Goal: Task Accomplishment & Management: Manage account settings

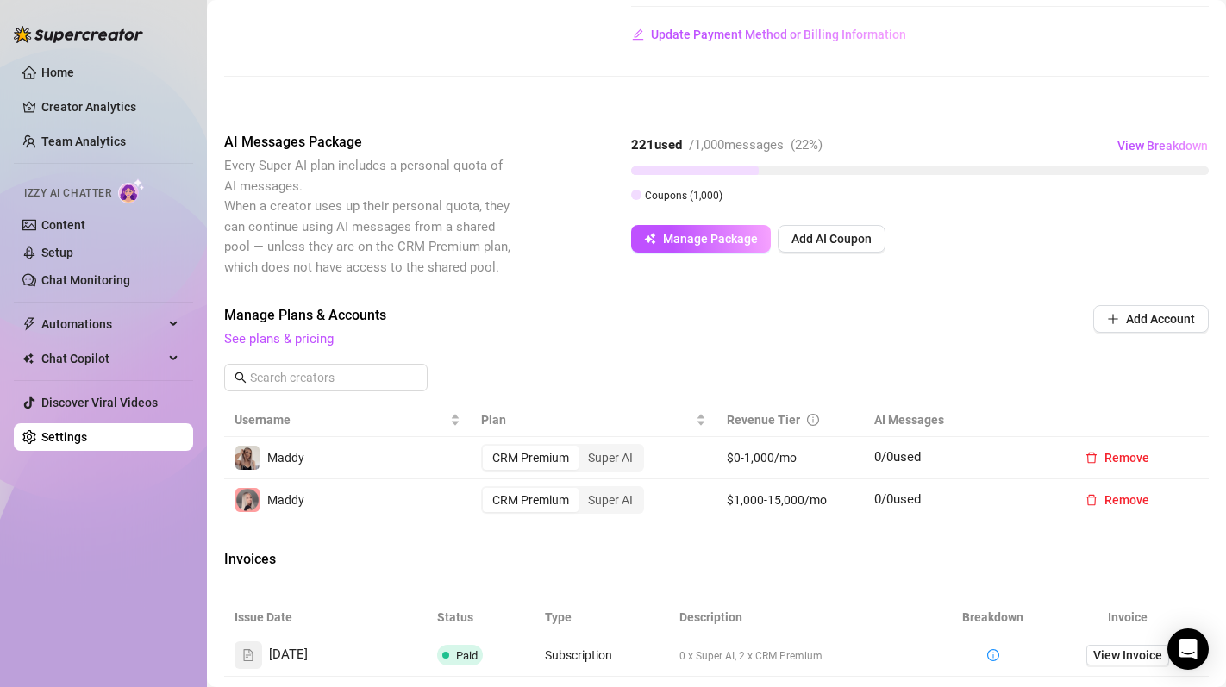
scroll to position [284, 0]
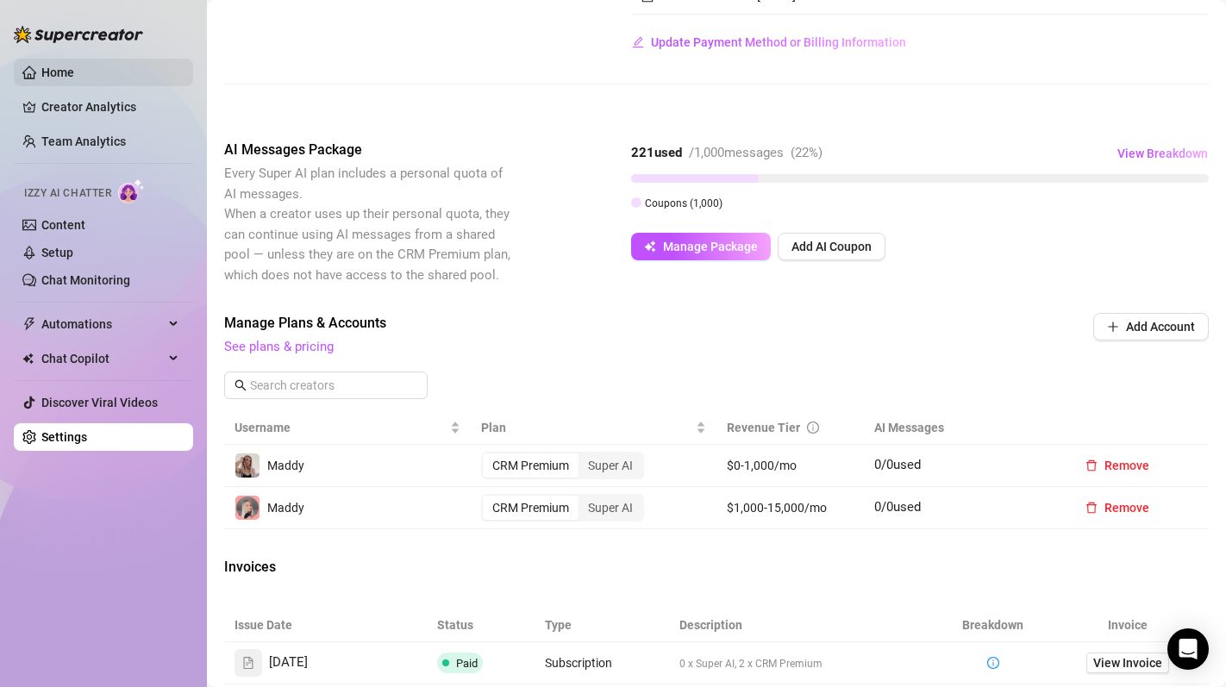
click at [74, 79] on link "Home" at bounding box center [57, 73] width 33 height 14
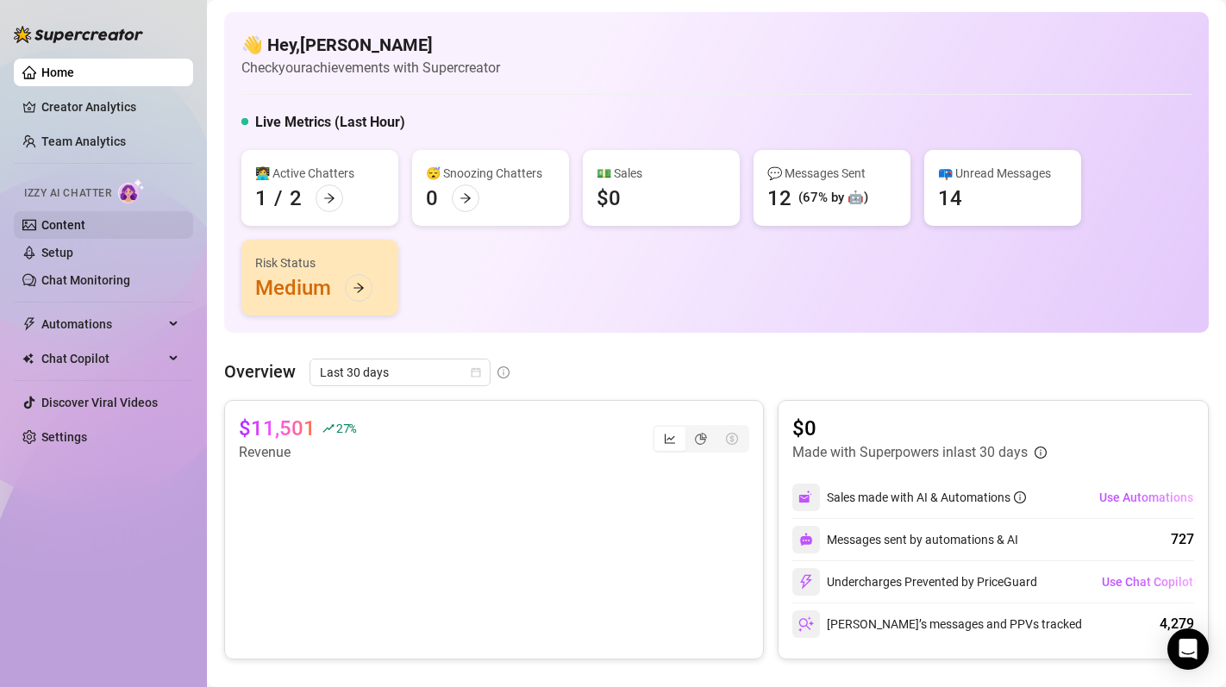
click at [85, 228] on link "Content" at bounding box center [63, 225] width 44 height 14
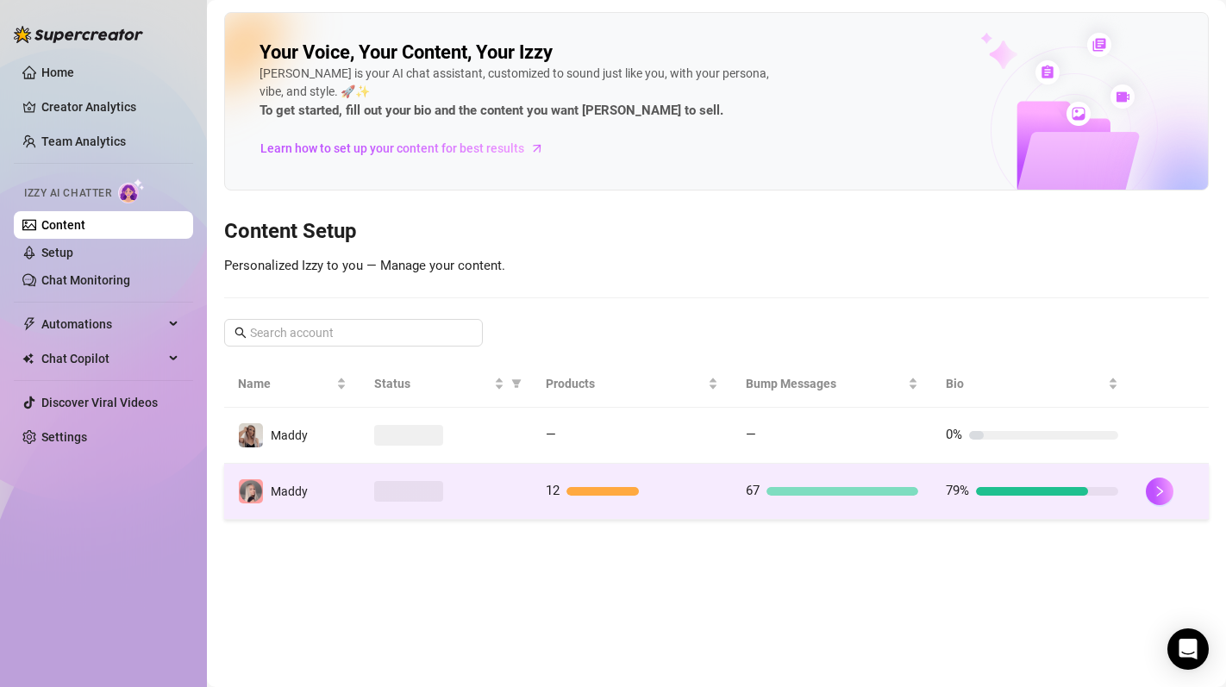
click at [353, 517] on td "Maddy" at bounding box center [292, 492] width 136 height 56
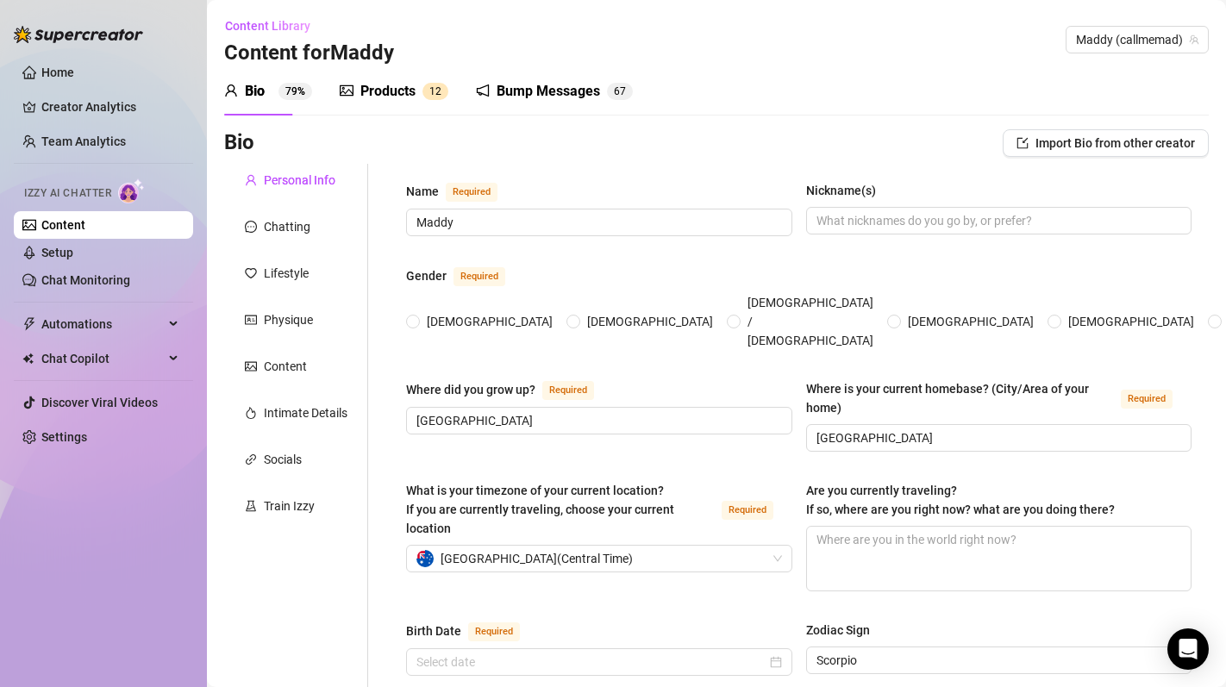
radio input "true"
type input "November 19th, 1997"
click at [422, 111] on div "Products 1 2" at bounding box center [394, 91] width 109 height 48
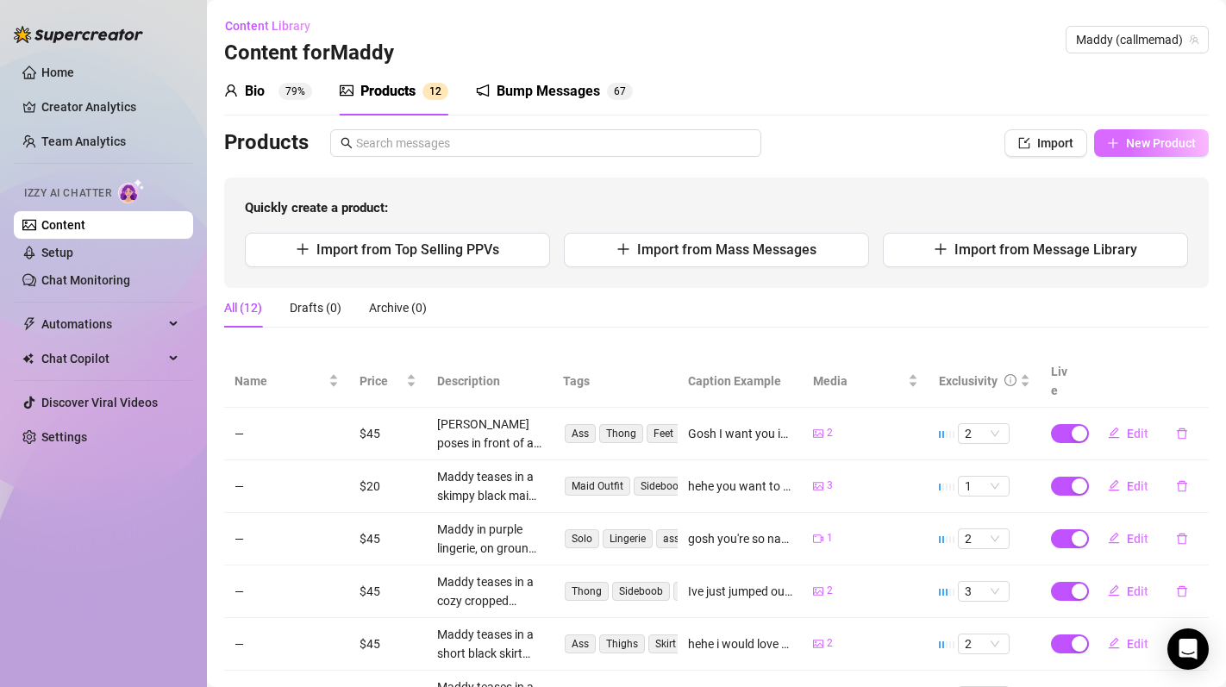
click at [1153, 136] on span "New Product" at bounding box center [1161, 143] width 70 height 14
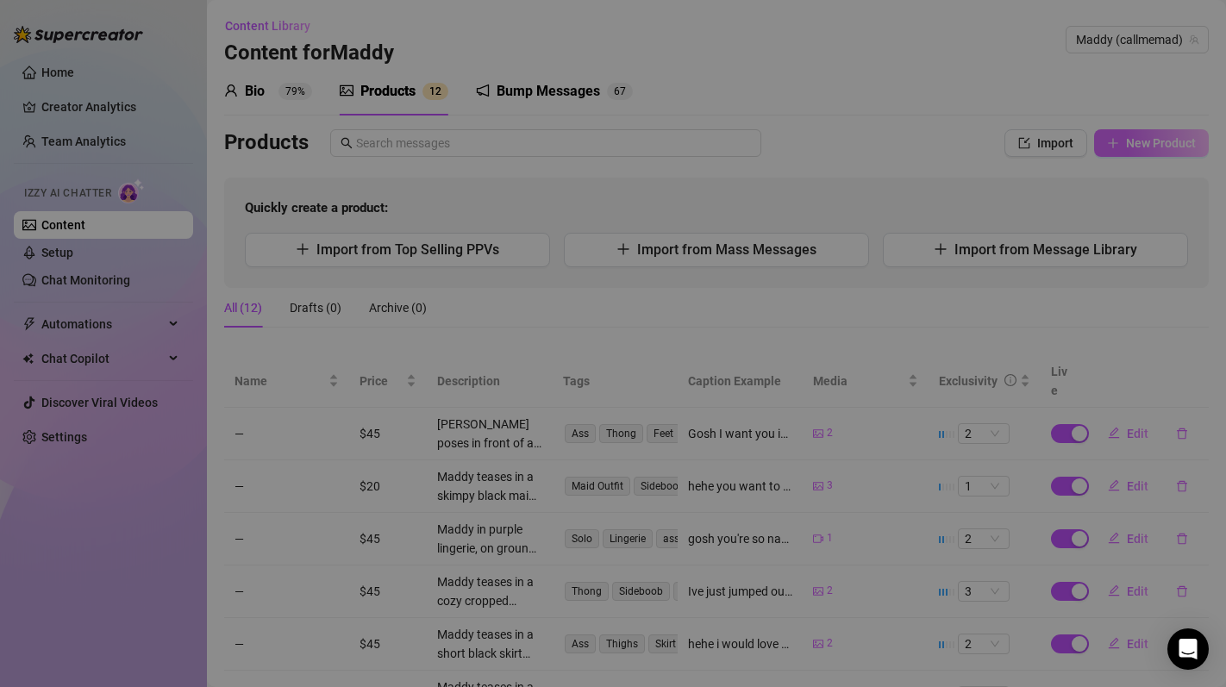
type textarea "Type your message here..."
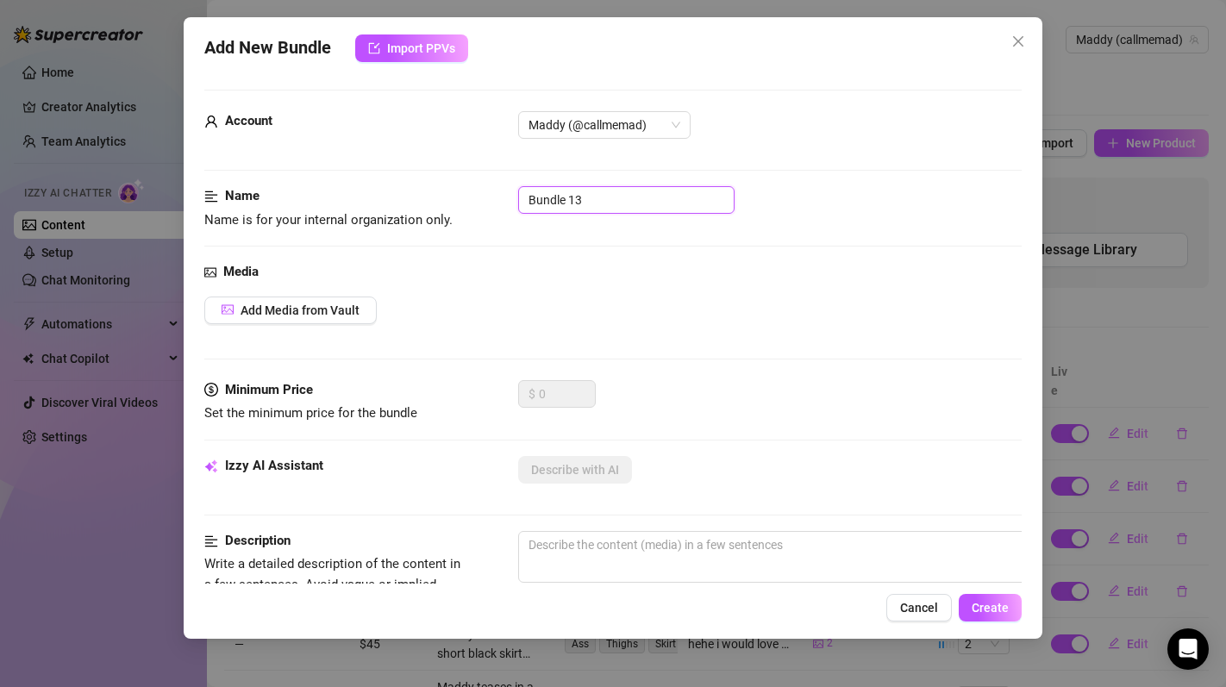
click at [572, 192] on input "Bundle 13" at bounding box center [626, 200] width 216 height 28
type input "B"
click at [337, 305] on span "Add Media from Vault" at bounding box center [300, 310] width 119 height 14
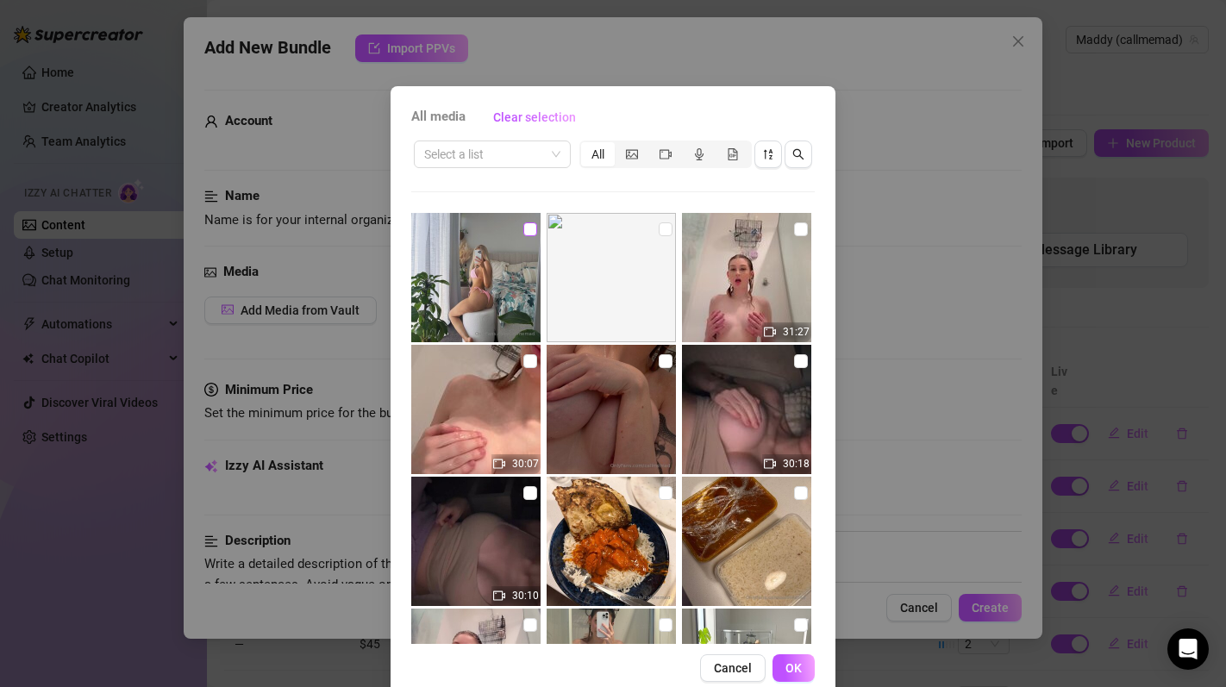
click at [534, 227] on input "checkbox" at bounding box center [530, 229] width 14 height 14
click at [531, 229] on input "checkbox" at bounding box center [530, 229] width 14 height 14
checkbox input "false"
click at [666, 234] on input "checkbox" at bounding box center [666, 229] width 14 height 14
checkbox input "true"
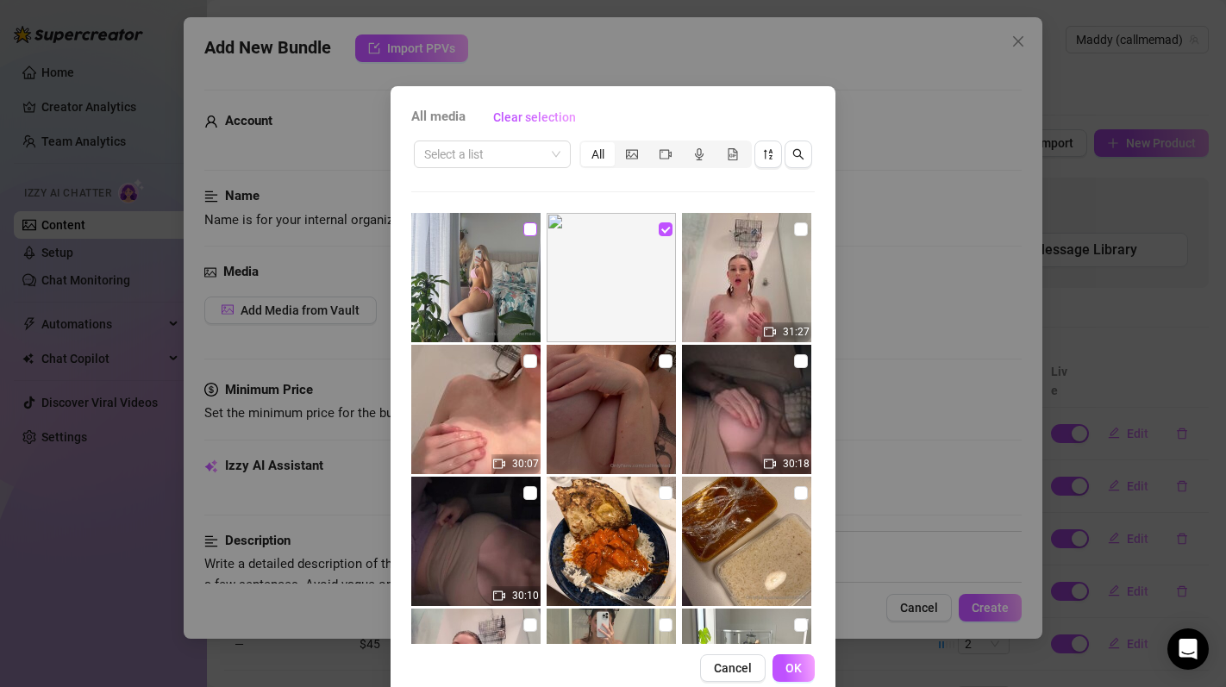
click at [532, 228] on input "checkbox" at bounding box center [530, 229] width 14 height 14
checkbox input "true"
click at [799, 676] on button "OK" at bounding box center [793, 668] width 42 height 28
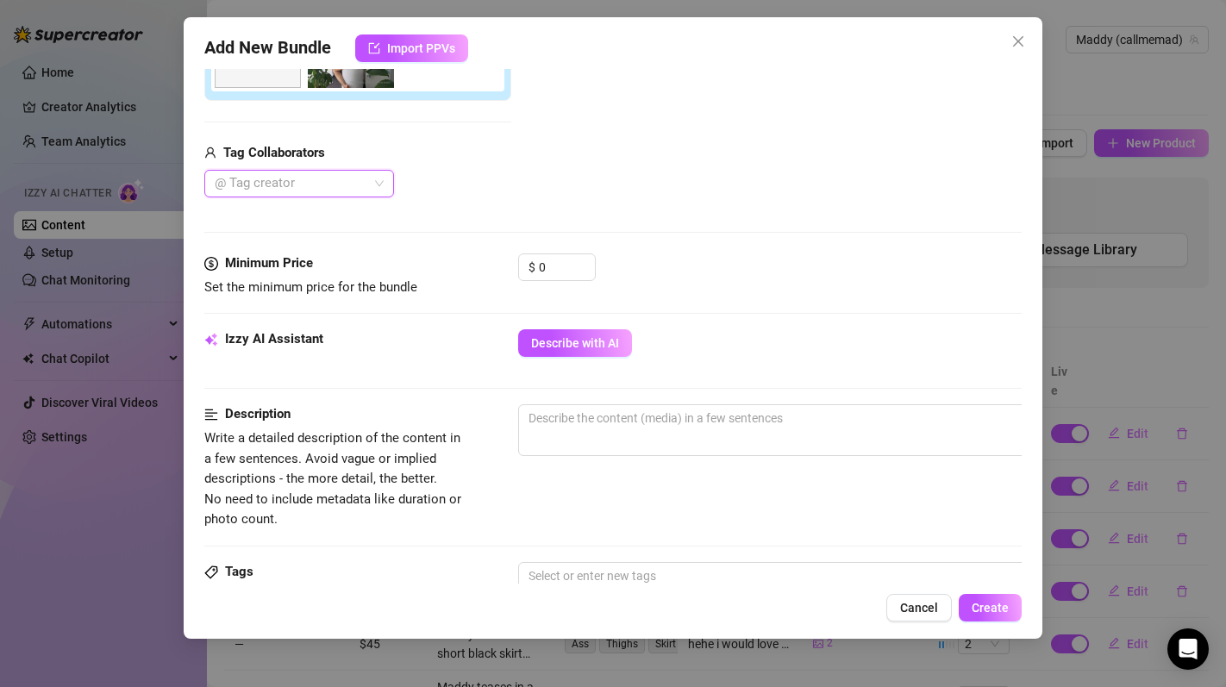
scroll to position [379, 0]
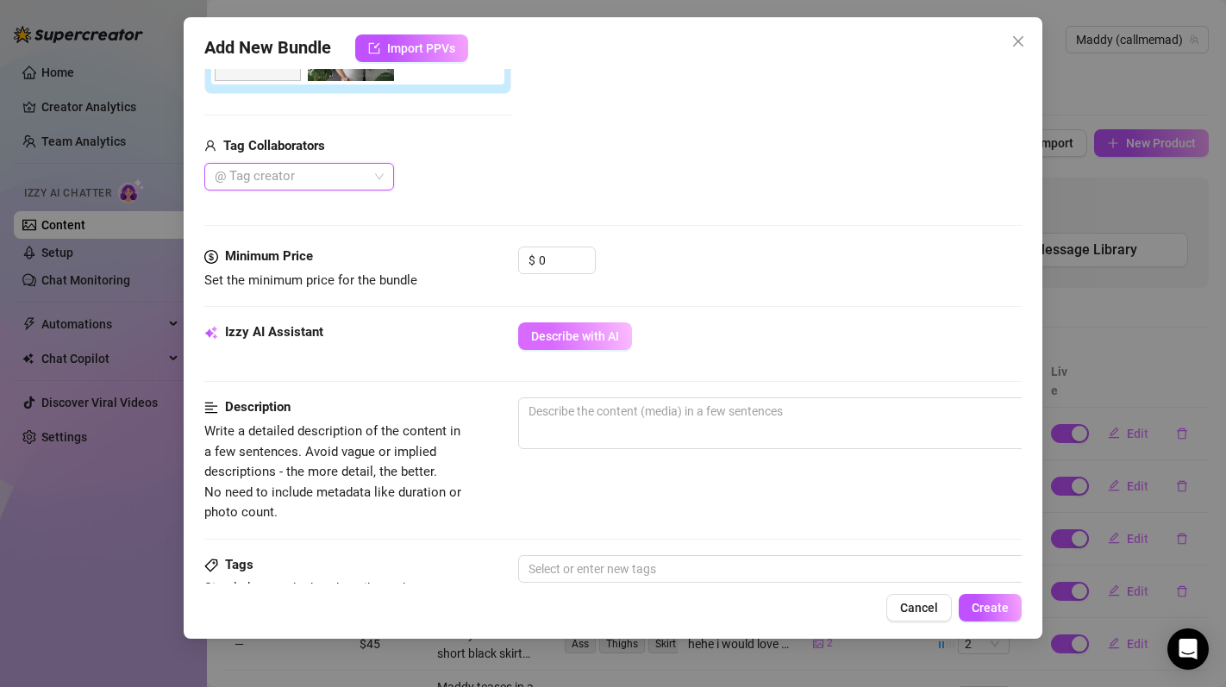
click at [574, 328] on button "Describe with AI" at bounding box center [575, 336] width 114 height 28
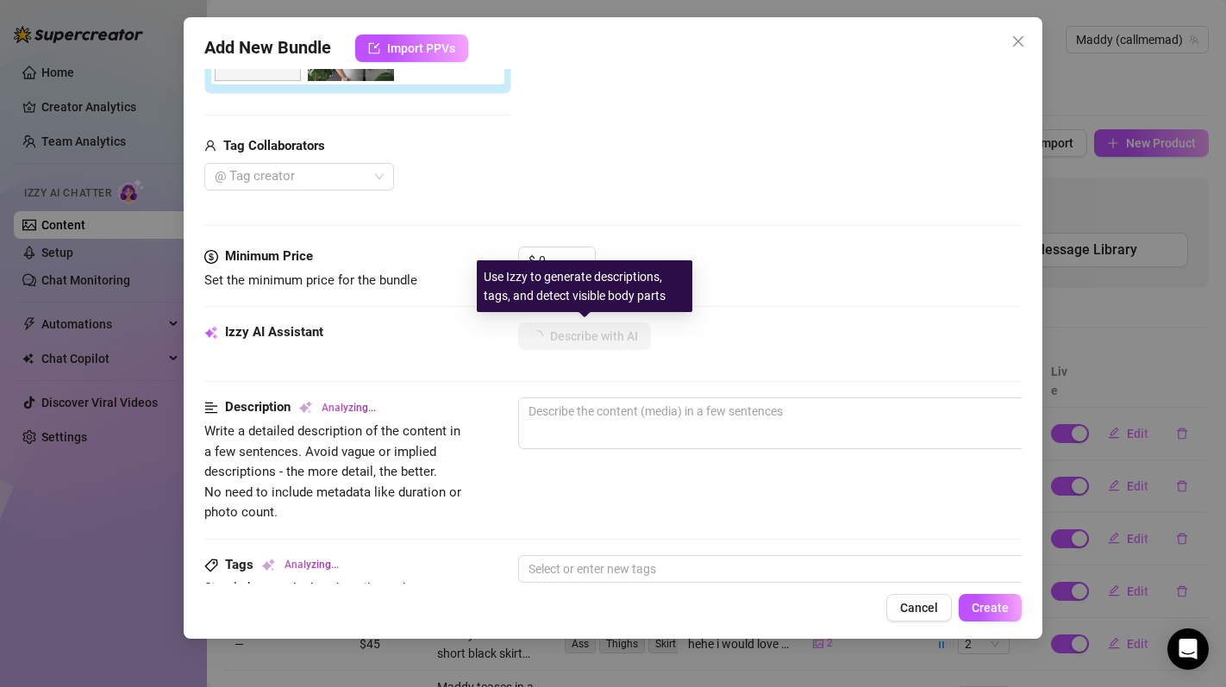
type textarea "Maddy"
type textarea "Maddy poses"
type textarea "Maddy poses in"
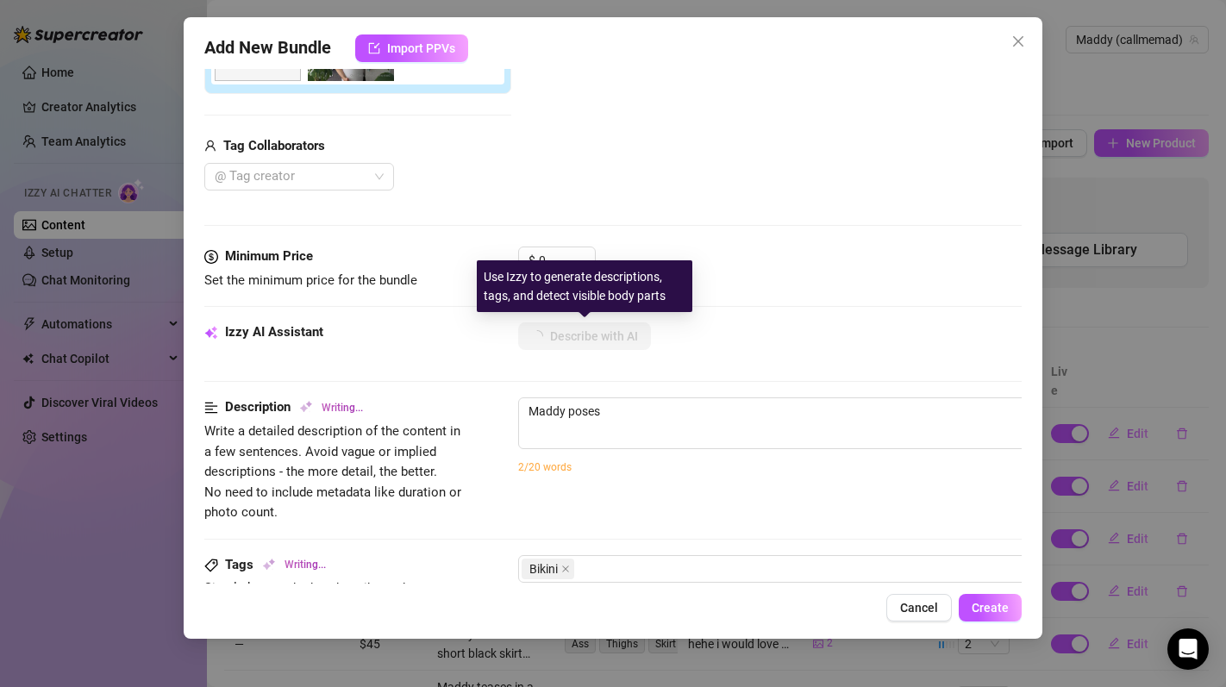
type textarea "Maddy poses in"
type textarea "Maddy poses in a"
type textarea "Maddy poses in a tiny"
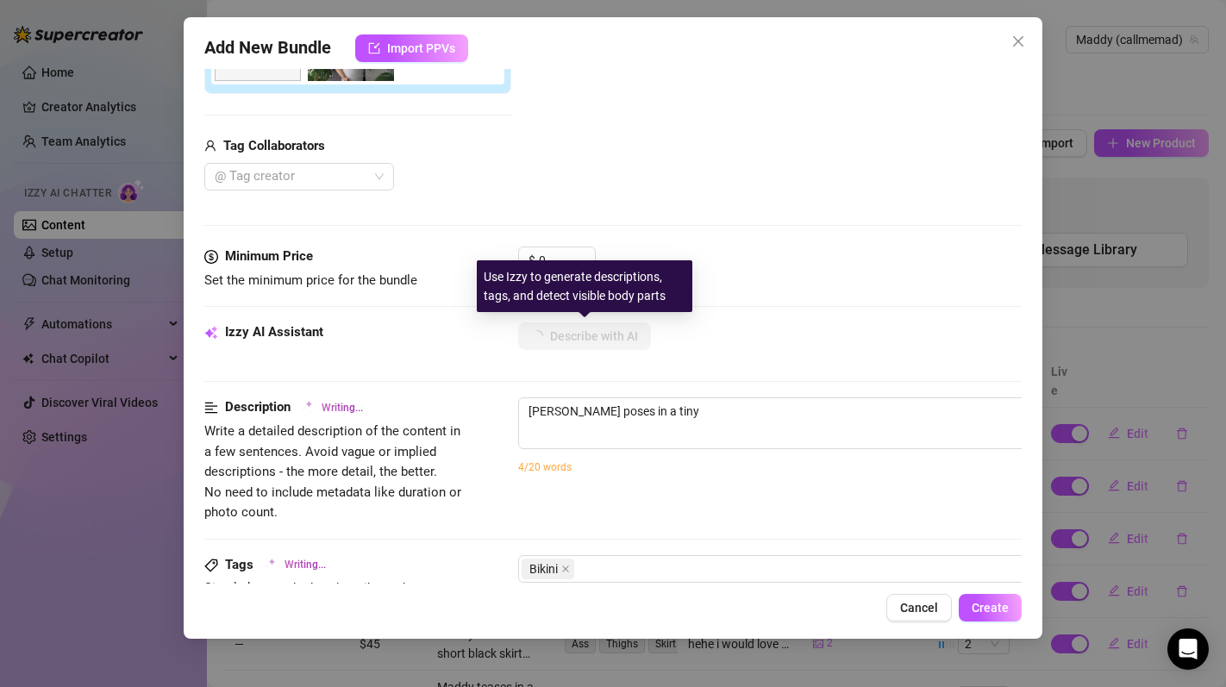
type textarea "Maddy poses in a tiny pink"
type textarea "Maddy poses in a tiny pink string"
type textarea "Maddy poses in a tiny pink string bikini,"
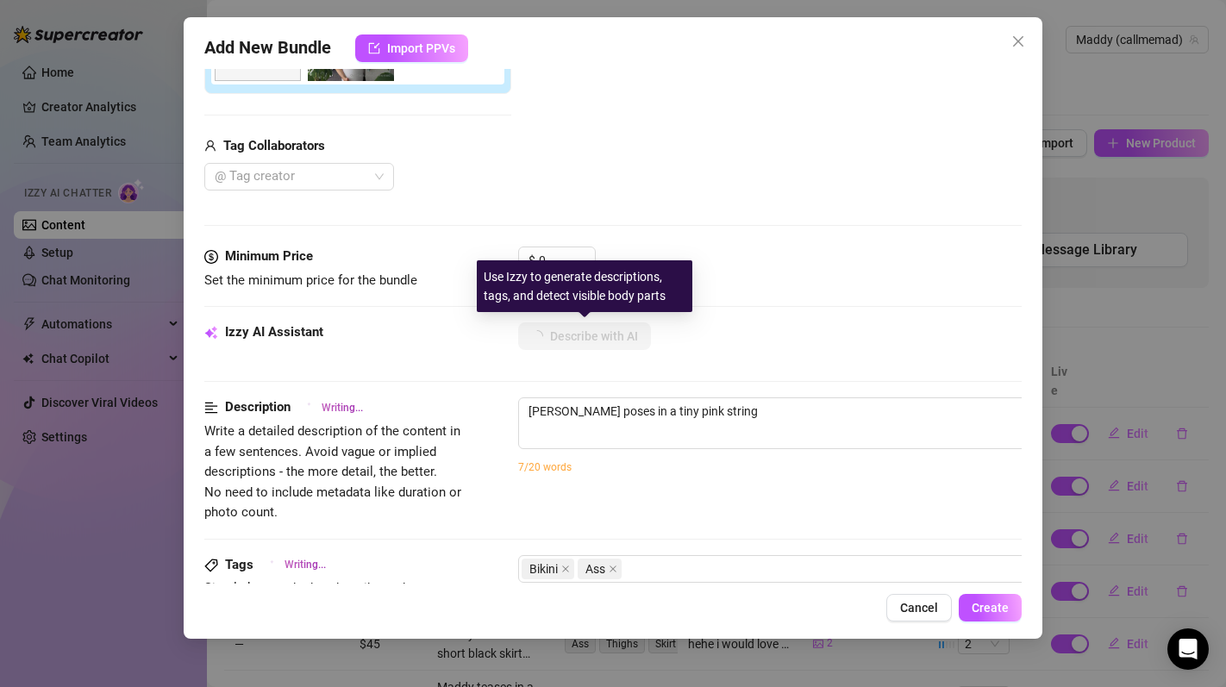
type textarea "Maddy poses in a tiny pink string bikini,"
type textarea "Maddy poses in a tiny pink string bikini, showing"
type textarea "Maddy poses in a tiny pink string bikini, showing off"
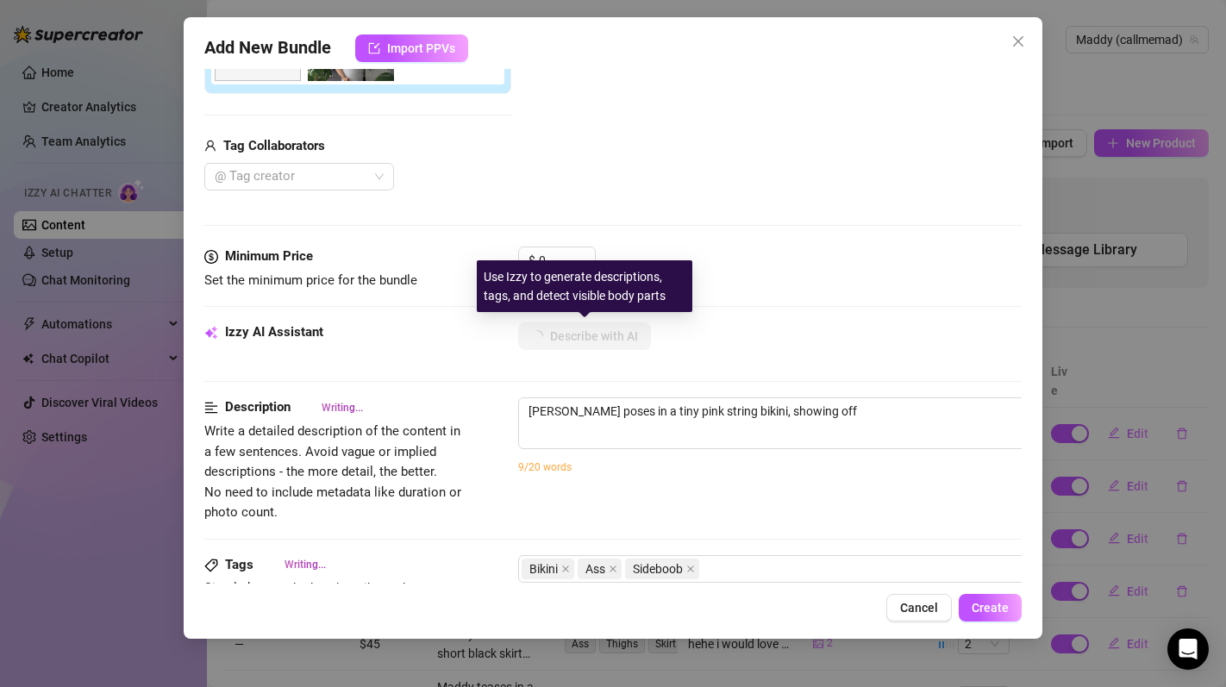
type textarea "Maddy poses in a tiny pink string bikini, showing off her"
type textarea "Maddy poses in a tiny pink string bikini, showing off her thick"
type textarea "Maddy poses in a tiny pink string bikini, showing off her thick ass"
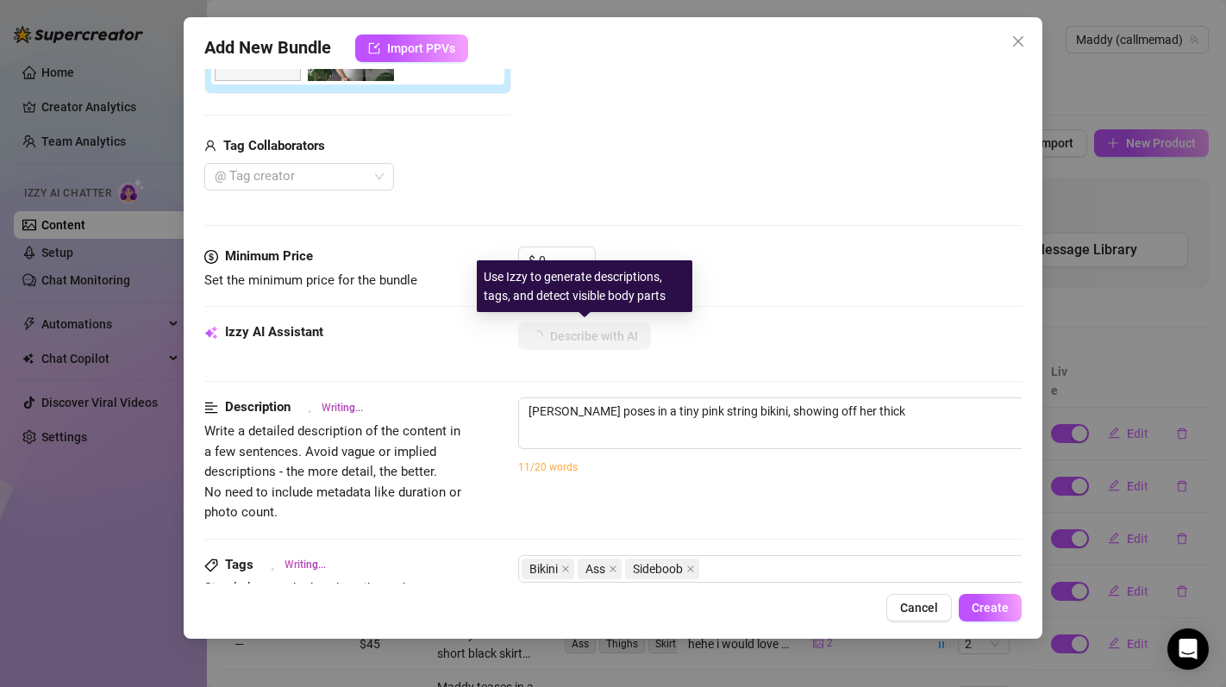
type textarea "Maddy poses in a tiny pink string bikini, showing off her thick ass"
type textarea "Maddy poses in a tiny pink string bikini, showing off her thick ass and"
type textarea "Maddy poses in a tiny pink string bikini, showing off her thick ass and sideboob"
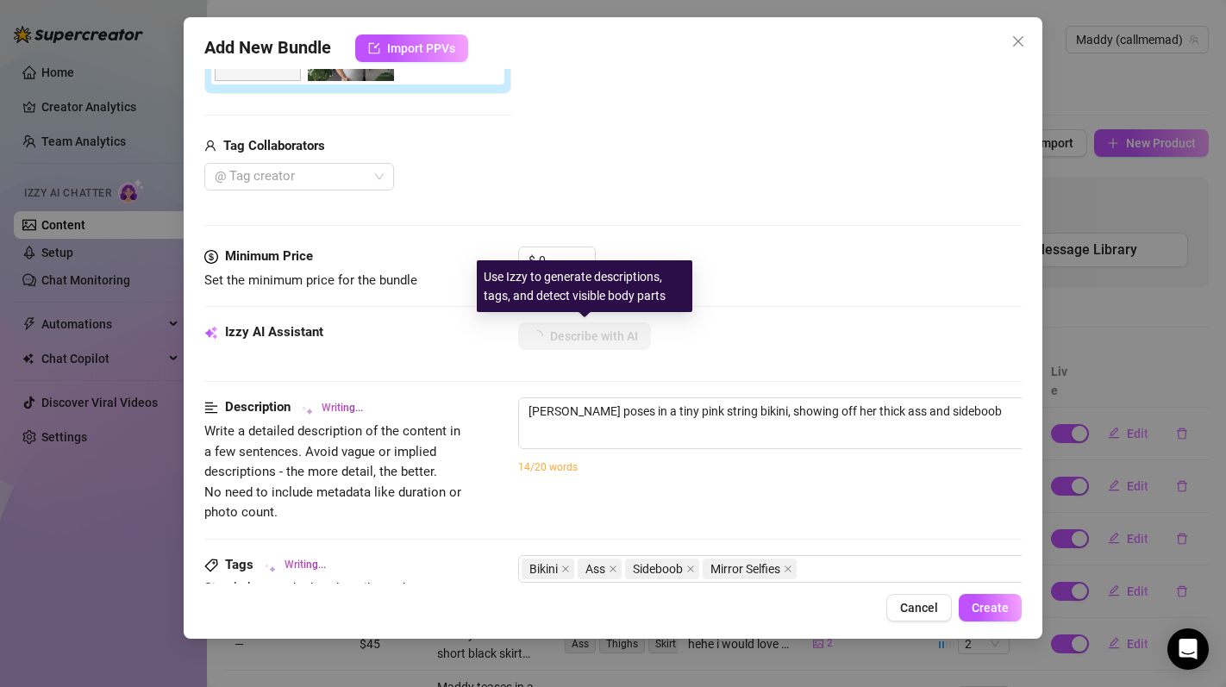
type textarea "Maddy poses in a tiny pink string bikini, showing off her thick ass and sideboo…"
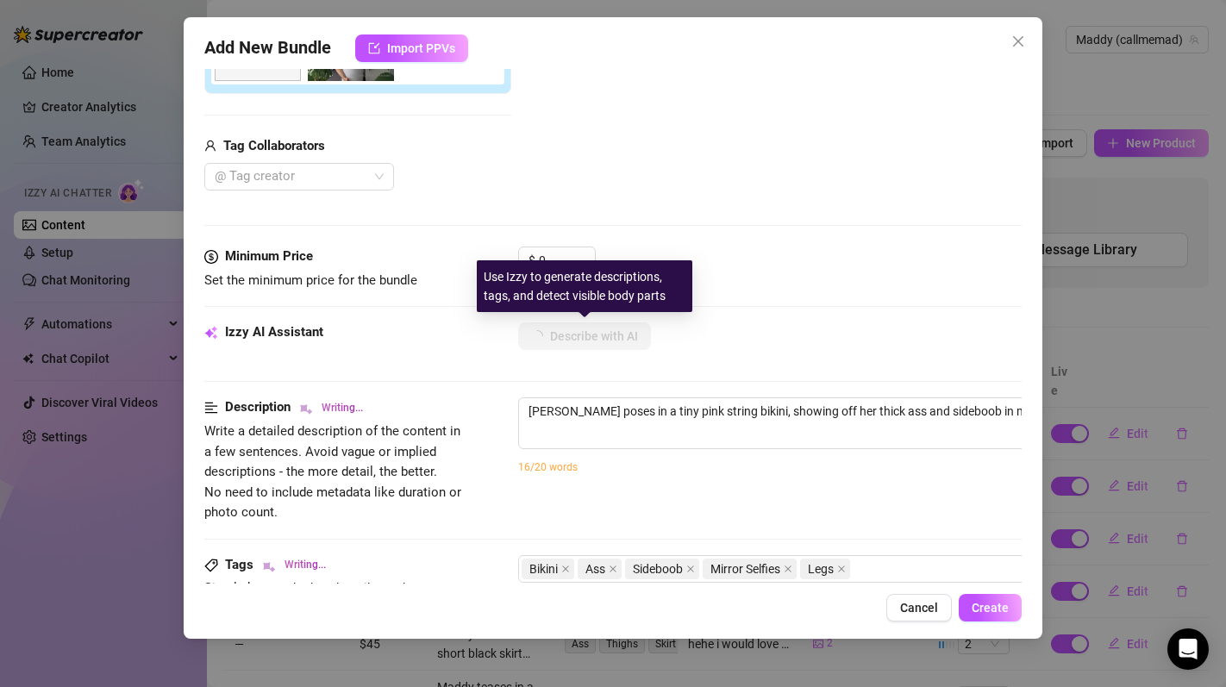
type textarea "Maddy poses in a tiny pink string bikini, showing off her thick ass and sideboo…"
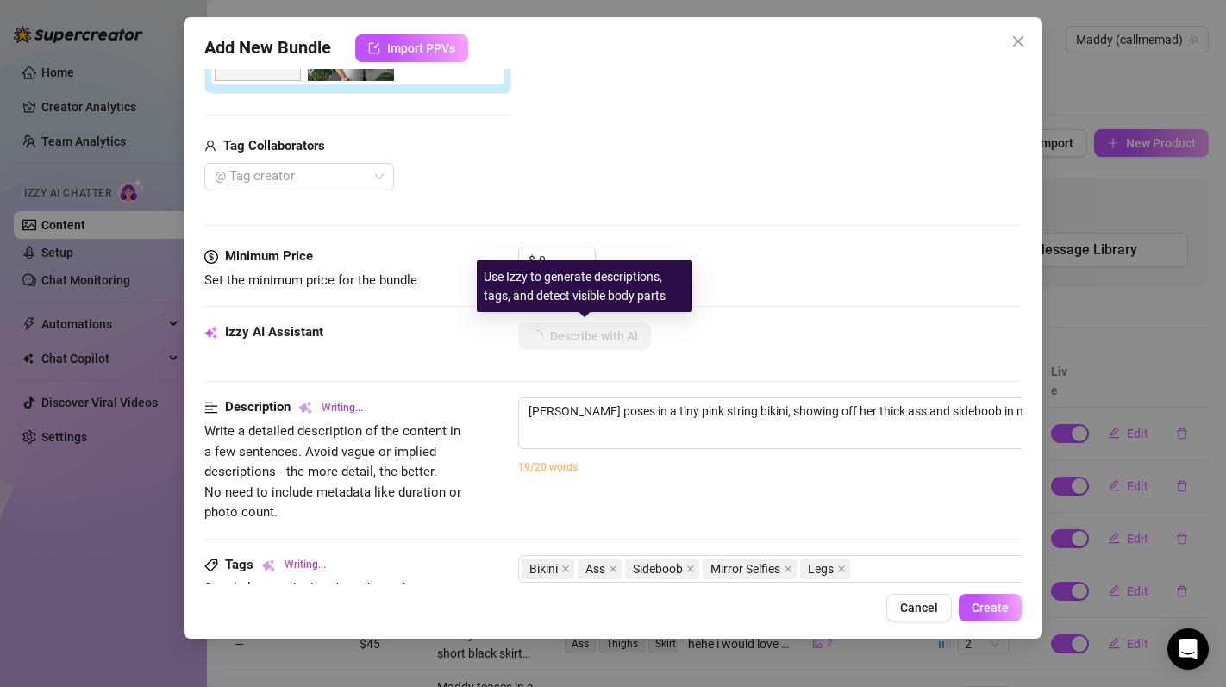
type textarea "Maddy poses in a tiny pink string bikini, showing off her thick ass and sideboo…"
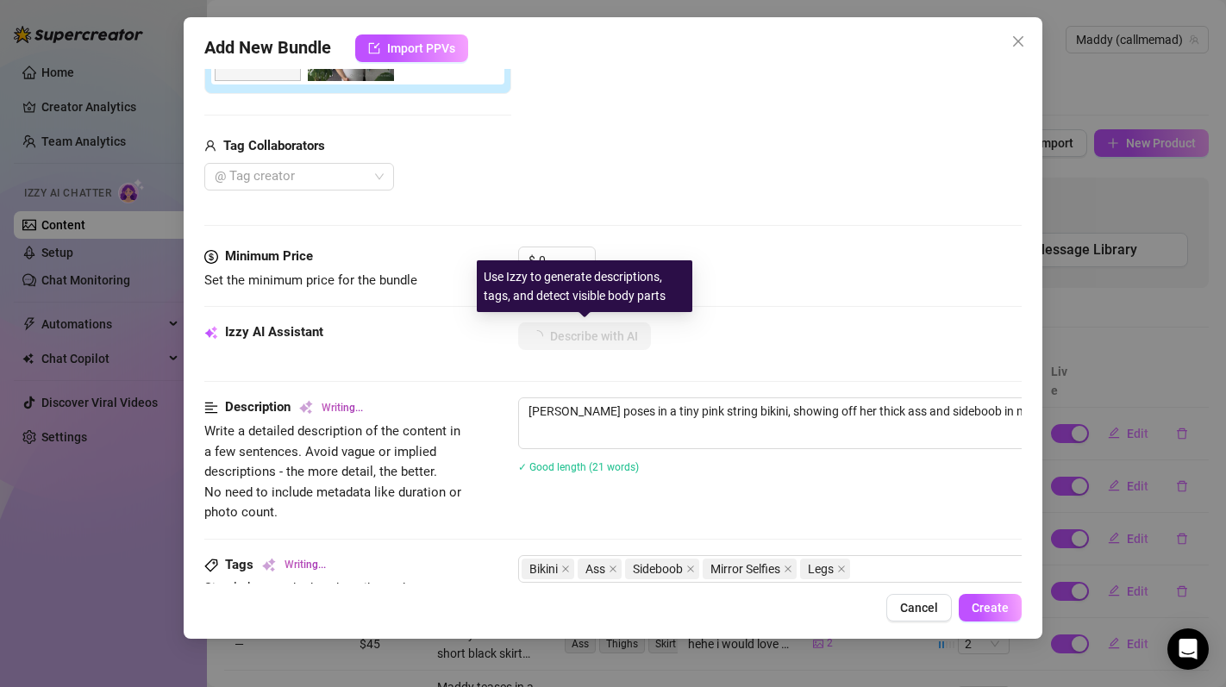
type textarea "Maddy poses in a tiny pink string bikini, showing off her thick ass and sideboo…"
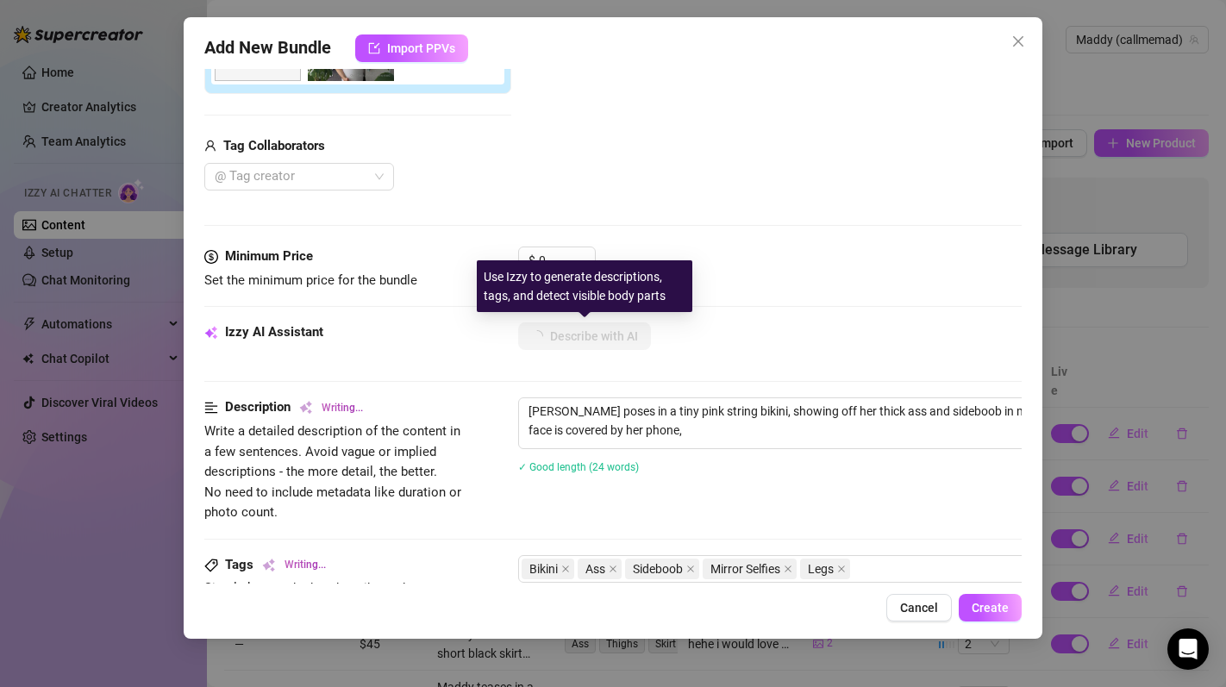
type textarea "Maddy poses in a tiny pink string bikini, showing off her thick ass and sideboo…"
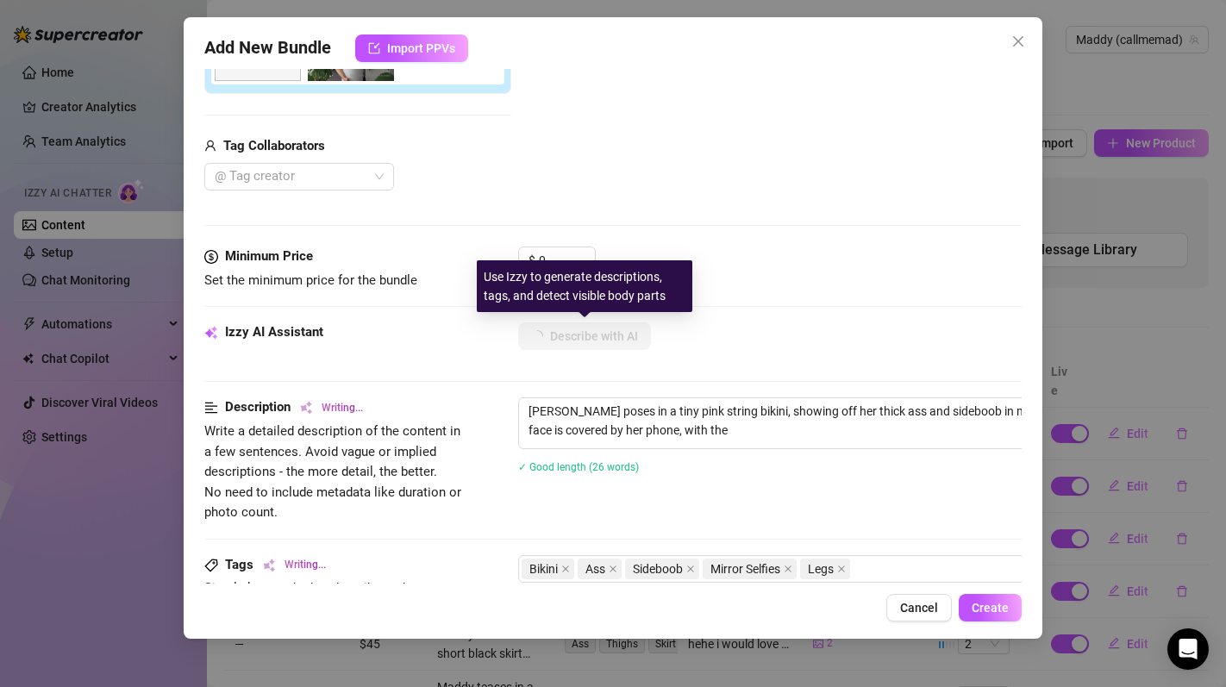
type textarea "Maddy poses in a tiny pink string bikini, showing off her thick ass and sideboo…"
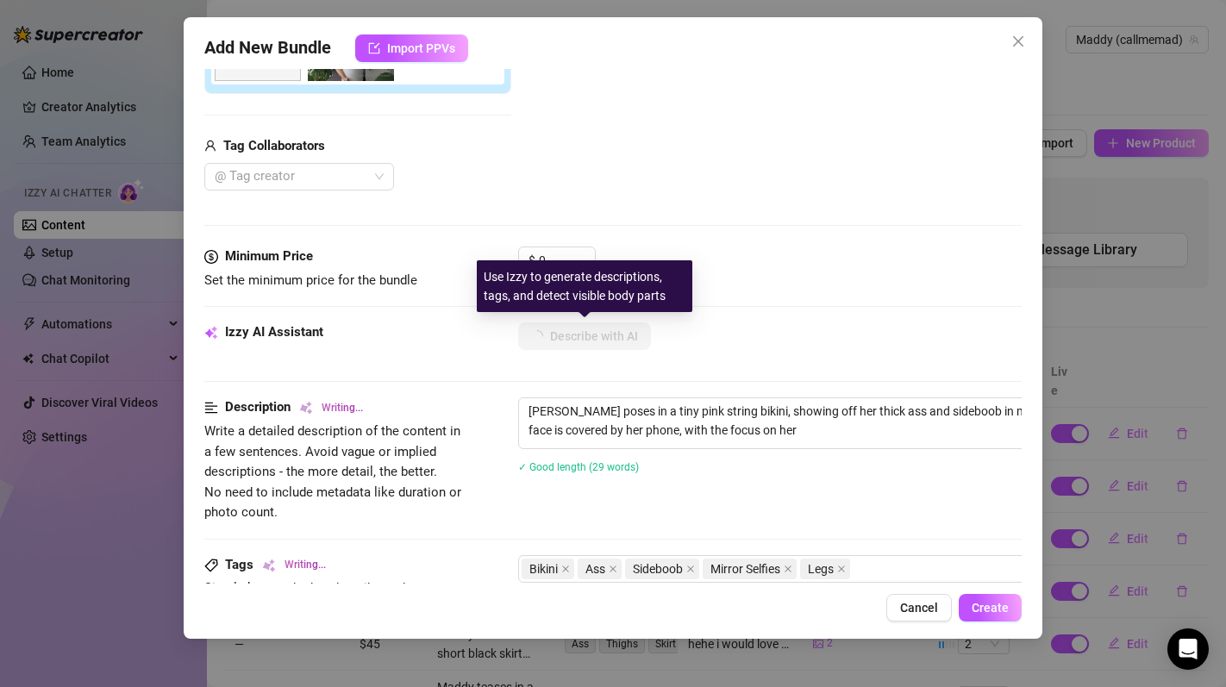
type textarea "Maddy poses in a tiny pink string bikini, showing off her thick ass and sideboo…"
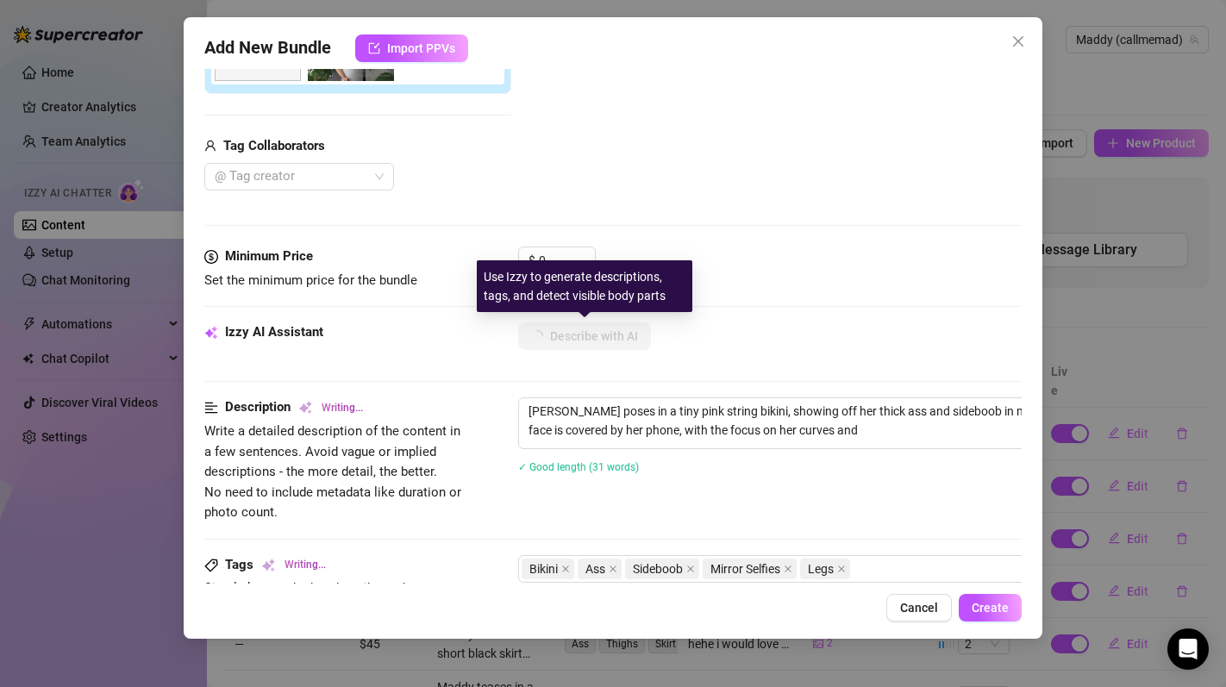
type textarea "Maddy poses in a tiny pink string bikini, showing off her thick ass and sideboo…"
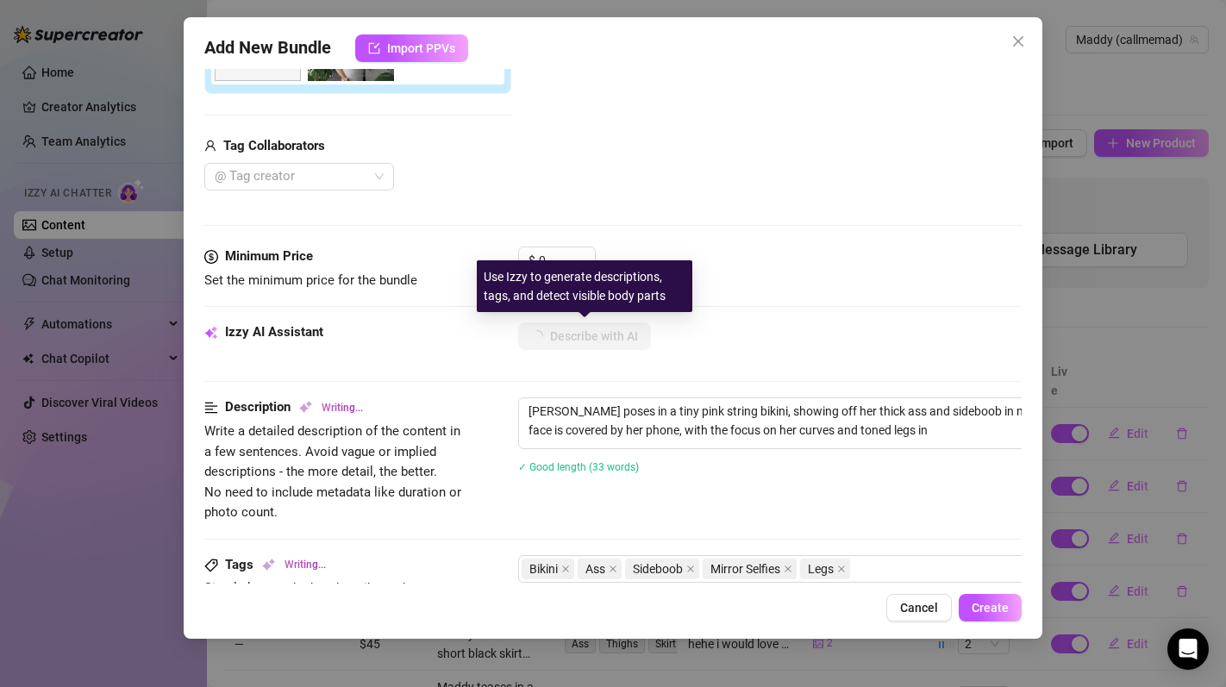
type textarea "Maddy poses in a tiny pink string bikini, showing off her thick ass and sideboo…"
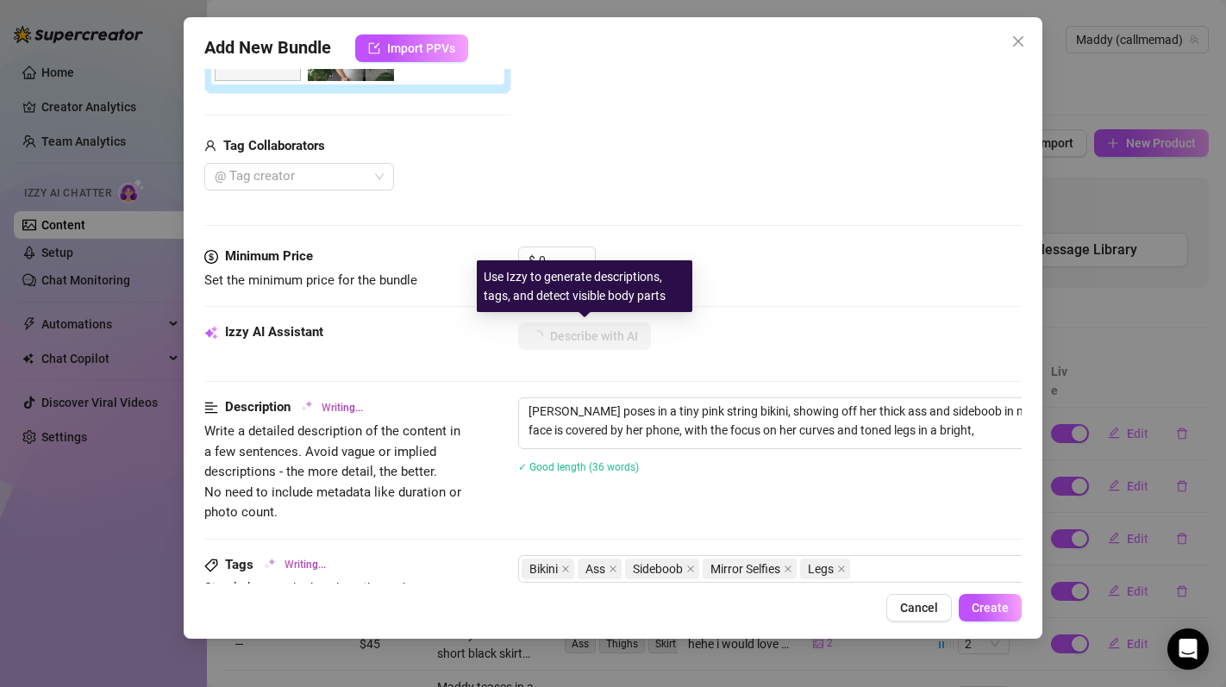
type textarea "Maddy poses in a tiny pink string bikini, showing off her thick ass and sideboo…"
type textarea "[PERSON_NAME] poses in a tiny pink string bikini, showing off her thick ass and…"
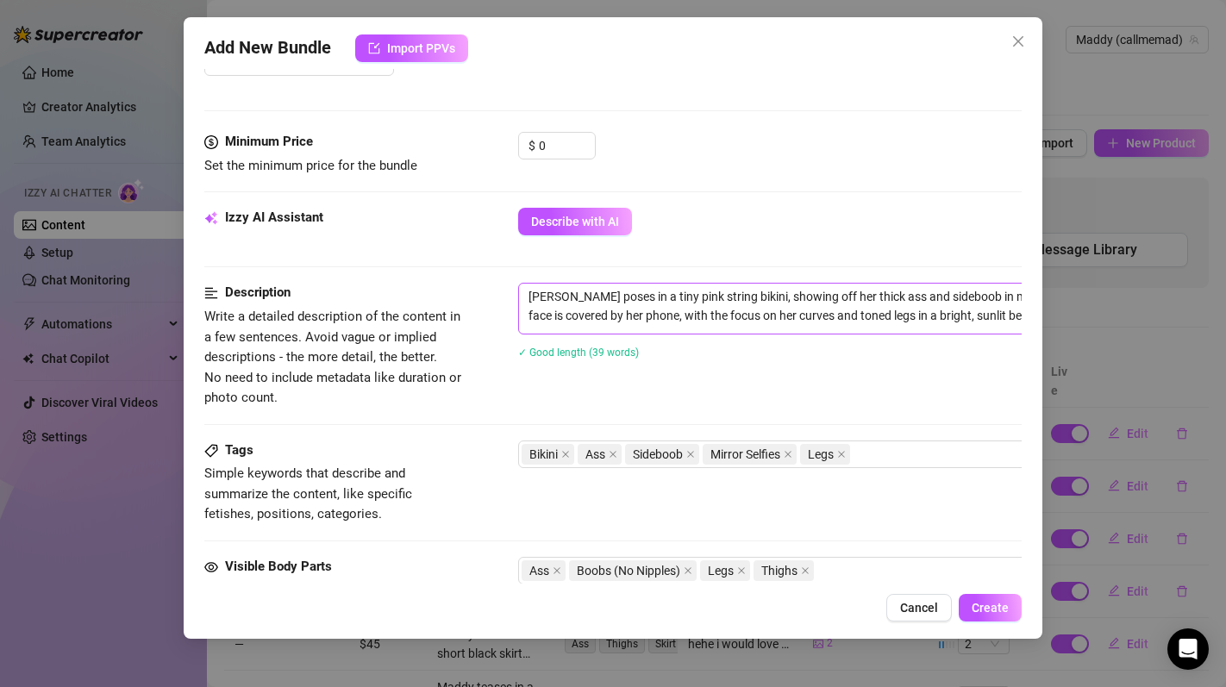
scroll to position [441, 0]
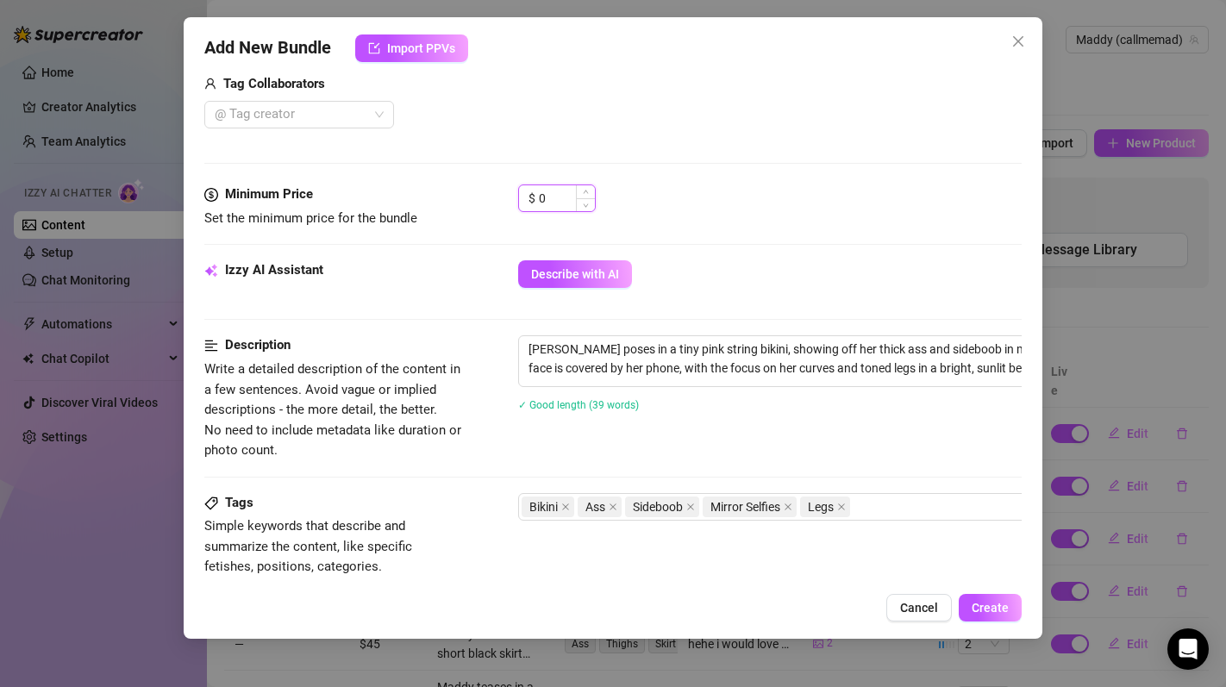
click at [545, 205] on input "0" at bounding box center [567, 198] width 56 height 26
type input "14"
click at [728, 312] on div "Izzy AI Assistant Describe with AI" at bounding box center [612, 297] width 816 height 75
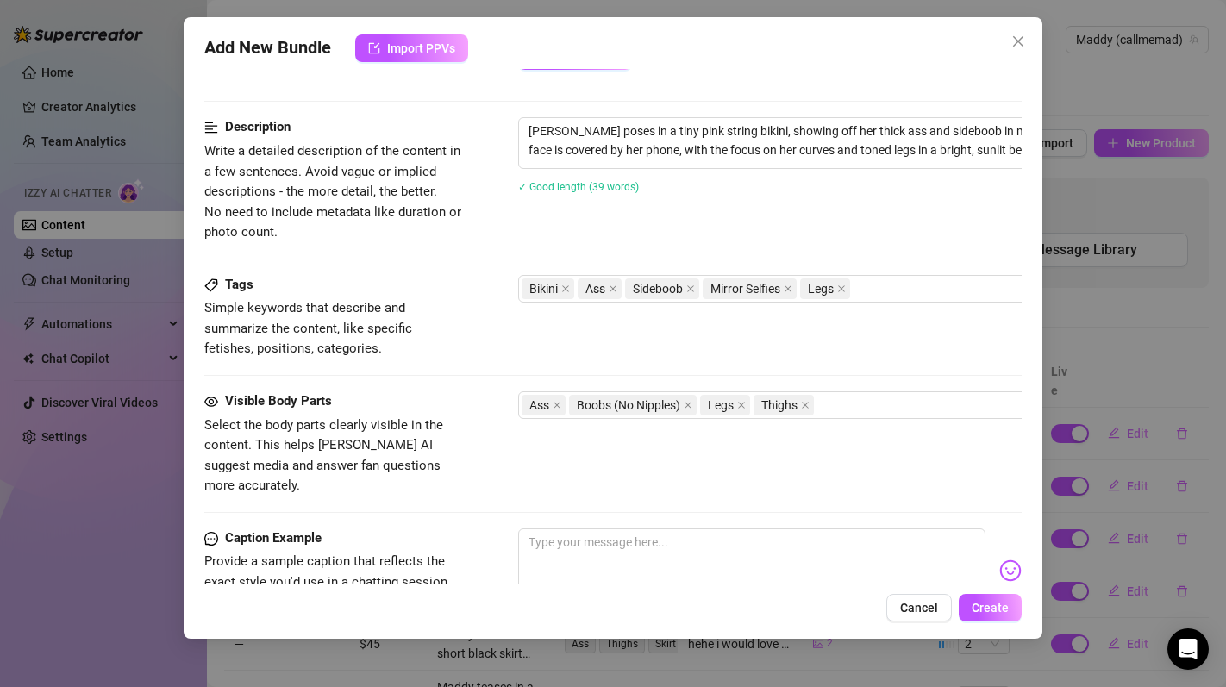
scroll to position [666, 0]
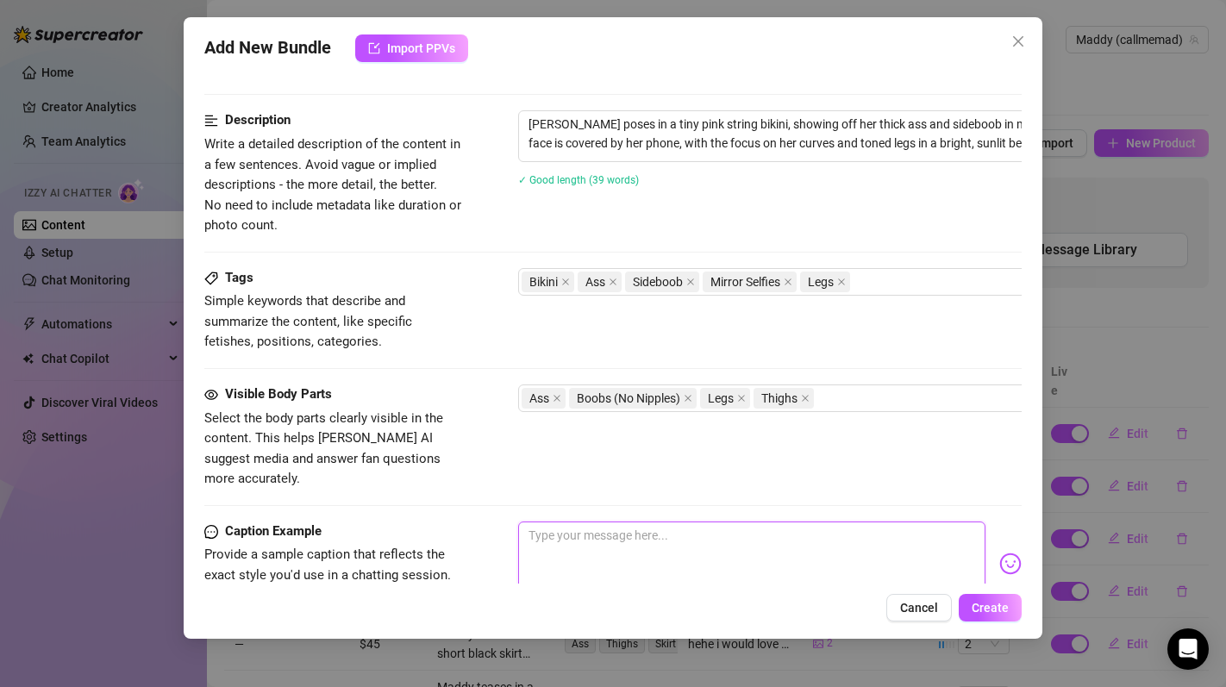
click at [660, 522] on textarea at bounding box center [751, 556] width 466 height 69
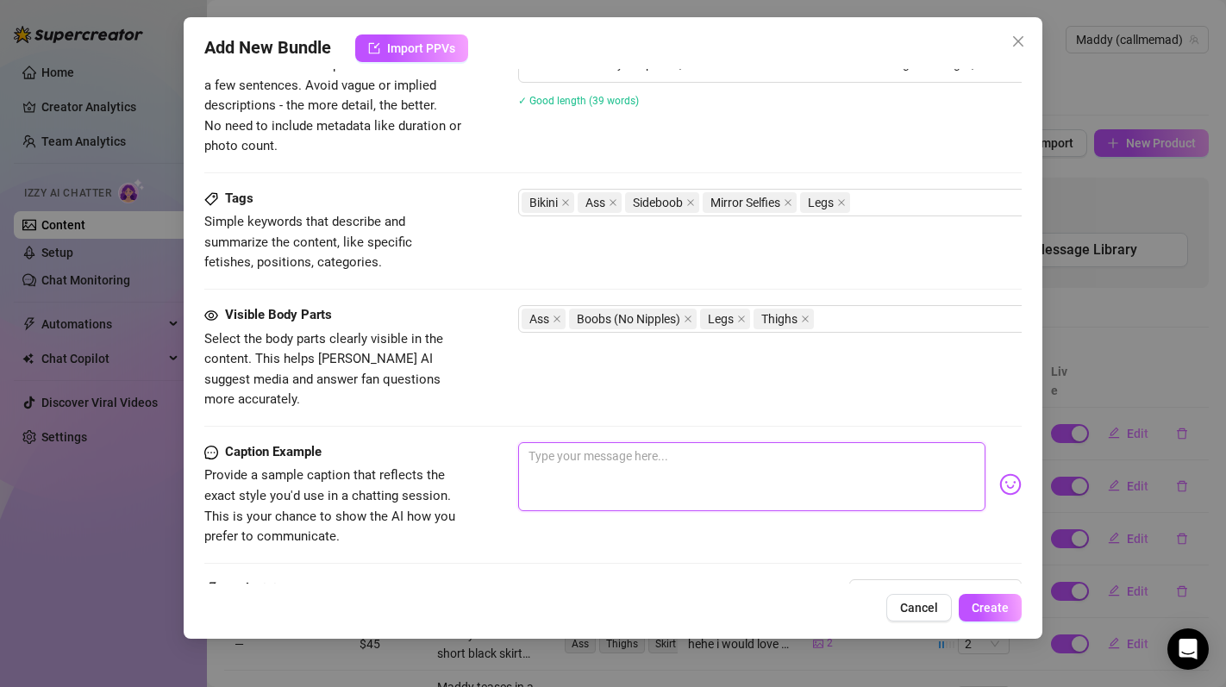
scroll to position [759, 0]
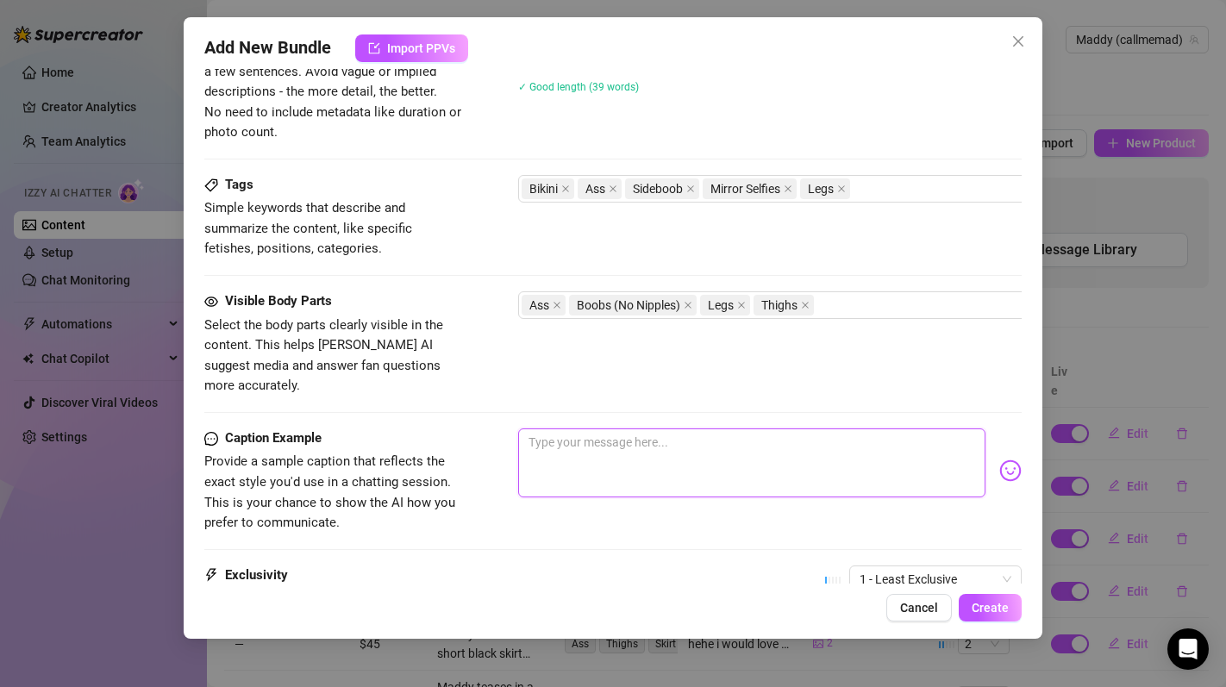
click at [615, 428] on textarea at bounding box center [751, 462] width 466 height 69
click at [973, 614] on span "Create" at bounding box center [989, 608] width 37 height 14
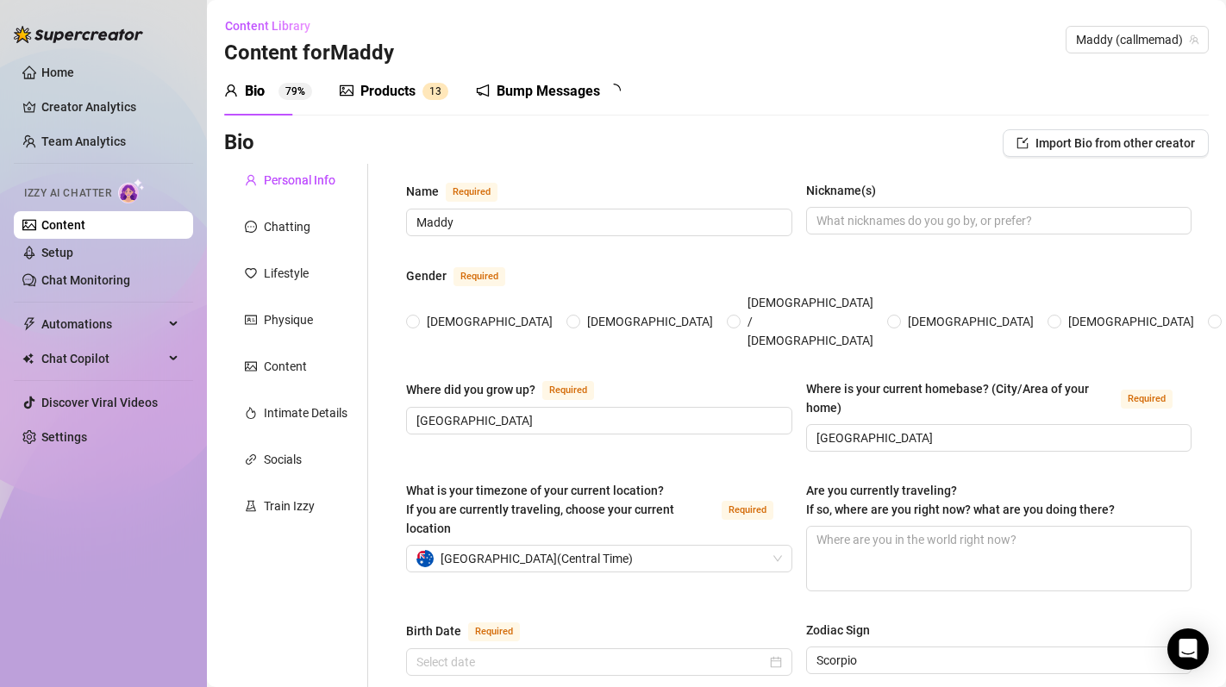
radio input "true"
type input "[DATE]"
click at [56, 257] on link "Setup" at bounding box center [57, 253] width 32 height 14
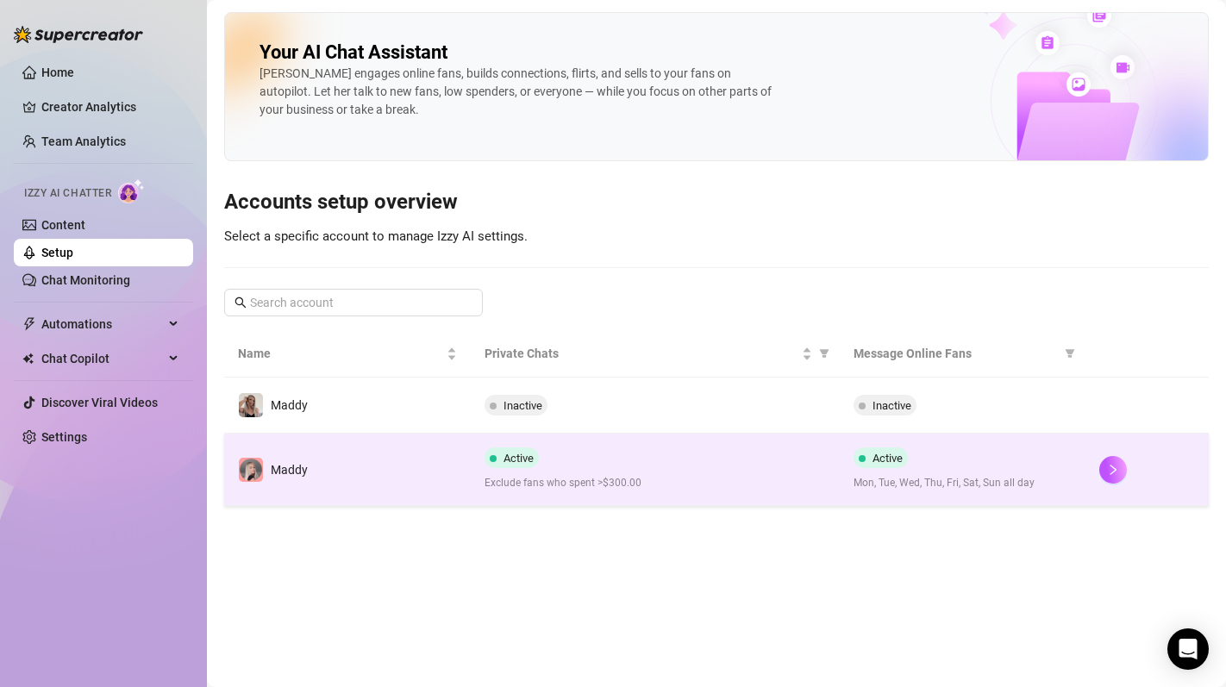
click at [351, 473] on td "Maddy" at bounding box center [347, 470] width 247 height 72
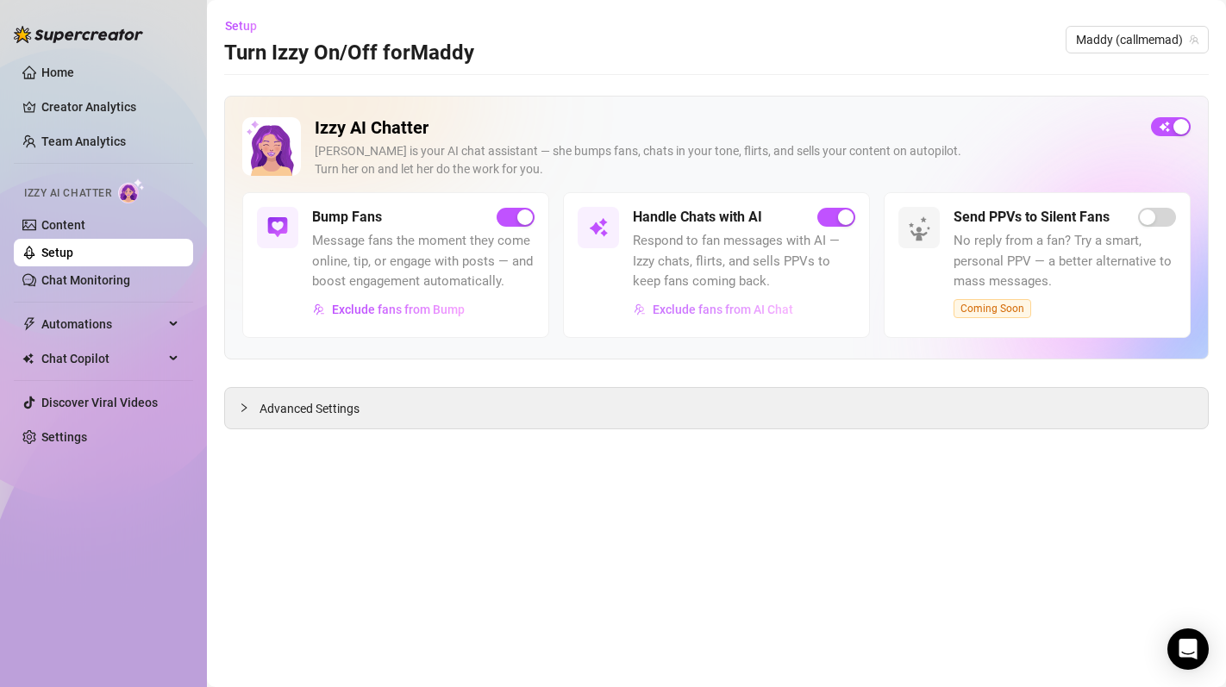
click at [653, 309] on span "Exclude fans from AI Chat" at bounding box center [723, 310] width 141 height 14
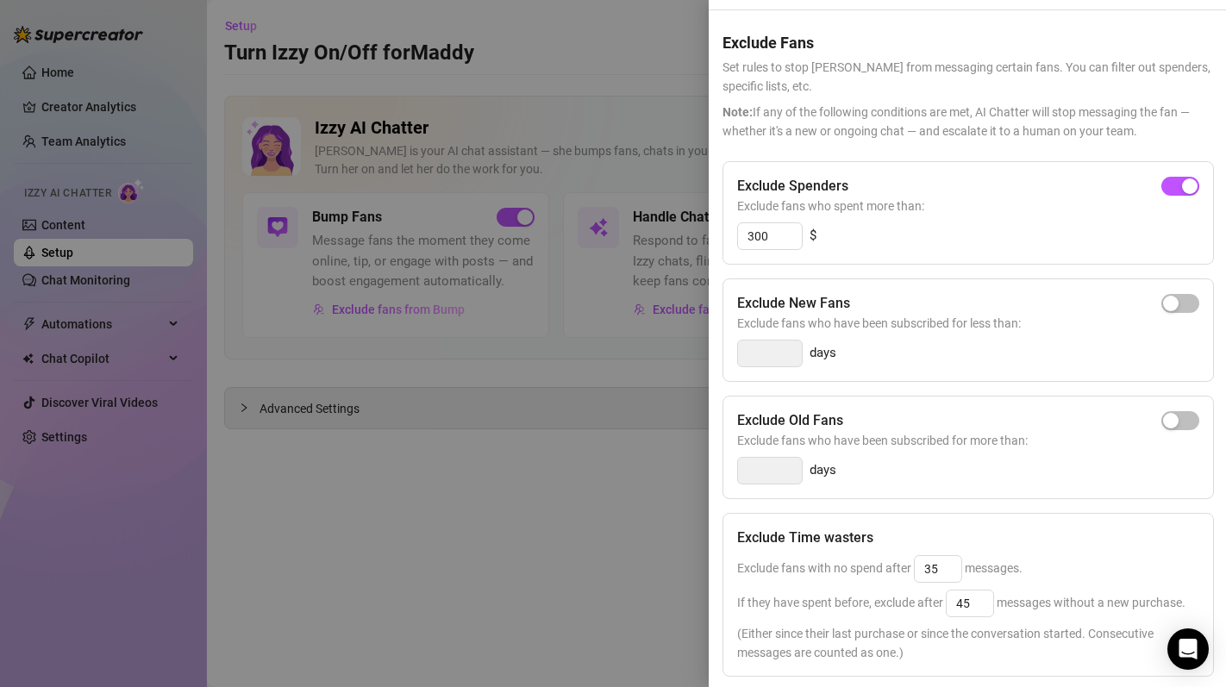
scroll to position [50, 0]
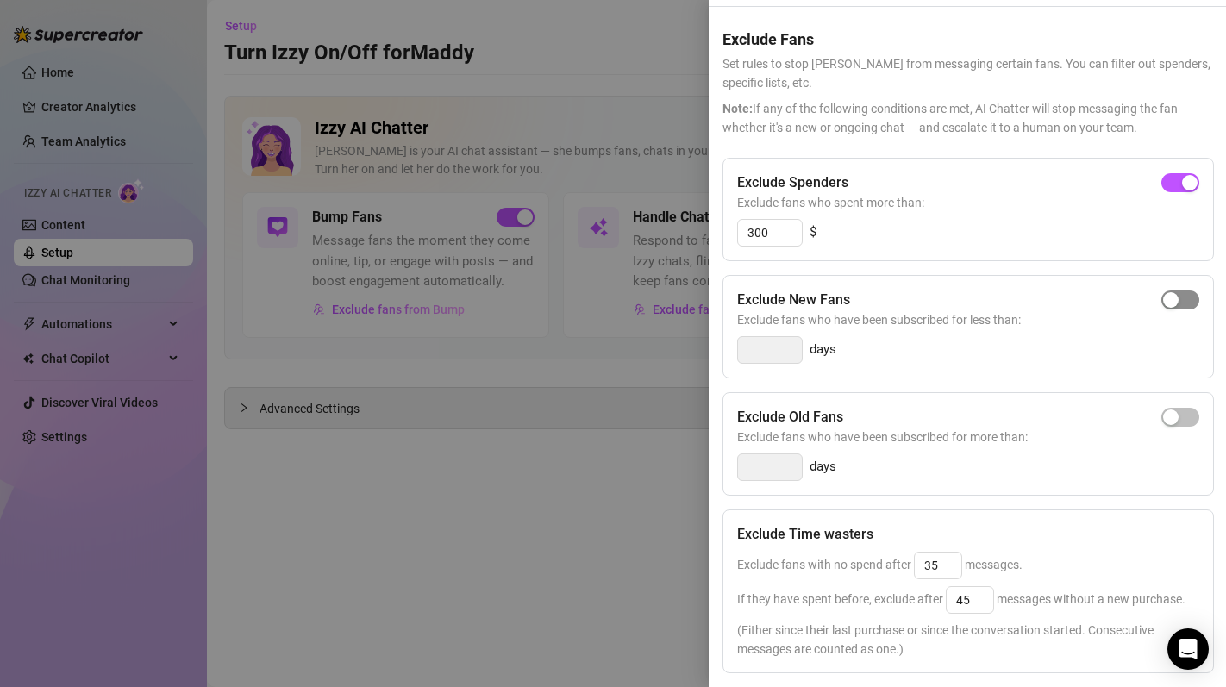
click at [1180, 308] on span "button" at bounding box center [1180, 299] width 38 height 19
type input "3"
click at [770, 350] on input "3" at bounding box center [770, 350] width 64 height 26
click at [915, 350] on div "3 days" at bounding box center [968, 350] width 462 height 28
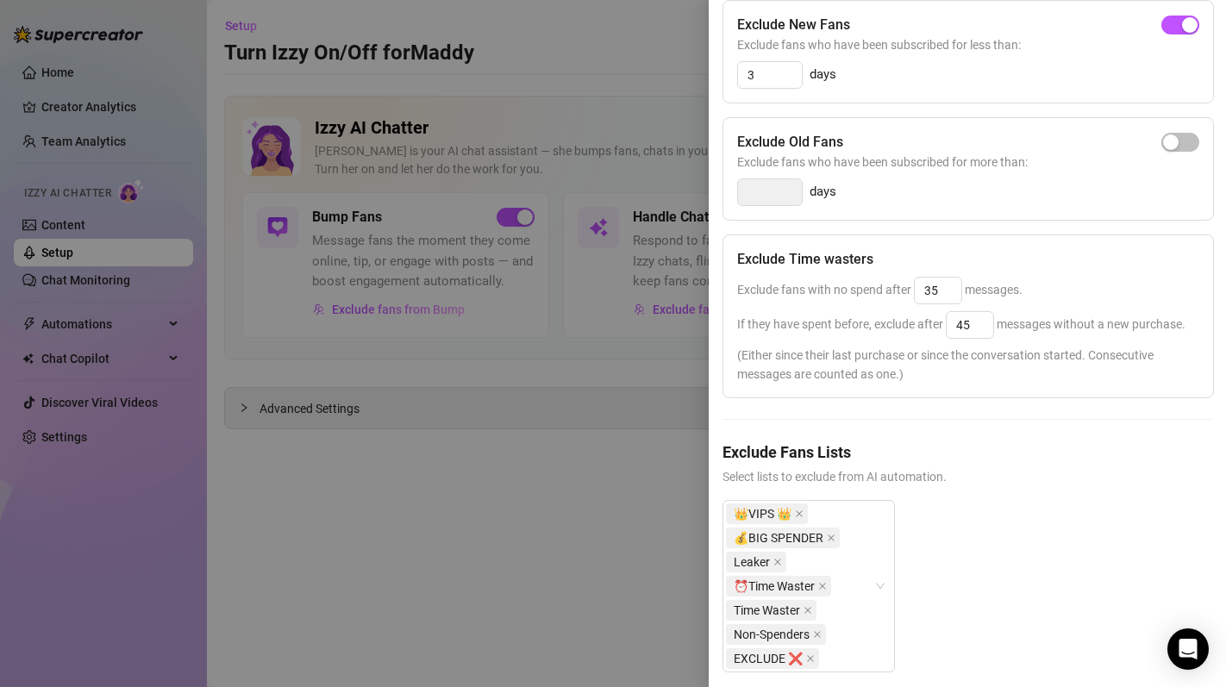
scroll to position [345, 0]
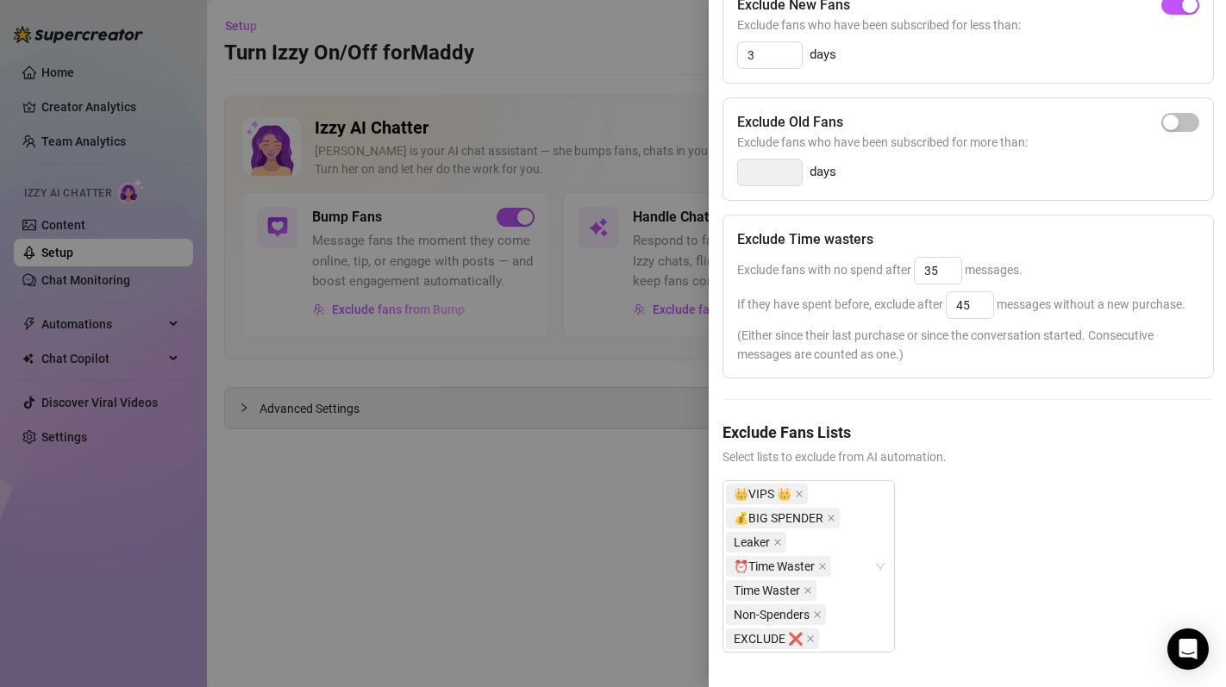
click at [710, 309] on div "Settings Preview Exclude Fans - Handle Chats with AI Cancel Save Exclude Fans S…" at bounding box center [967, 343] width 517 height 687
click at [647, 335] on div at bounding box center [613, 343] width 1226 height 687
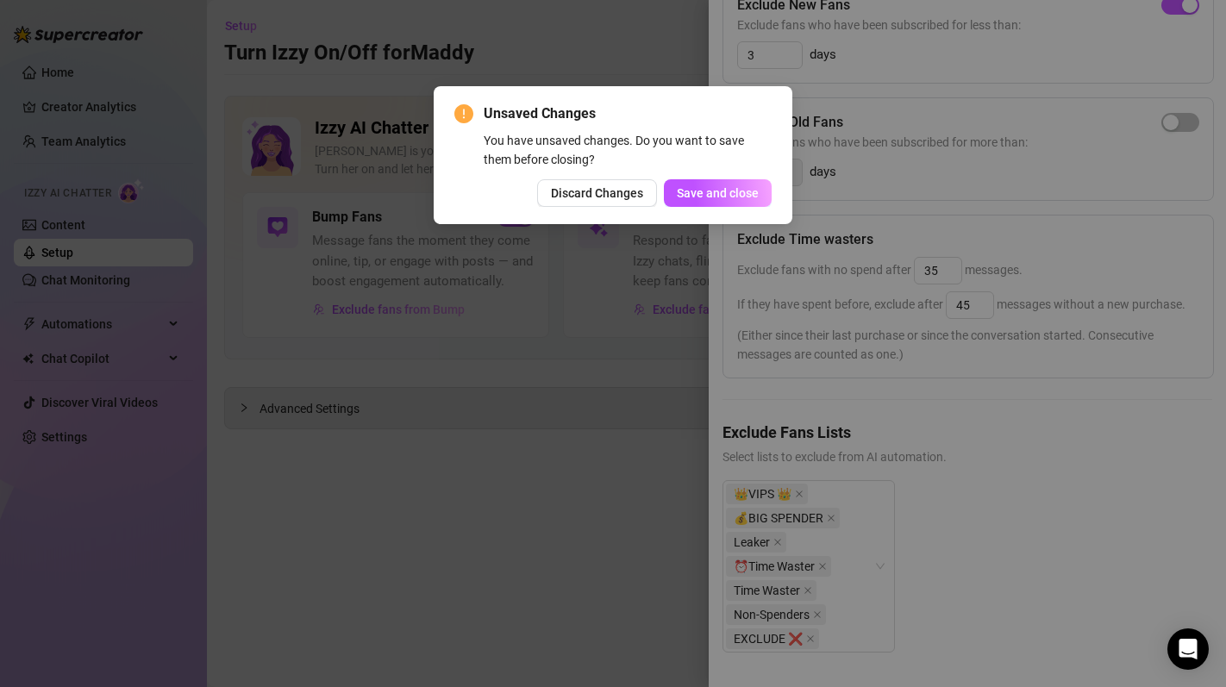
click at [697, 208] on div "Unsaved Changes You have unsaved changes. Do you want to save them before closi…" at bounding box center [613, 155] width 359 height 138
click at [688, 191] on span "Save and close" at bounding box center [718, 193] width 82 height 14
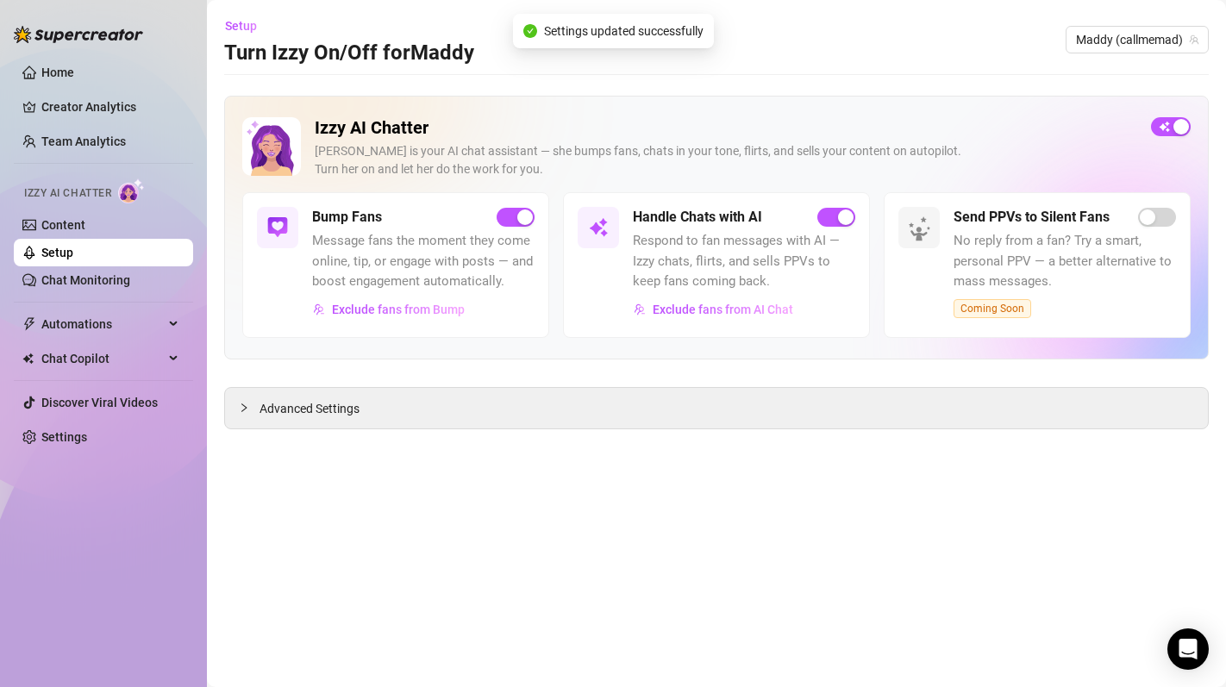
click at [677, 303] on span "Exclude fans from AI Chat" at bounding box center [723, 310] width 141 height 14
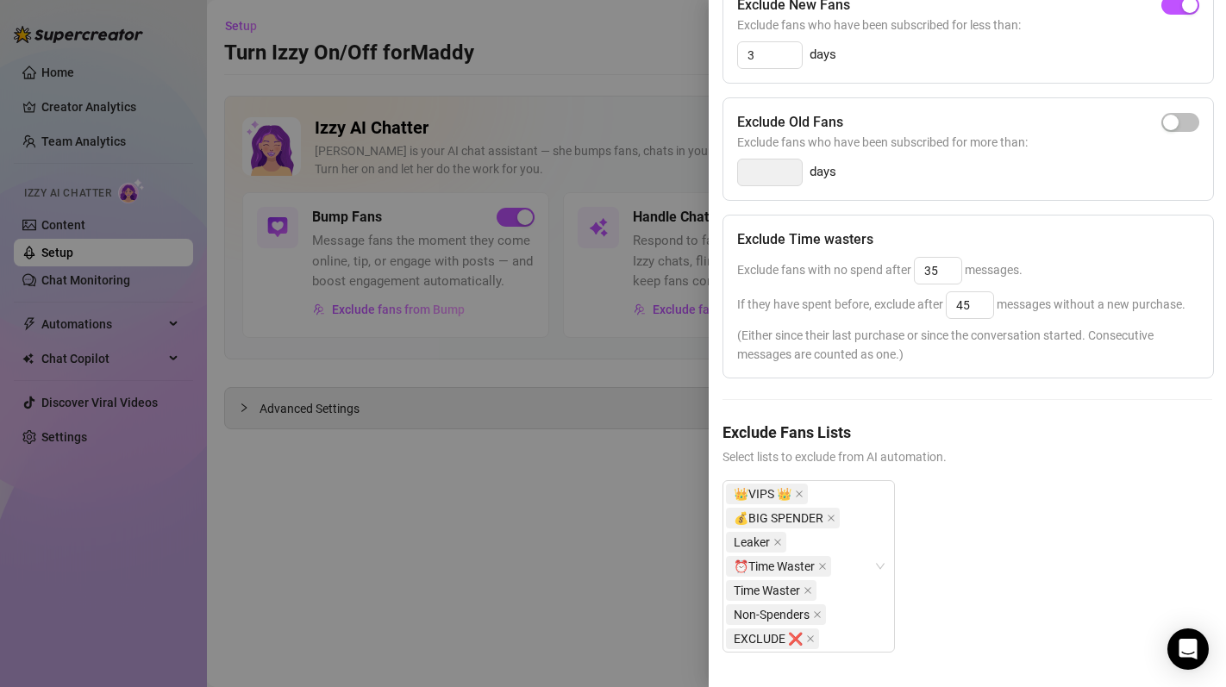
click at [553, 487] on div at bounding box center [613, 343] width 1226 height 687
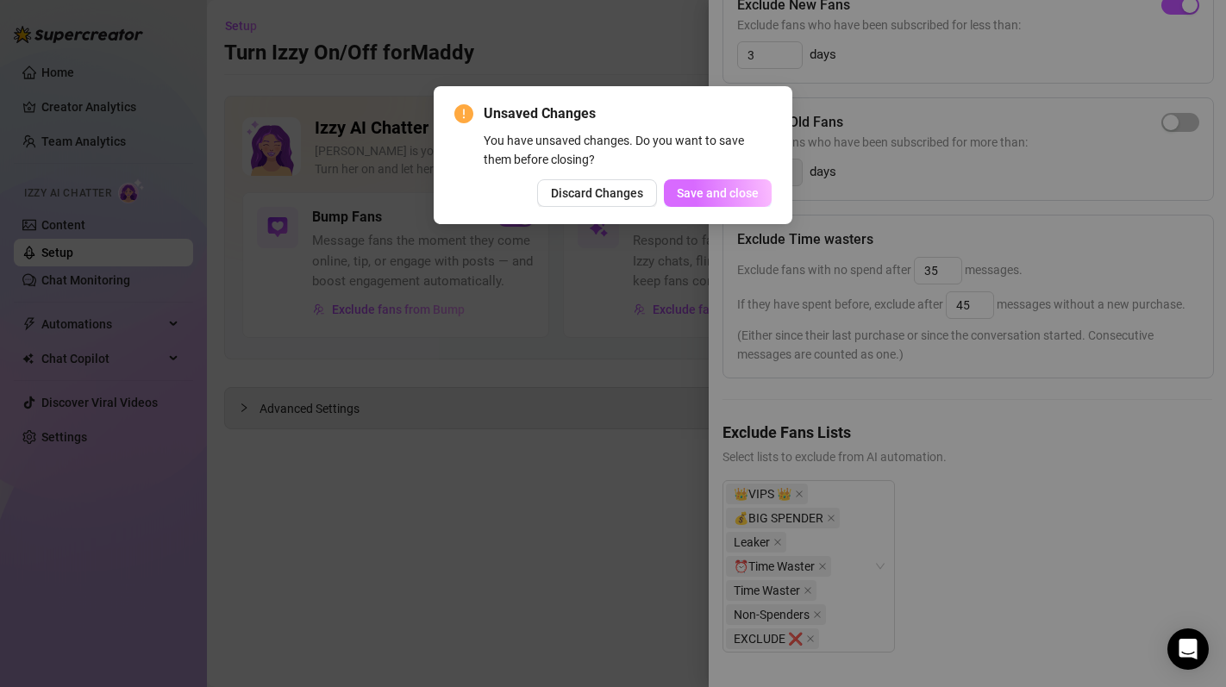
click at [727, 198] on span "Save and close" at bounding box center [718, 193] width 82 height 14
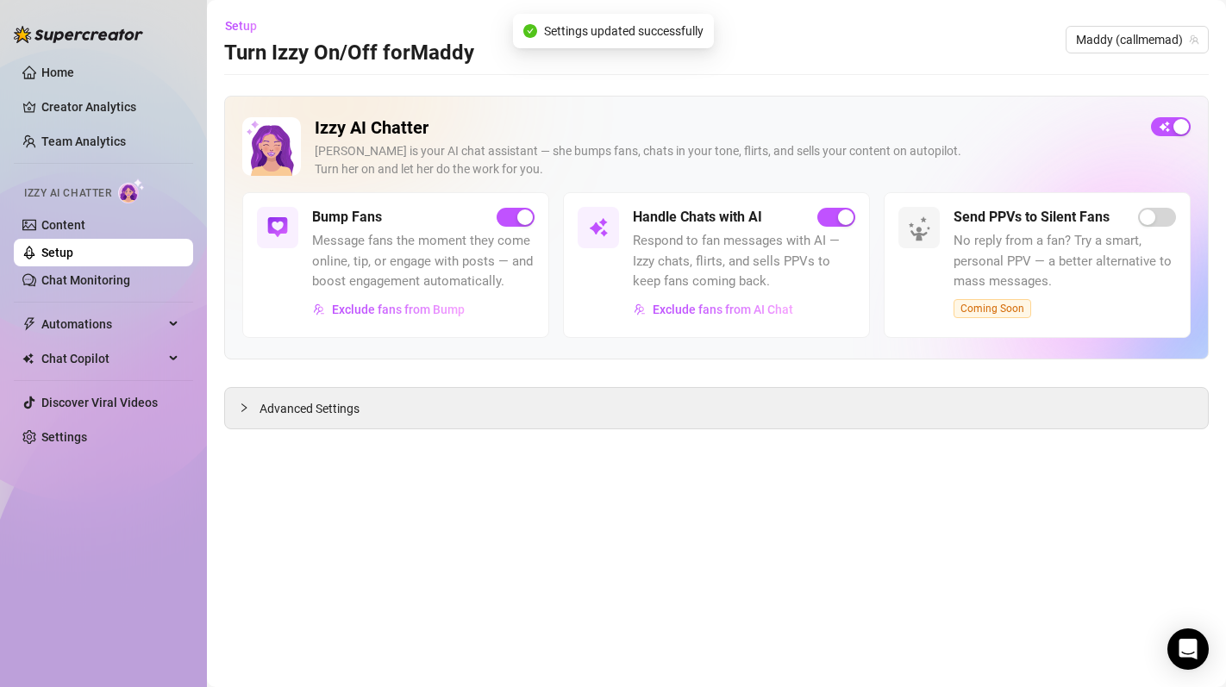
click at [383, 319] on button "Exclude fans from Bump" at bounding box center [388, 310] width 153 height 28
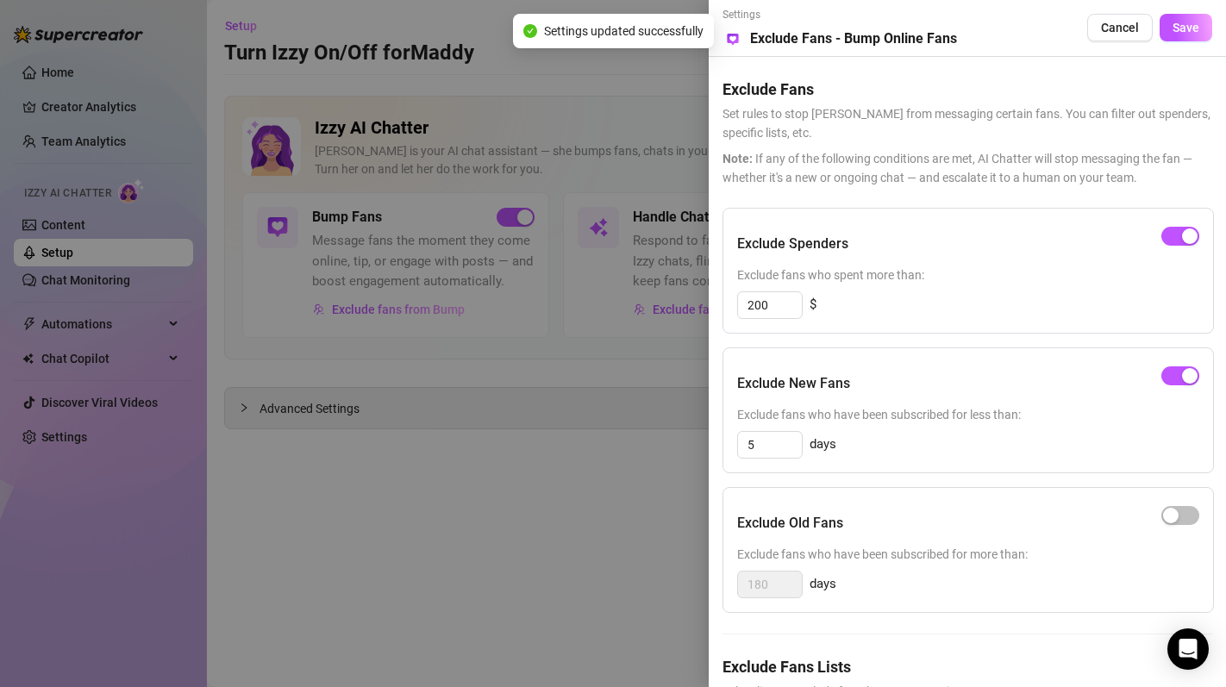
click at [522, 591] on div at bounding box center [613, 343] width 1226 height 687
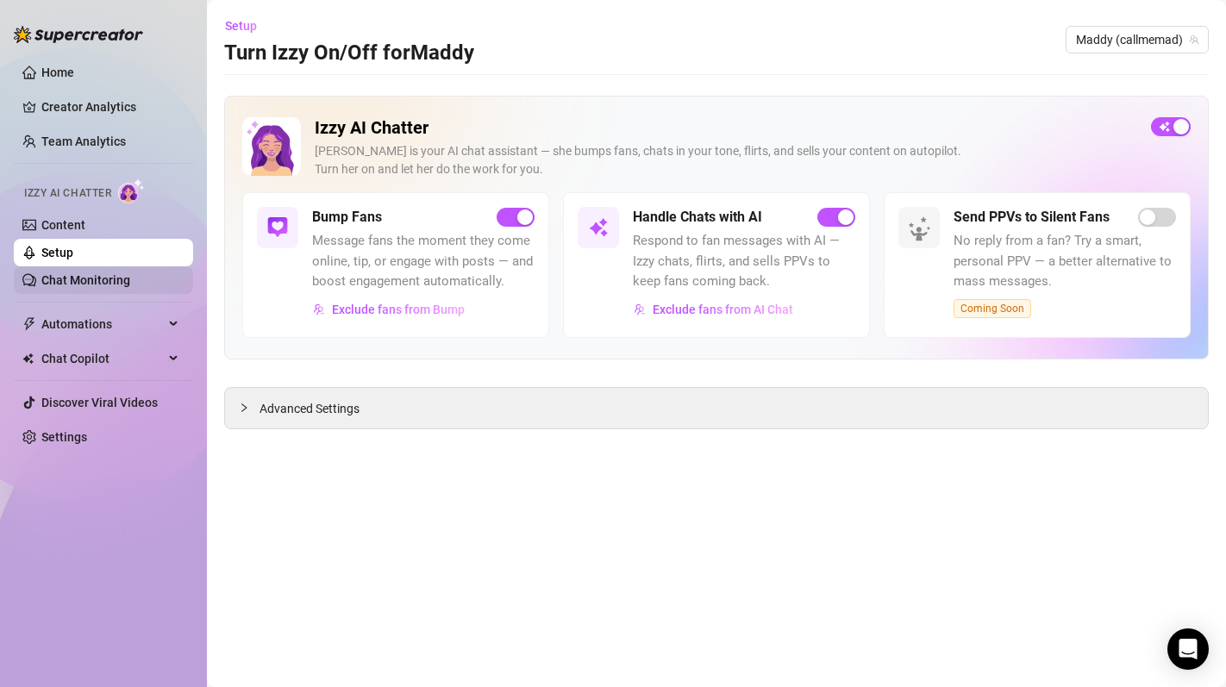
click at [69, 276] on link "Chat Monitoring" at bounding box center [85, 280] width 89 height 14
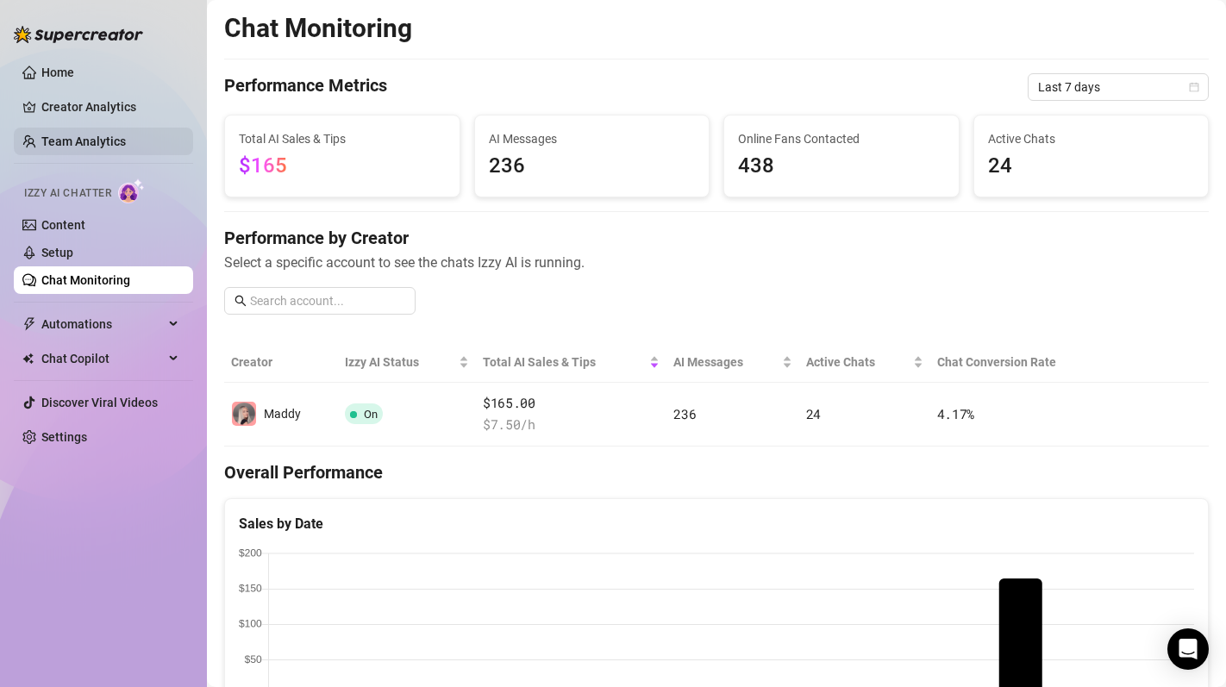
click at [85, 134] on link "Team Analytics" at bounding box center [83, 141] width 84 height 14
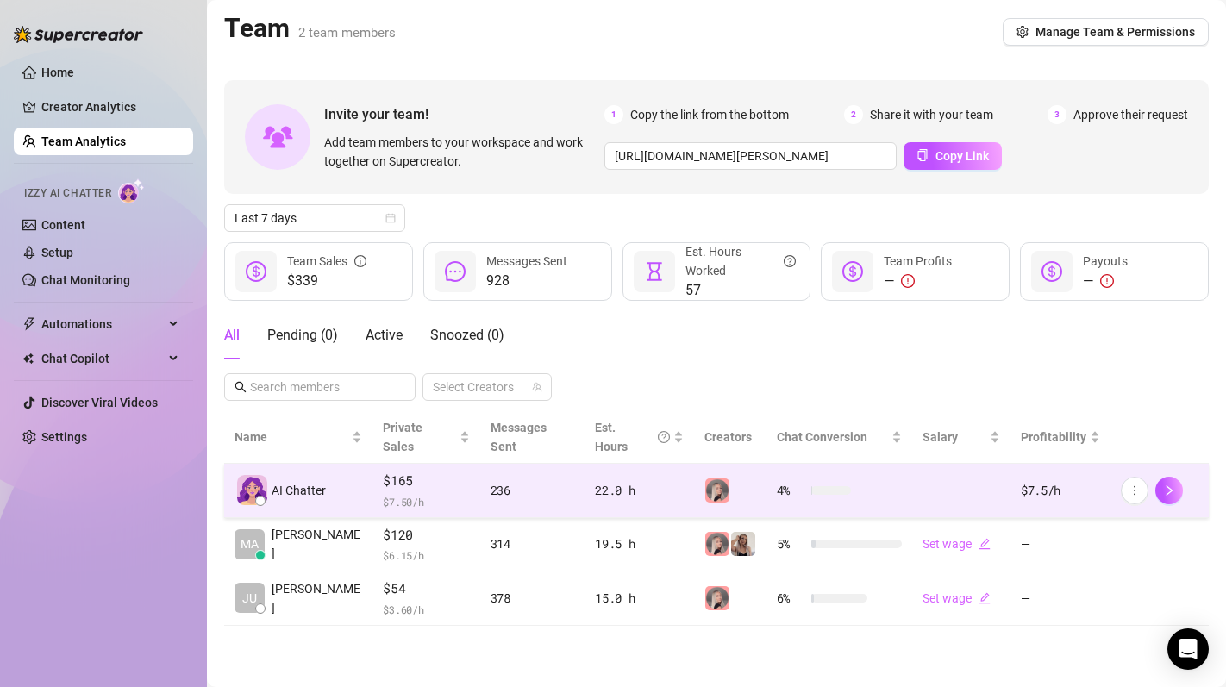
click at [429, 493] on span "$ 7.50 /h" at bounding box center [426, 501] width 86 height 17
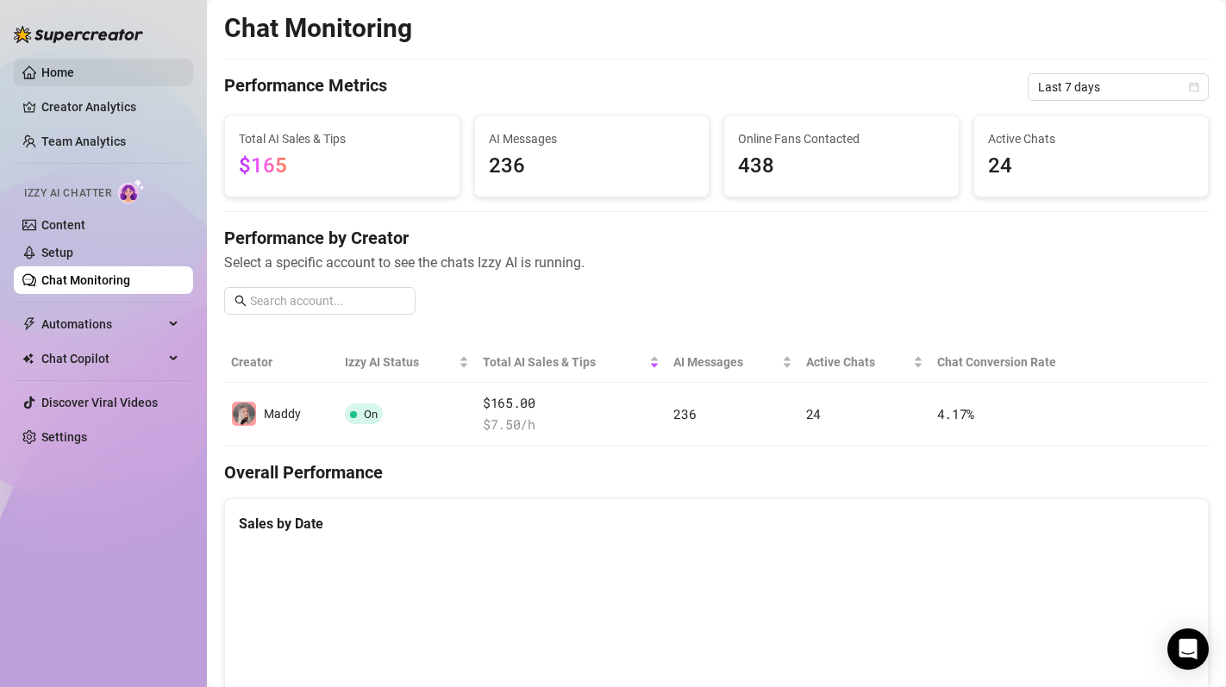
click at [74, 79] on link "Home" at bounding box center [57, 73] width 33 height 14
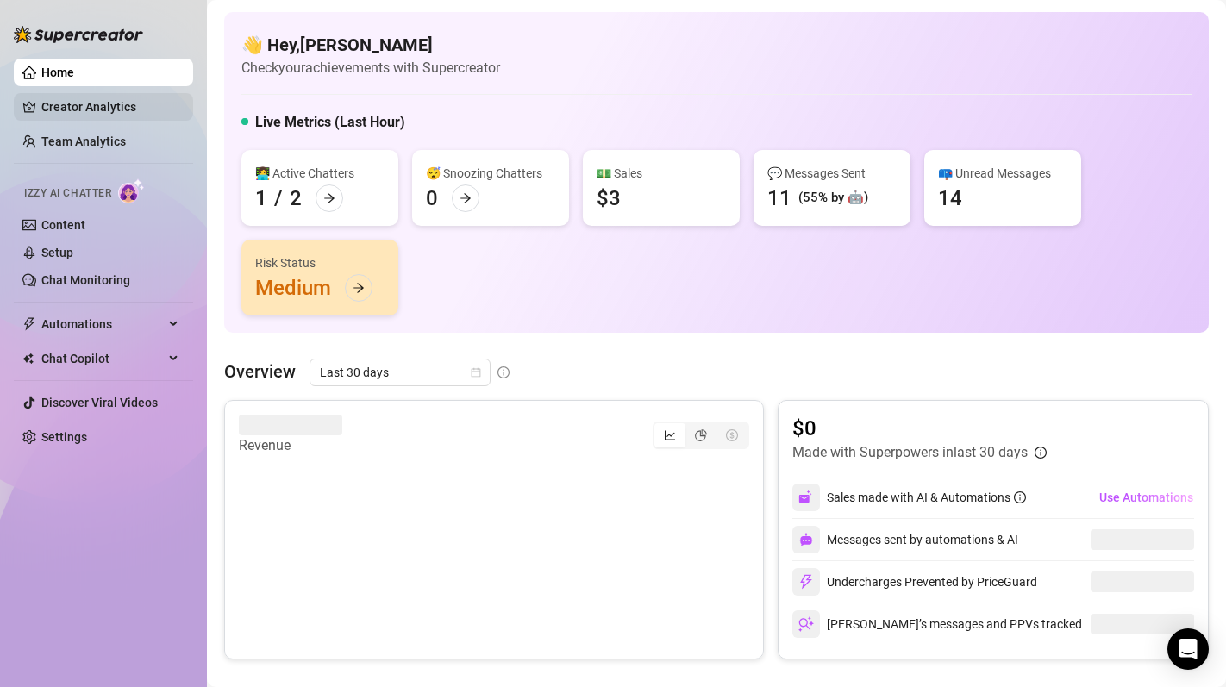
click at [120, 105] on link "Creator Analytics" at bounding box center [110, 107] width 138 height 28
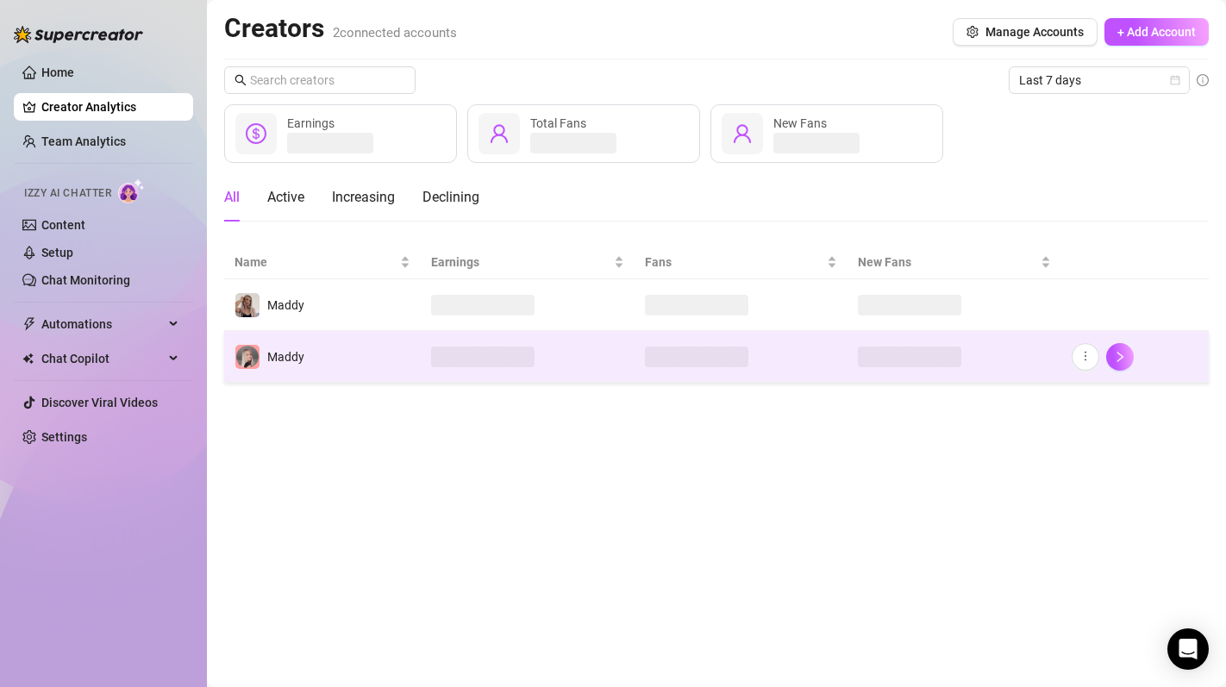
click at [287, 357] on span "Maddy" at bounding box center [285, 357] width 37 height 14
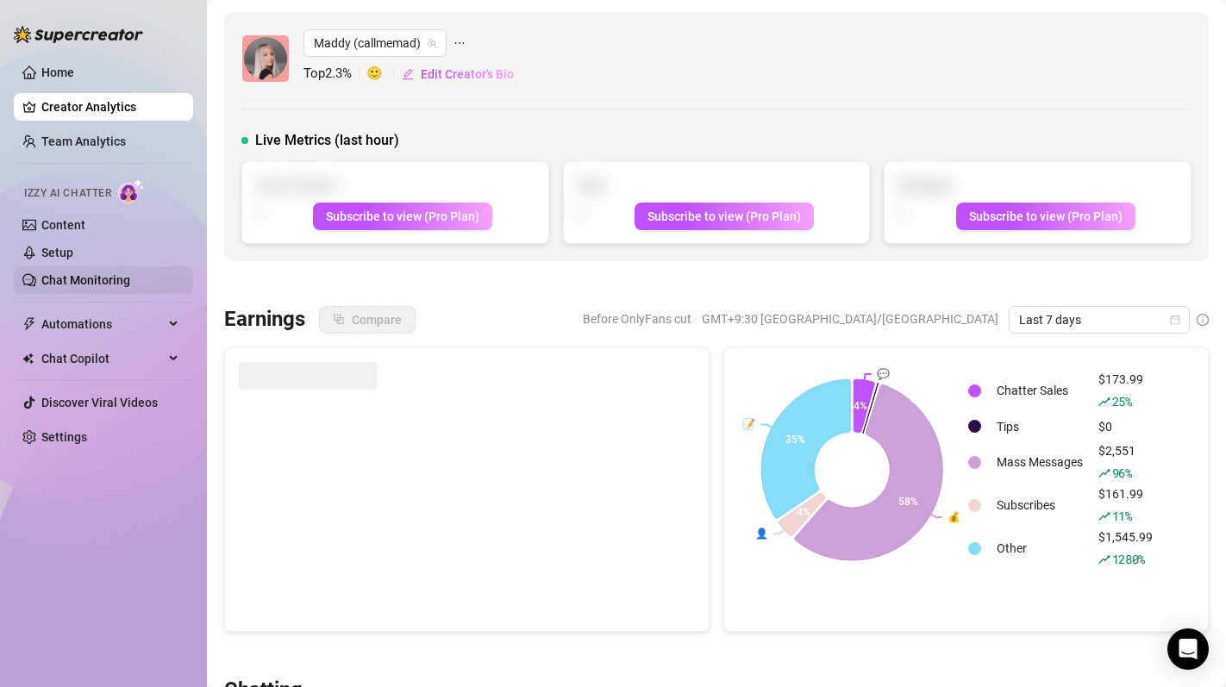
click at [91, 287] on link "Chat Monitoring" at bounding box center [85, 280] width 89 height 14
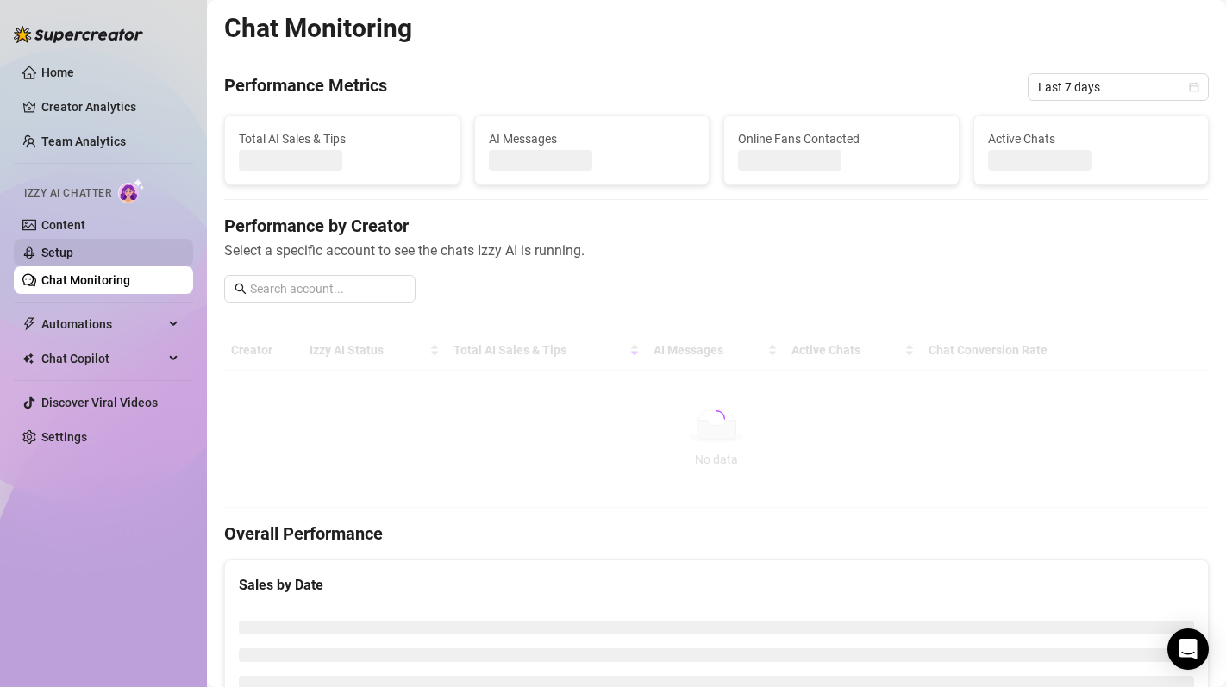
click at [73, 259] on link "Setup" at bounding box center [57, 253] width 32 height 14
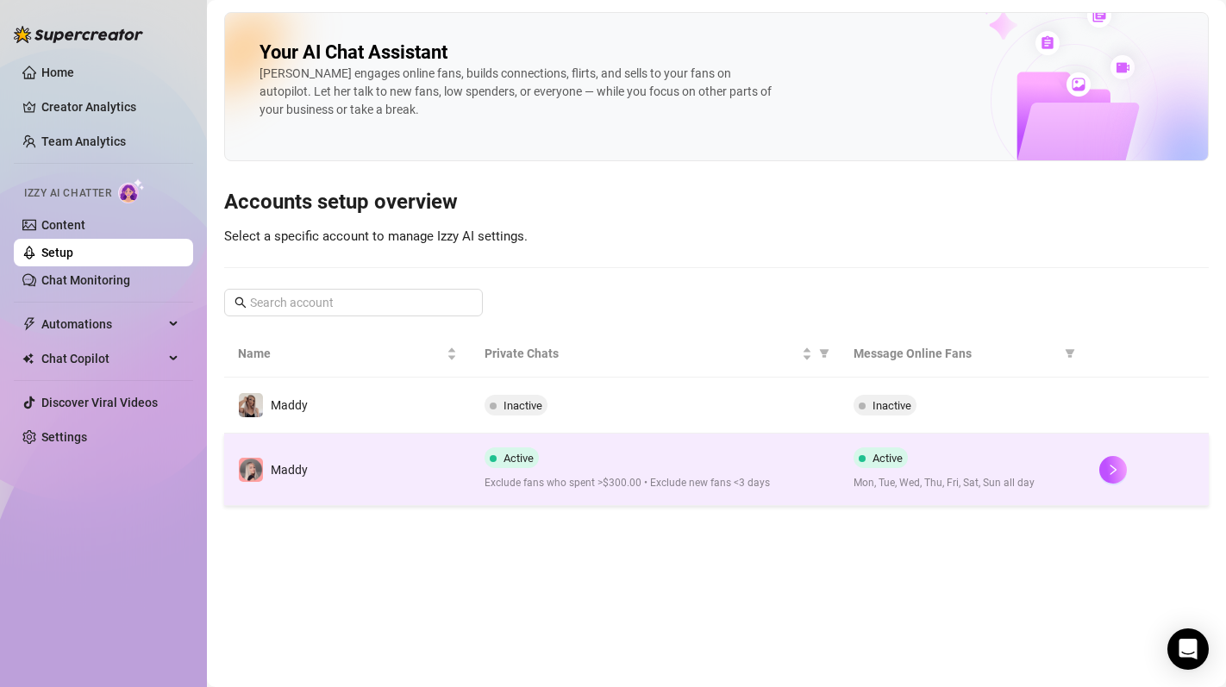
click at [553, 441] on td "Active Exclude fans who spent >$300.00 • Exclude new fans <3 days" at bounding box center [655, 470] width 369 height 72
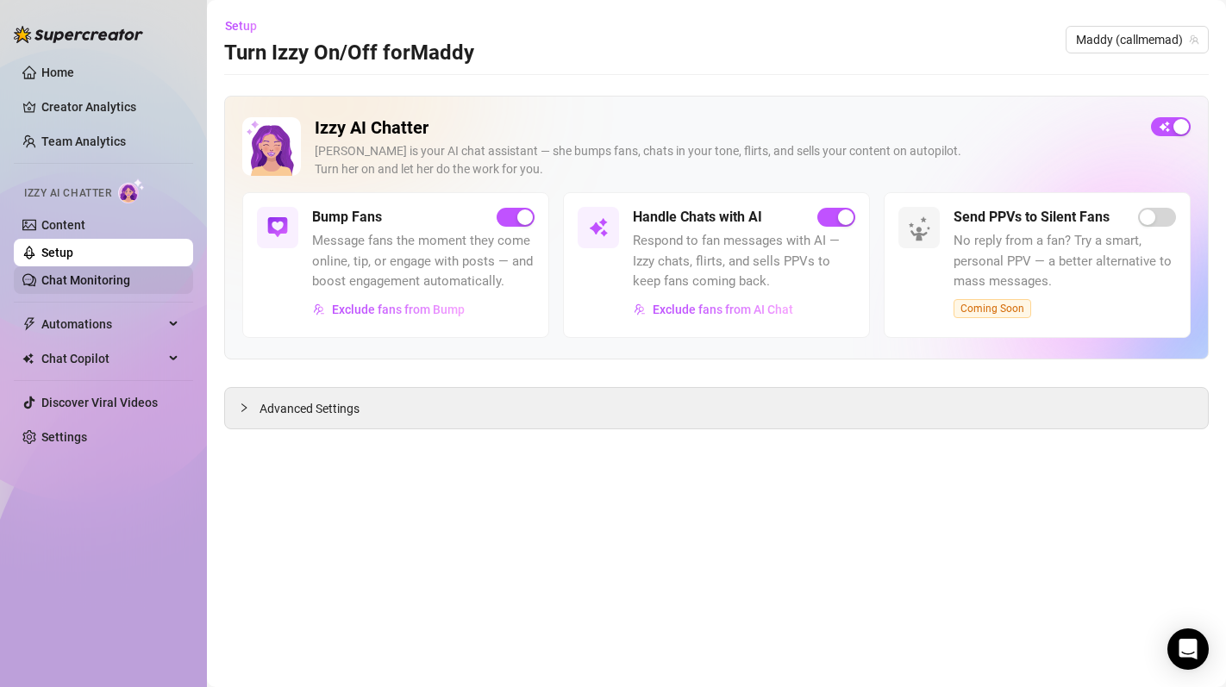
click at [67, 273] on link "Chat Monitoring" at bounding box center [85, 280] width 89 height 14
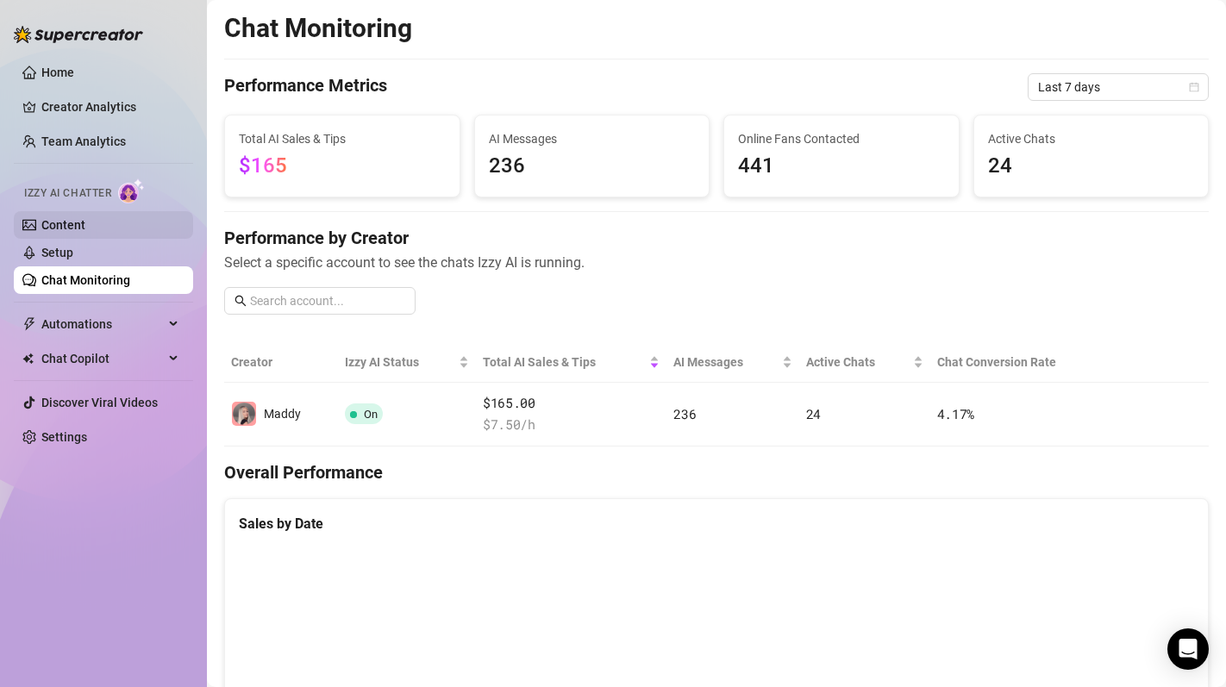
click at [67, 223] on link "Content" at bounding box center [63, 225] width 44 height 14
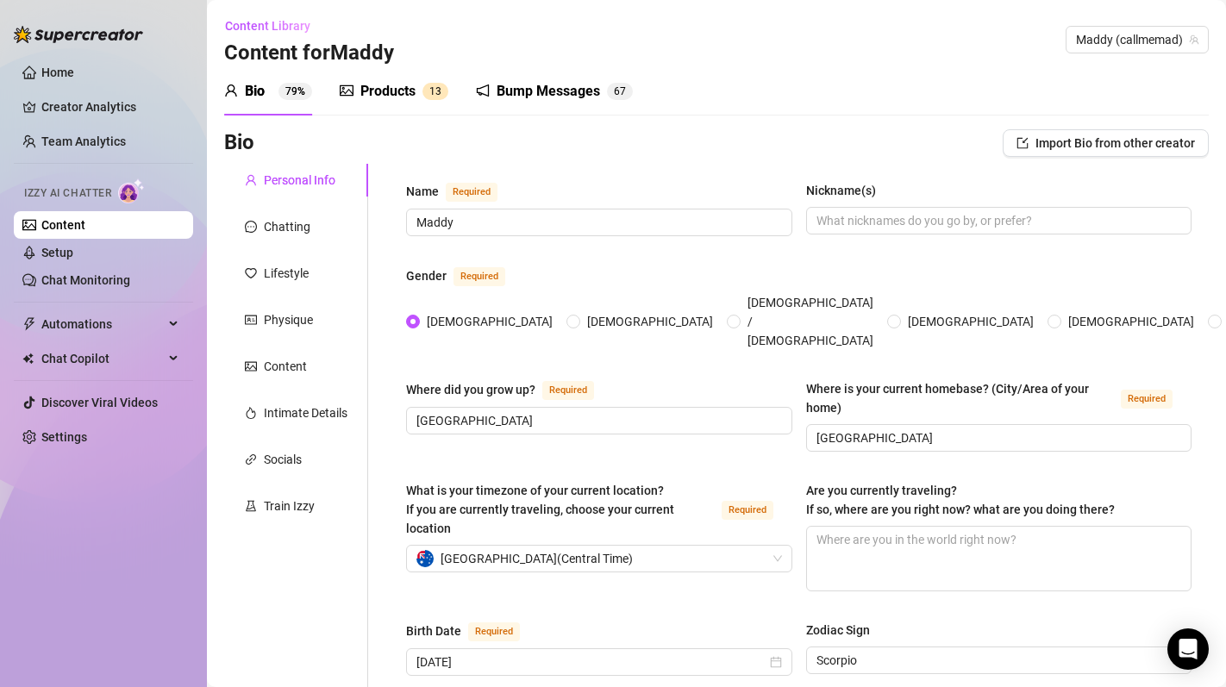
click at [402, 107] on div "Products 1 3" at bounding box center [394, 91] width 109 height 48
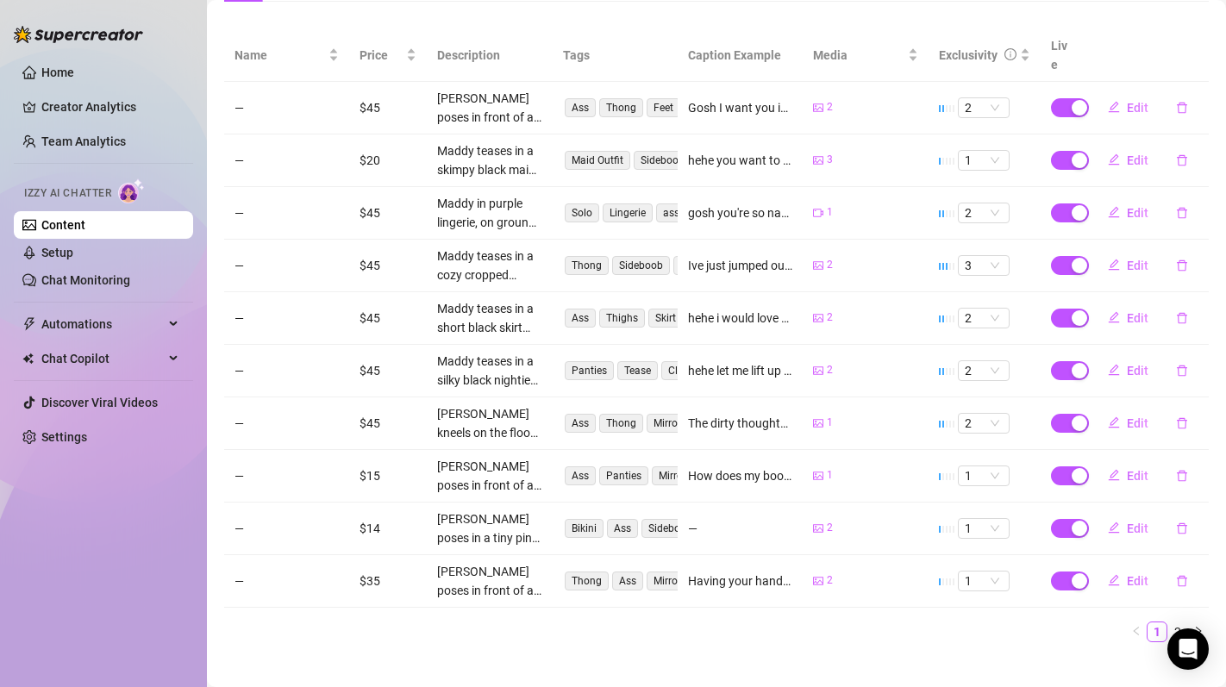
scroll to position [322, 0]
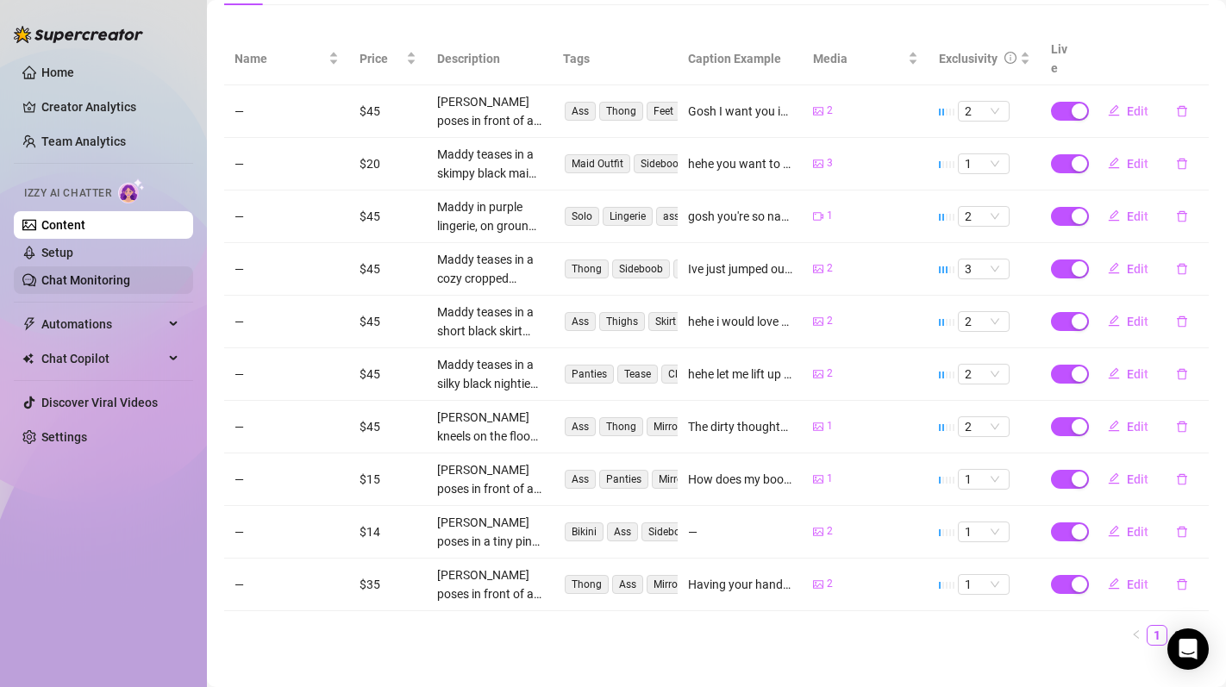
click at [103, 281] on link "Chat Monitoring" at bounding box center [85, 280] width 89 height 14
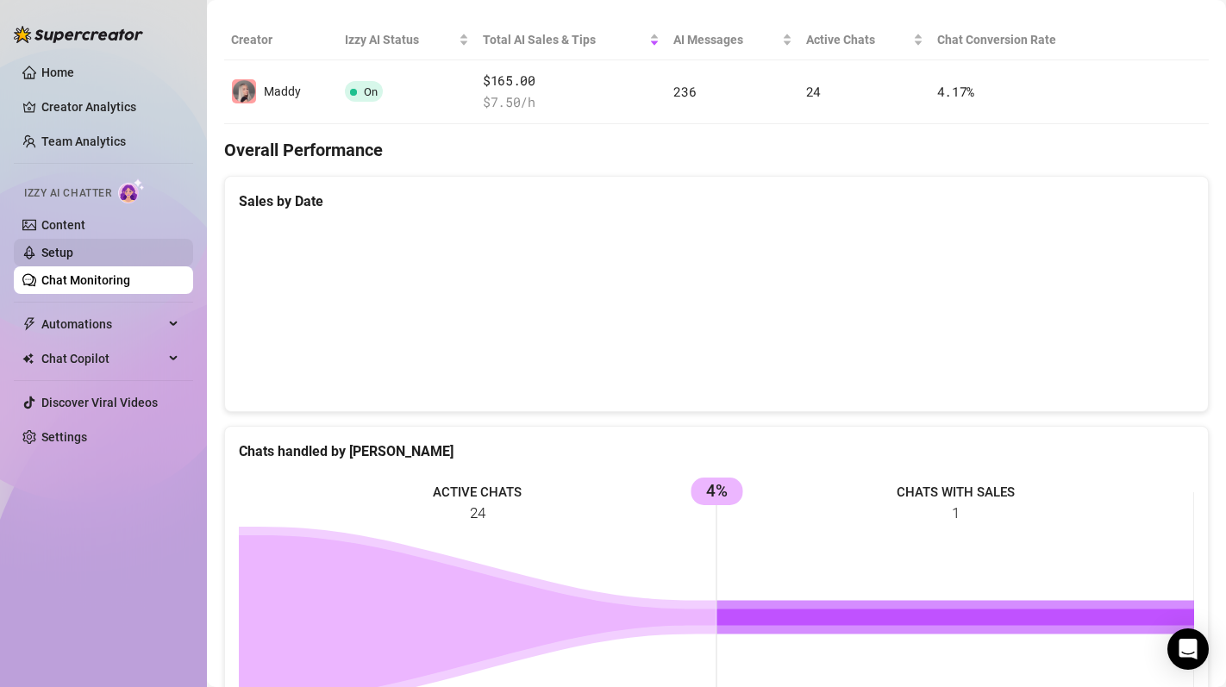
click at [73, 259] on link "Setup" at bounding box center [57, 253] width 32 height 14
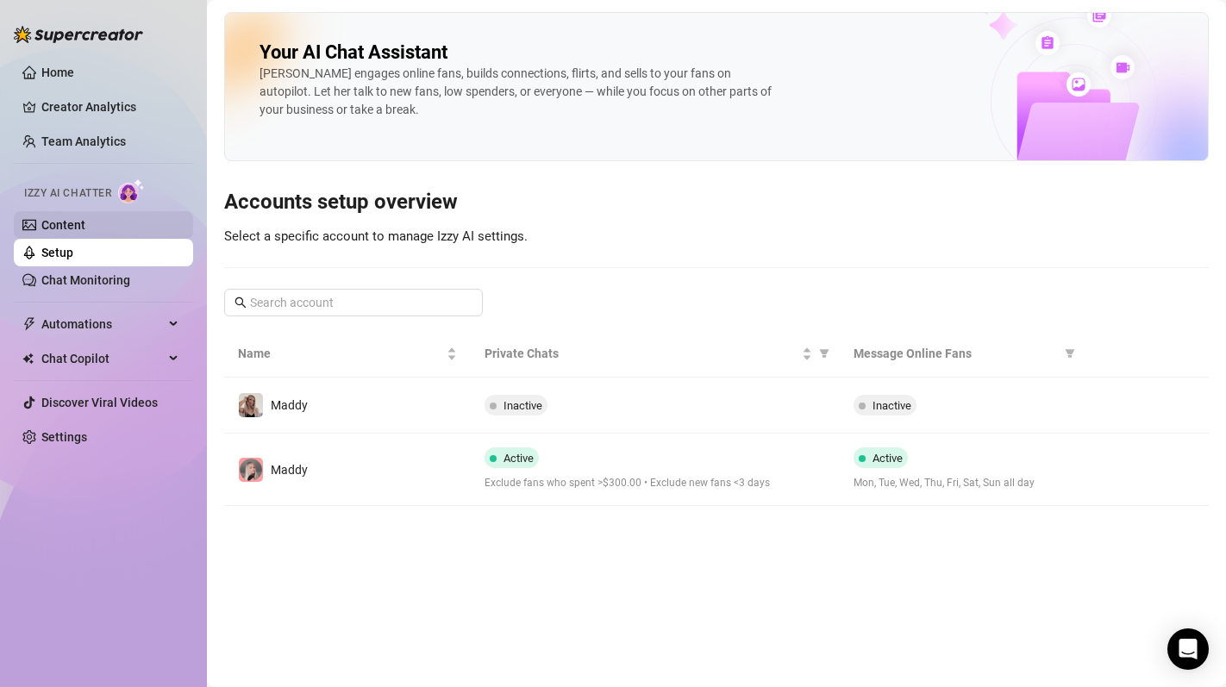
click at [85, 230] on link "Content" at bounding box center [63, 225] width 44 height 14
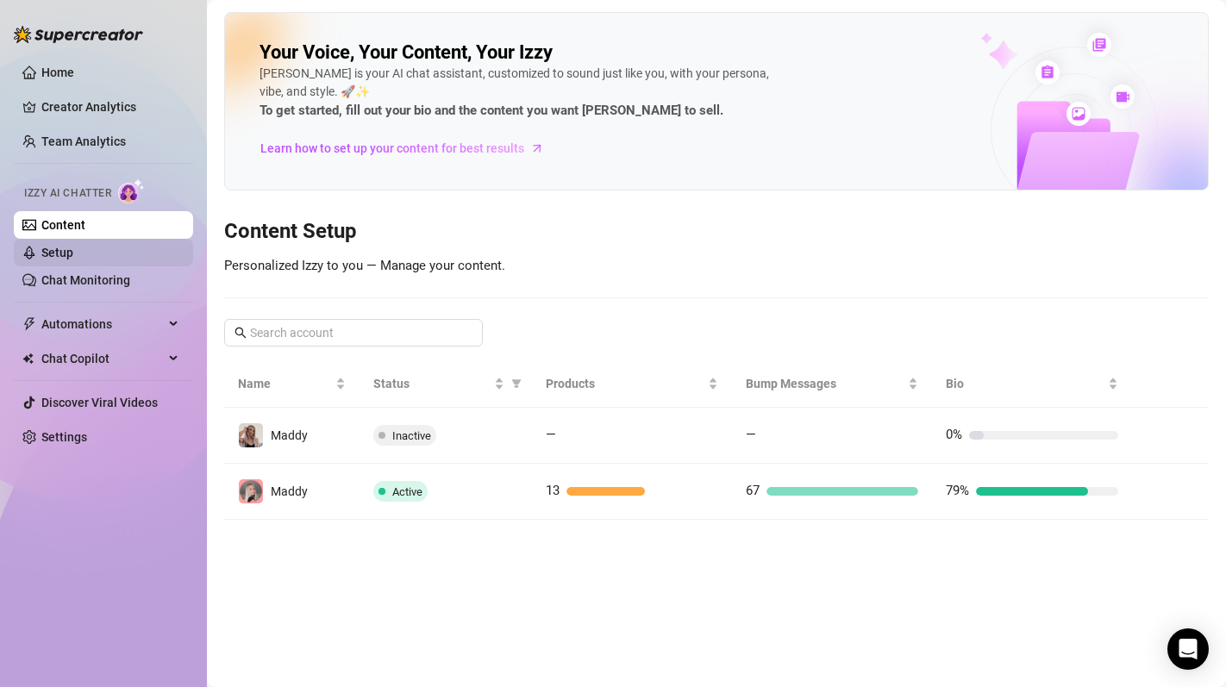
click at [73, 258] on link "Setup" at bounding box center [57, 253] width 32 height 14
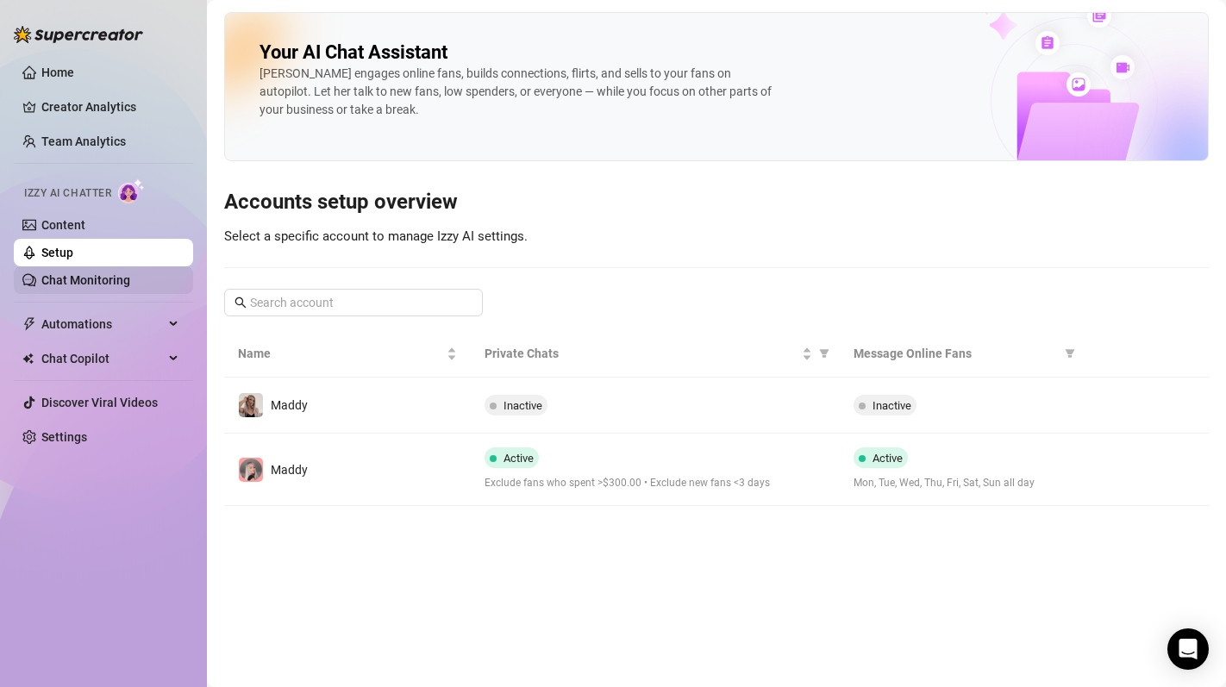
click at [130, 286] on link "Chat Monitoring" at bounding box center [85, 280] width 89 height 14
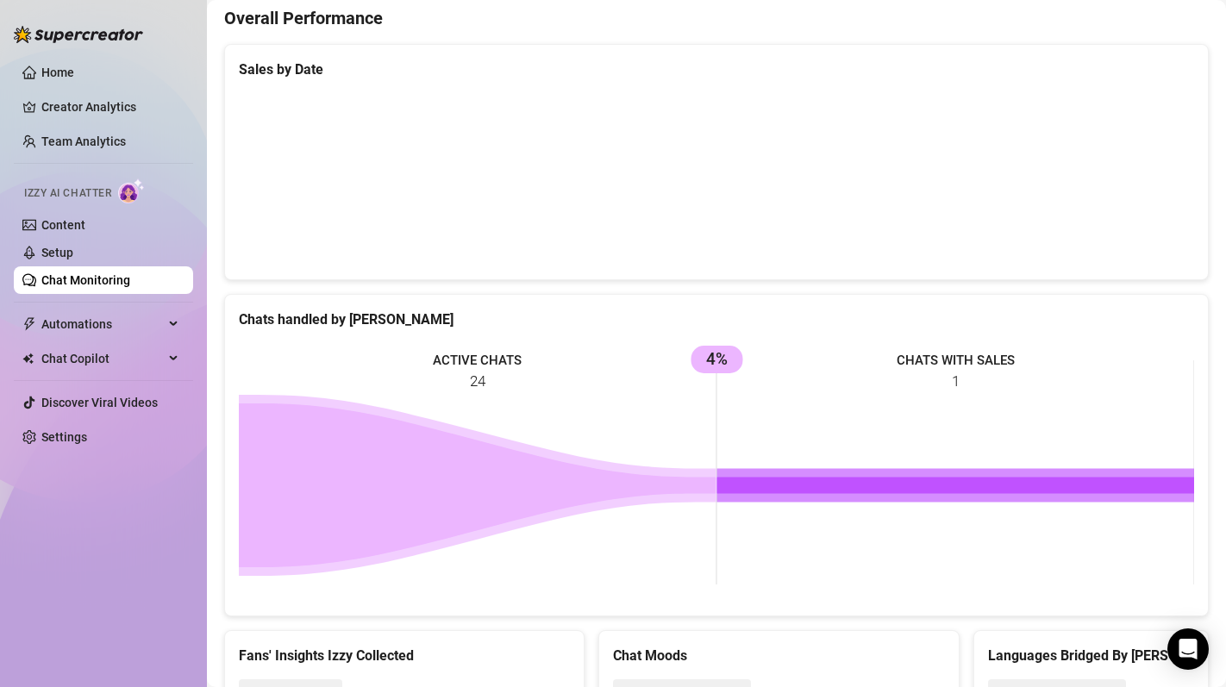
scroll to position [540, 0]
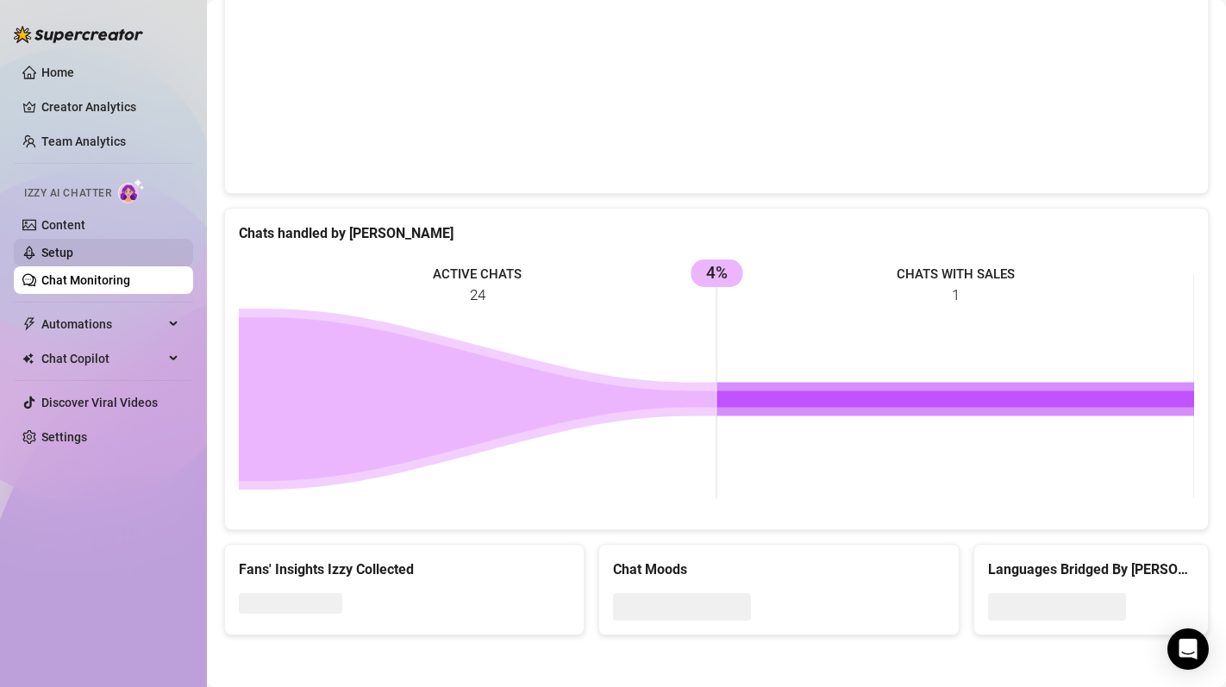
click at [73, 249] on link "Setup" at bounding box center [57, 253] width 32 height 14
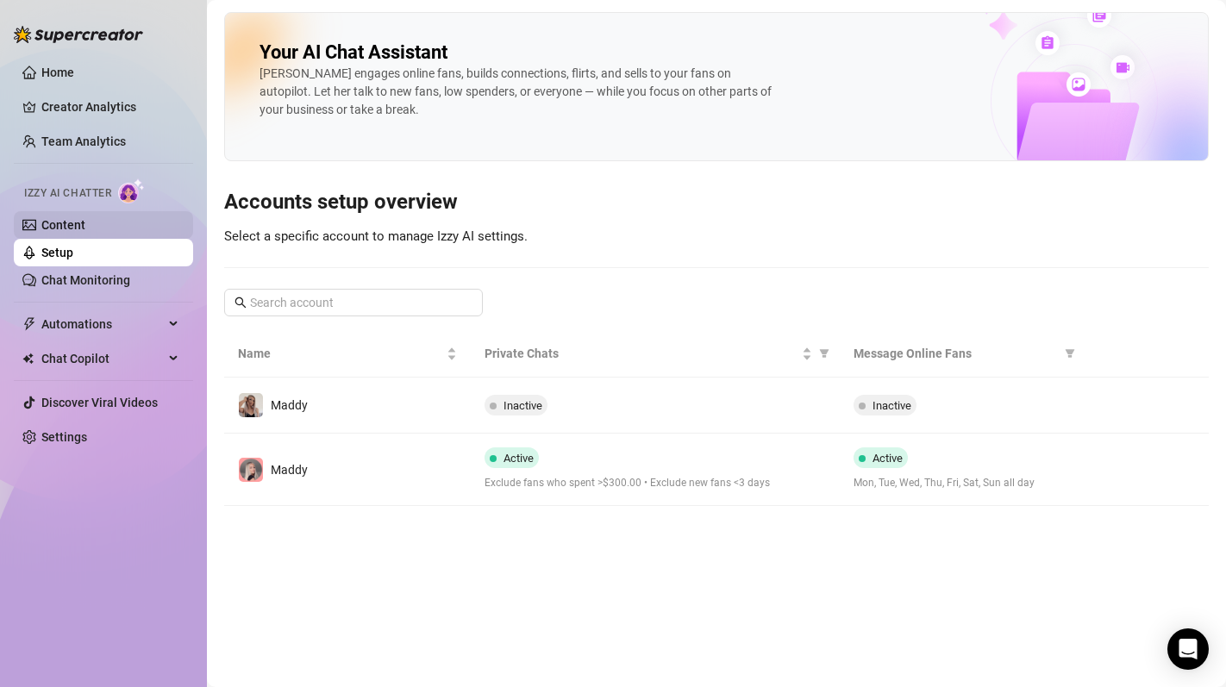
click at [85, 227] on link "Content" at bounding box center [63, 225] width 44 height 14
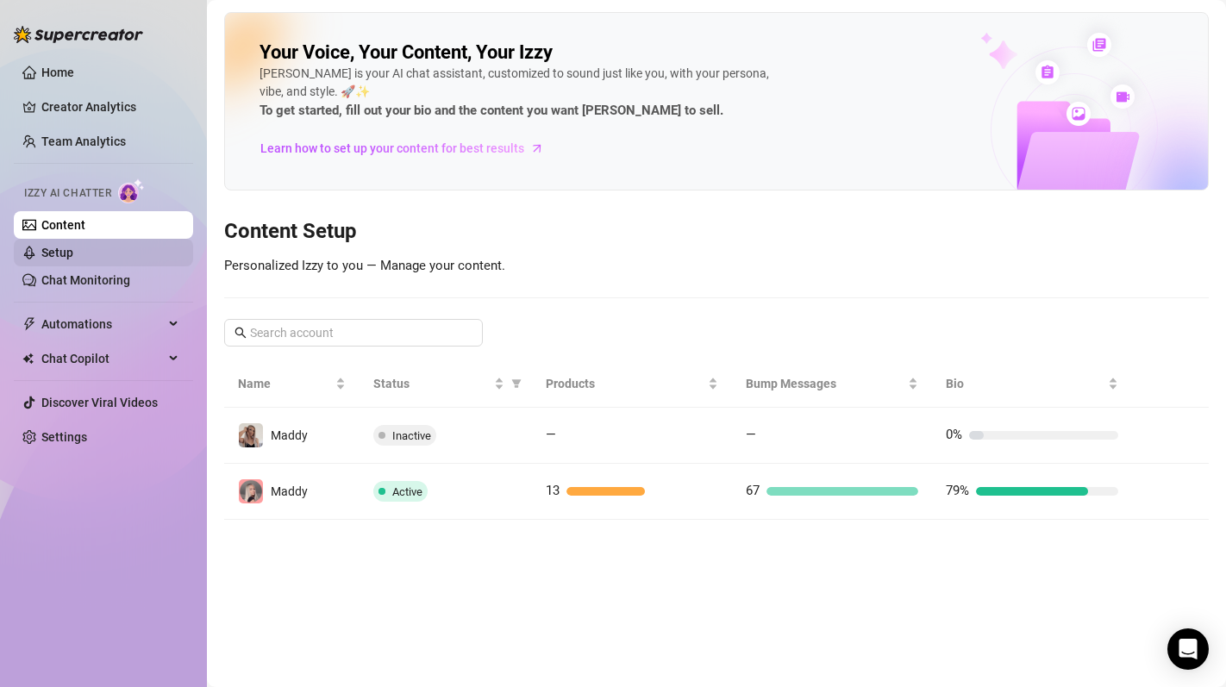
click at [73, 254] on link "Setup" at bounding box center [57, 253] width 32 height 14
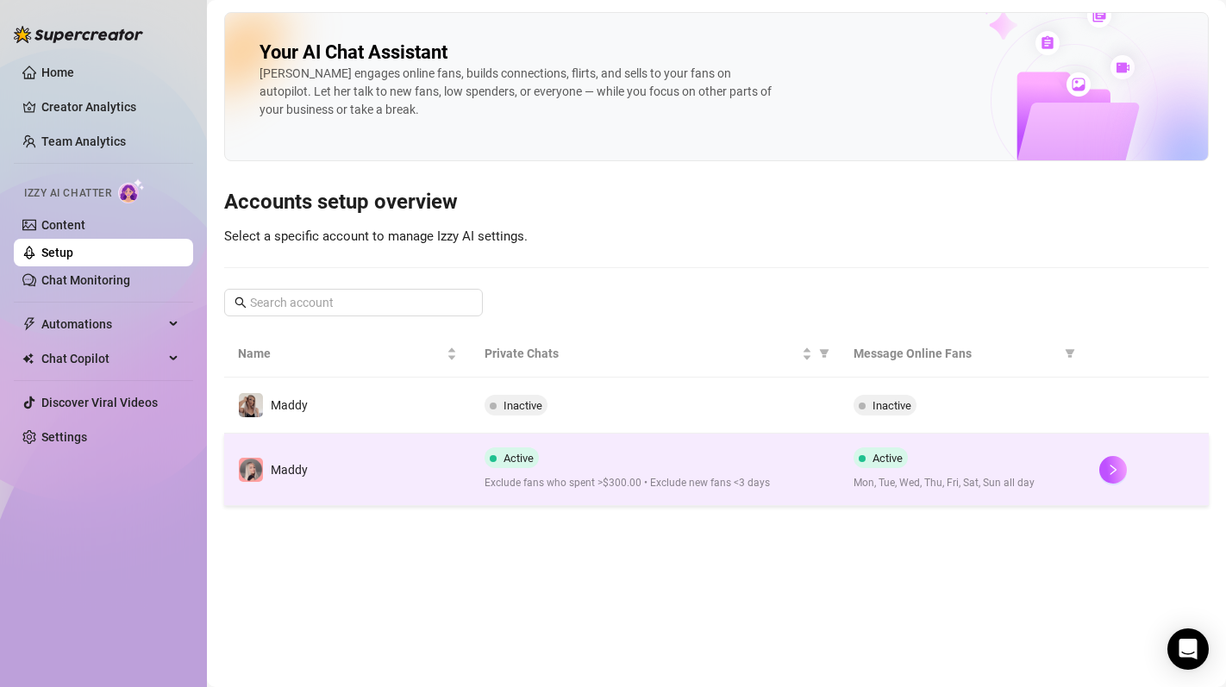
click at [341, 463] on td "Maddy" at bounding box center [347, 470] width 247 height 72
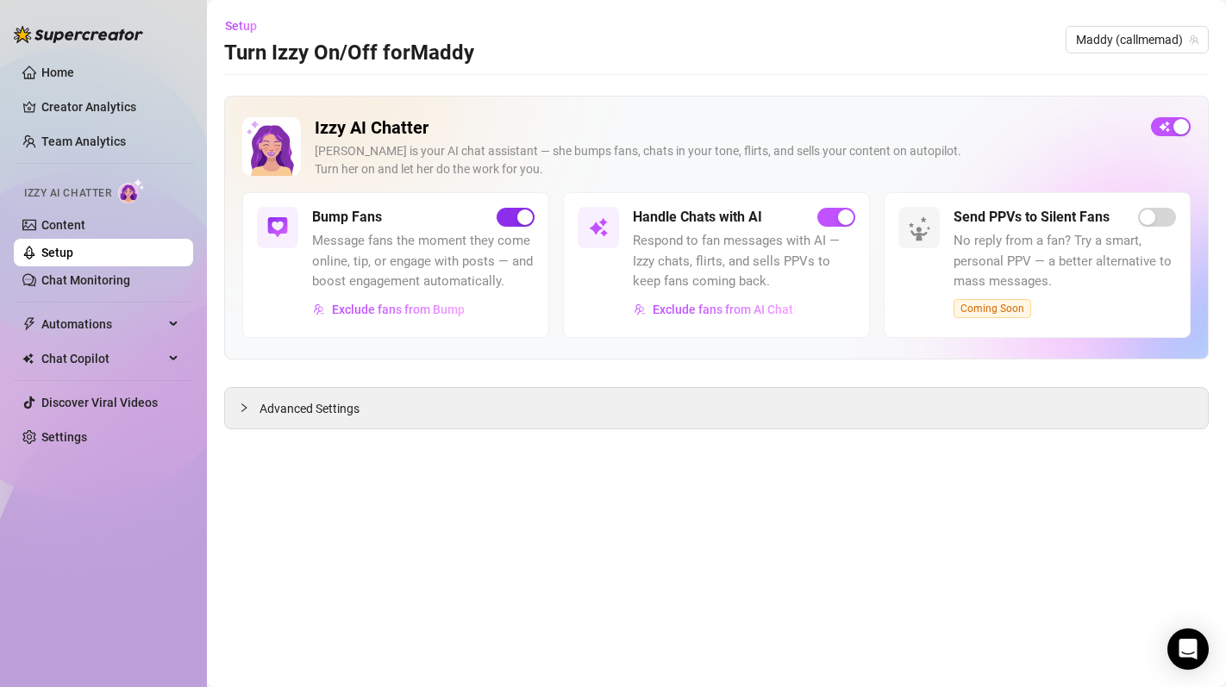
click at [512, 208] on span "button" at bounding box center [516, 217] width 38 height 19
click at [840, 219] on div "button" at bounding box center [846, 217] width 16 height 16
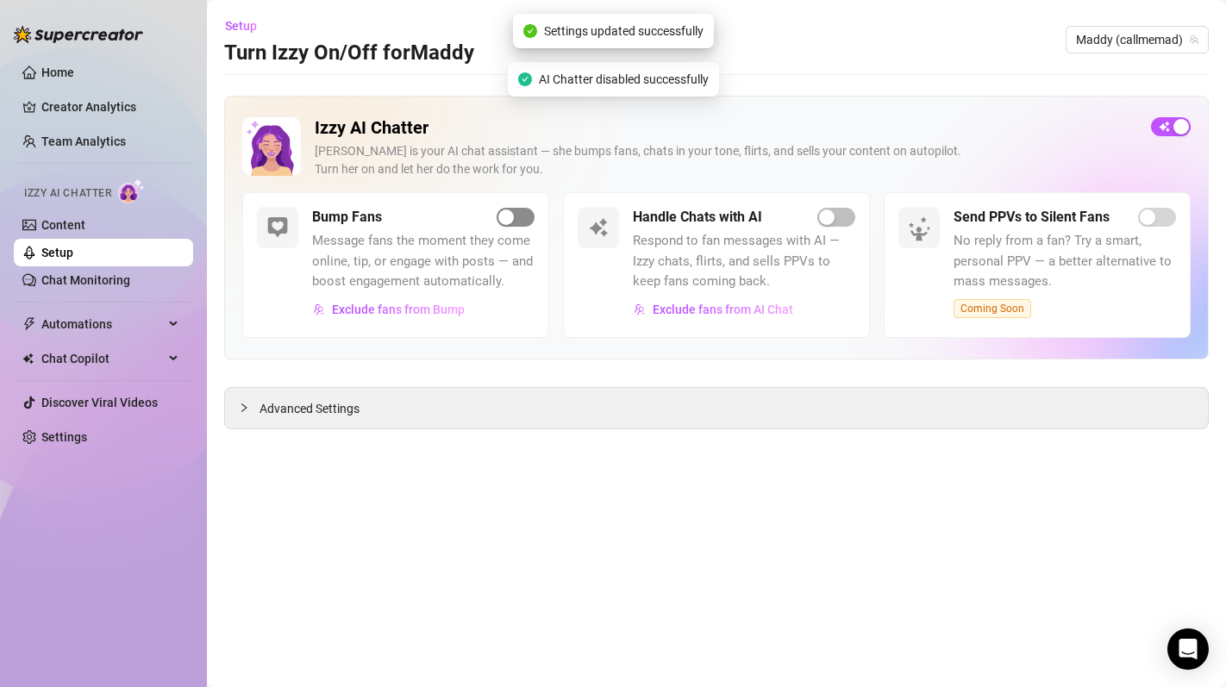
click at [510, 219] on div "button" at bounding box center [506, 217] width 16 height 16
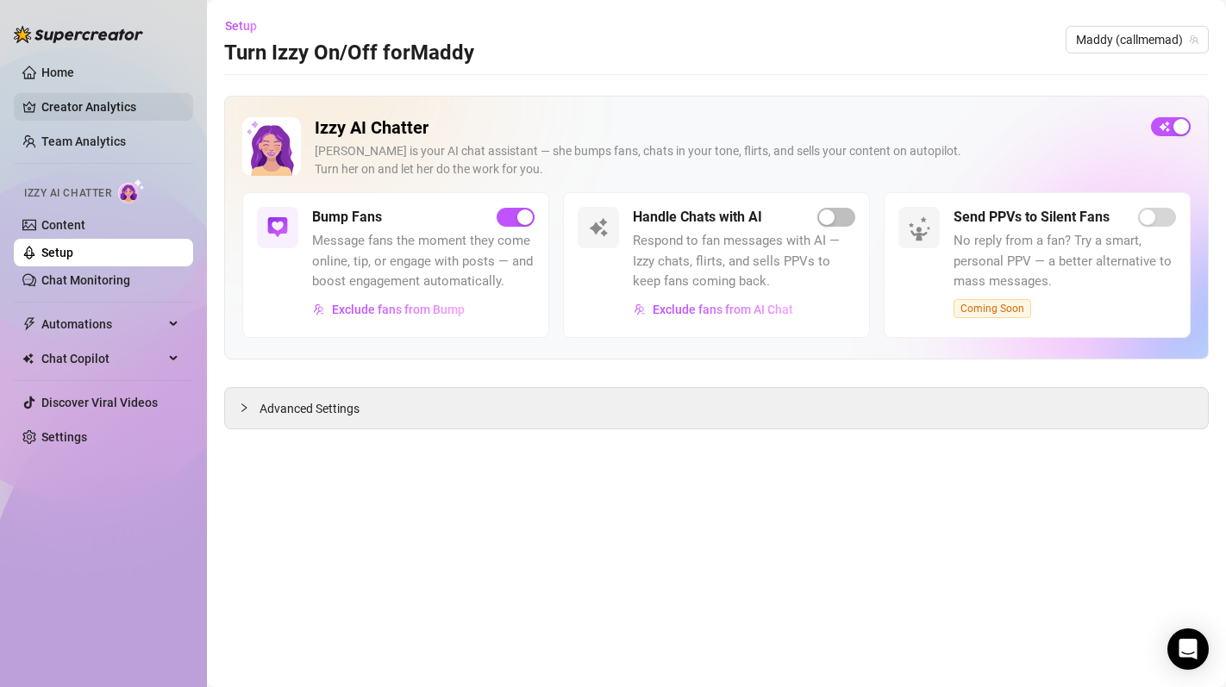
click at [89, 115] on link "Creator Analytics" at bounding box center [110, 107] width 138 height 28
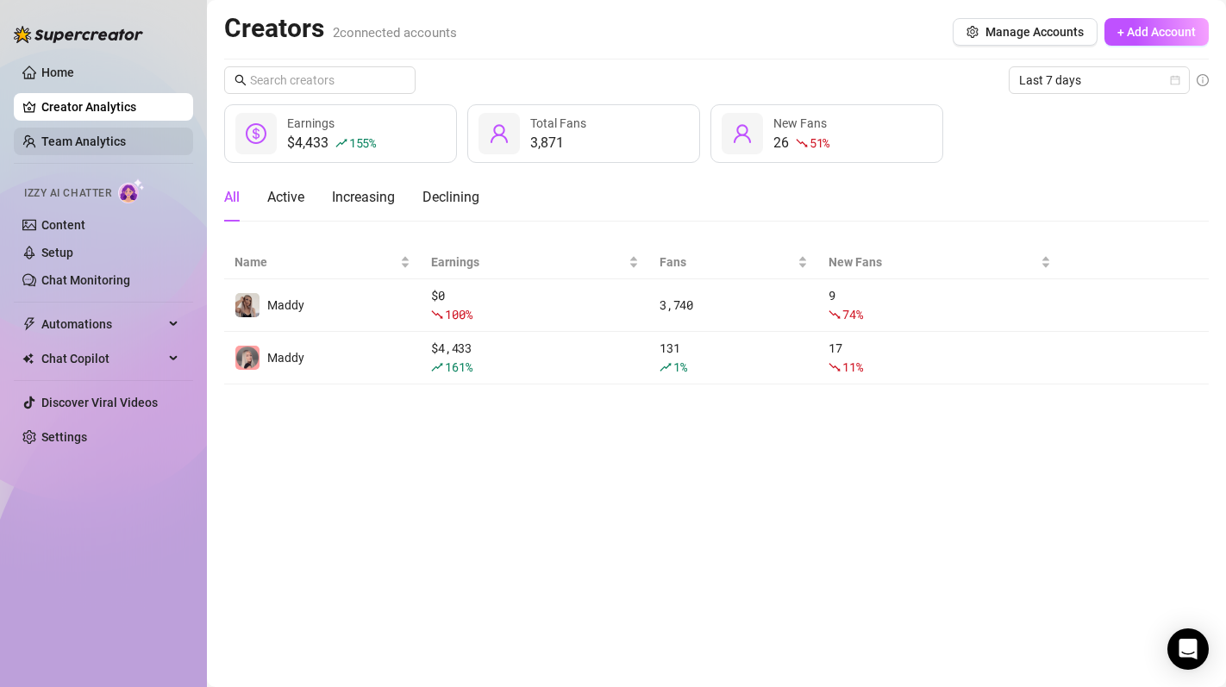
click at [101, 141] on link "Team Analytics" at bounding box center [83, 141] width 84 height 14
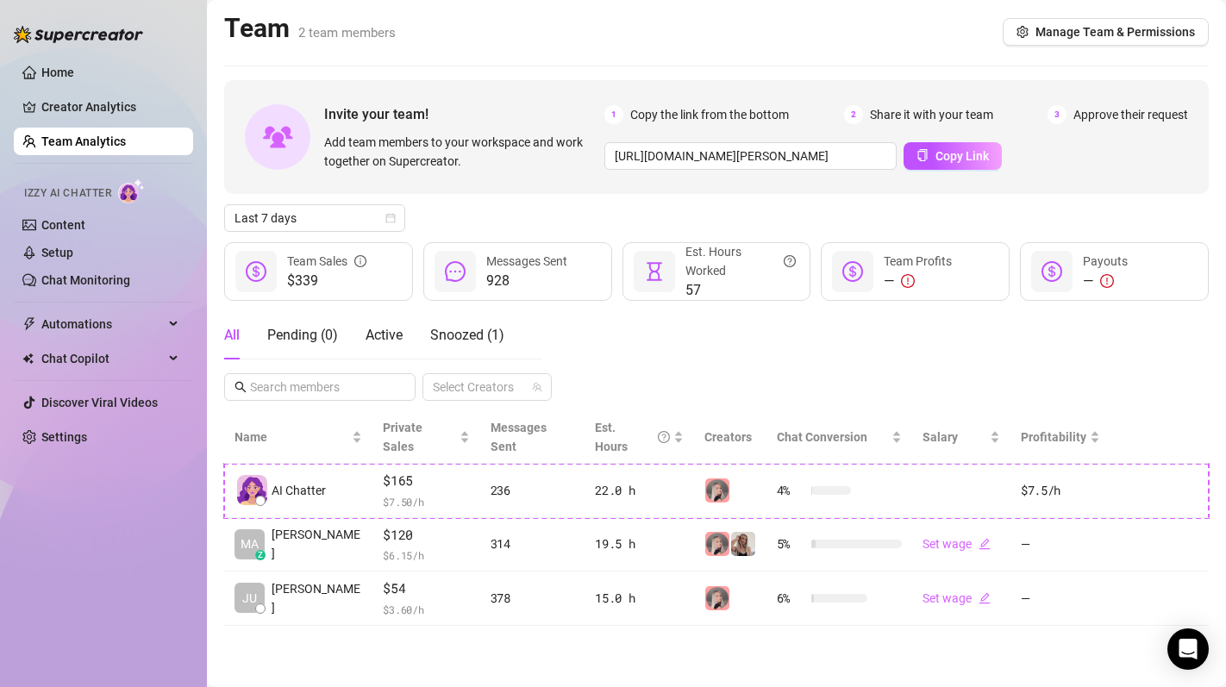
click at [372, 641] on main "Team 2 team members Manage Team & Permissions Invite your team! Add team member…" at bounding box center [716, 343] width 1019 height 687
click at [234, 643] on main "Team 2 team members Manage Team & Permissions Invite your team! Add team member…" at bounding box center [716, 343] width 1019 height 687
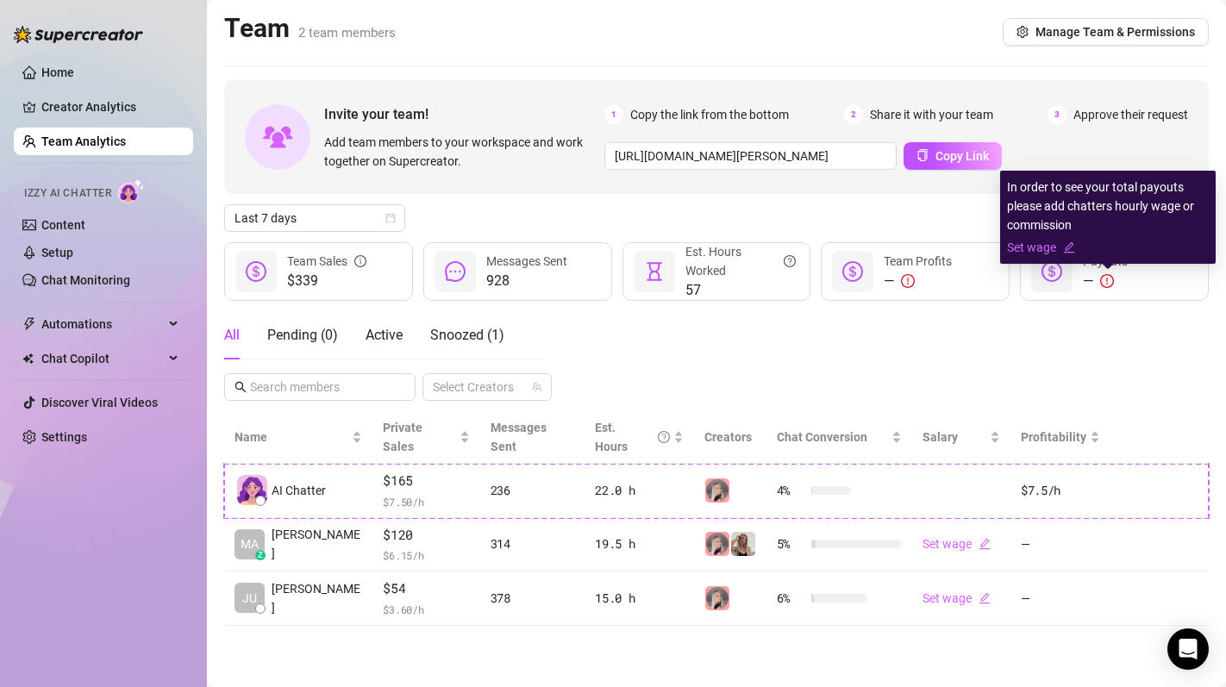
click at [1107, 279] on icon "exclamation-circle" at bounding box center [1107, 281] width 2 height 7
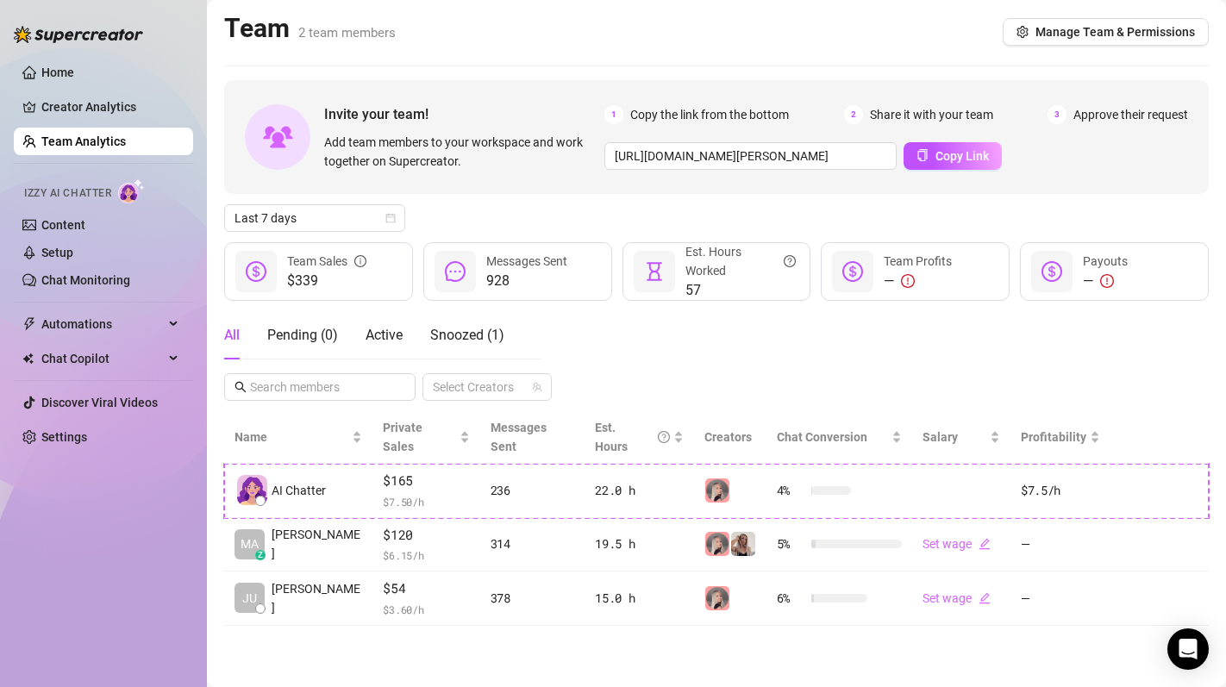
click at [958, 362] on div "All Pending ( 0 ) Active Snoozed ( 1 ) Select Creators" at bounding box center [716, 356] width 984 height 90
click at [74, 224] on link "Content" at bounding box center [63, 225] width 44 height 14
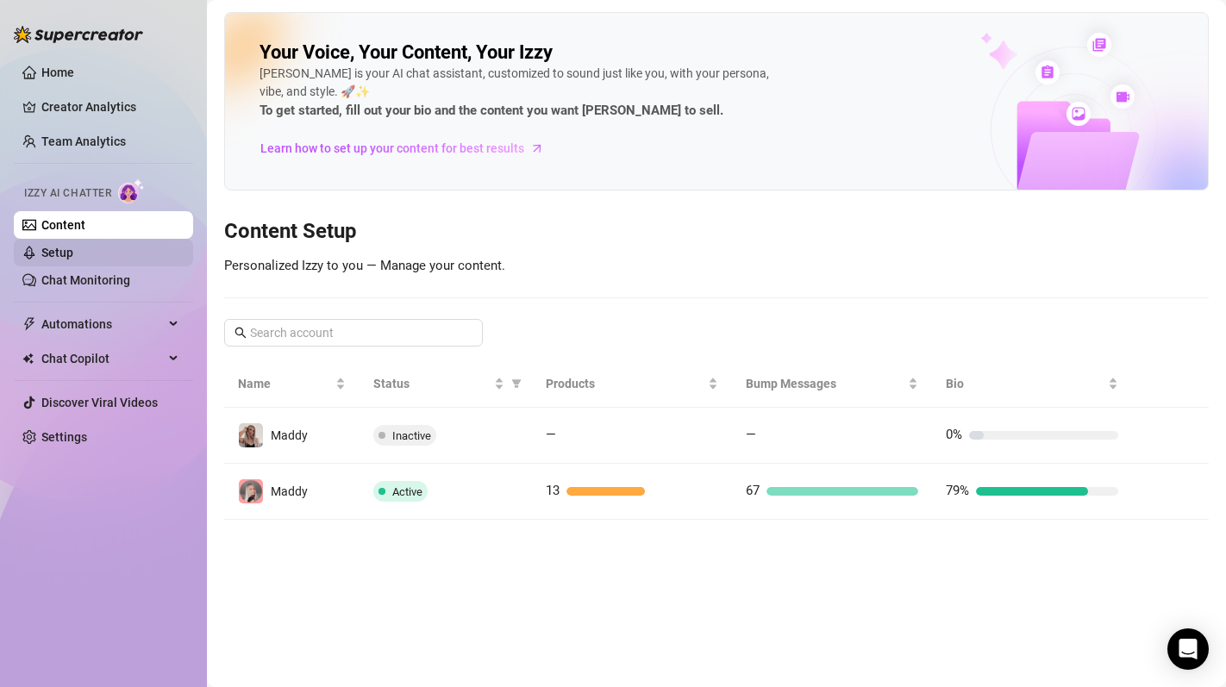
click at [73, 259] on link "Setup" at bounding box center [57, 253] width 32 height 14
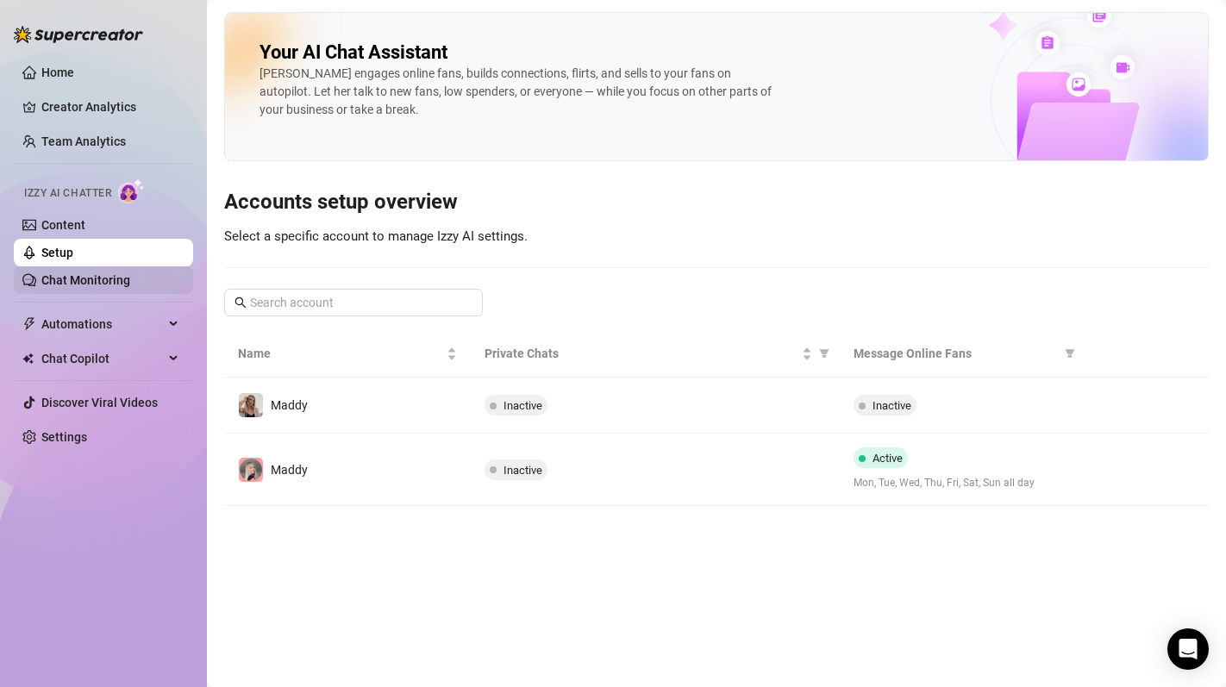
click at [112, 285] on link "Chat Monitoring" at bounding box center [85, 280] width 89 height 14
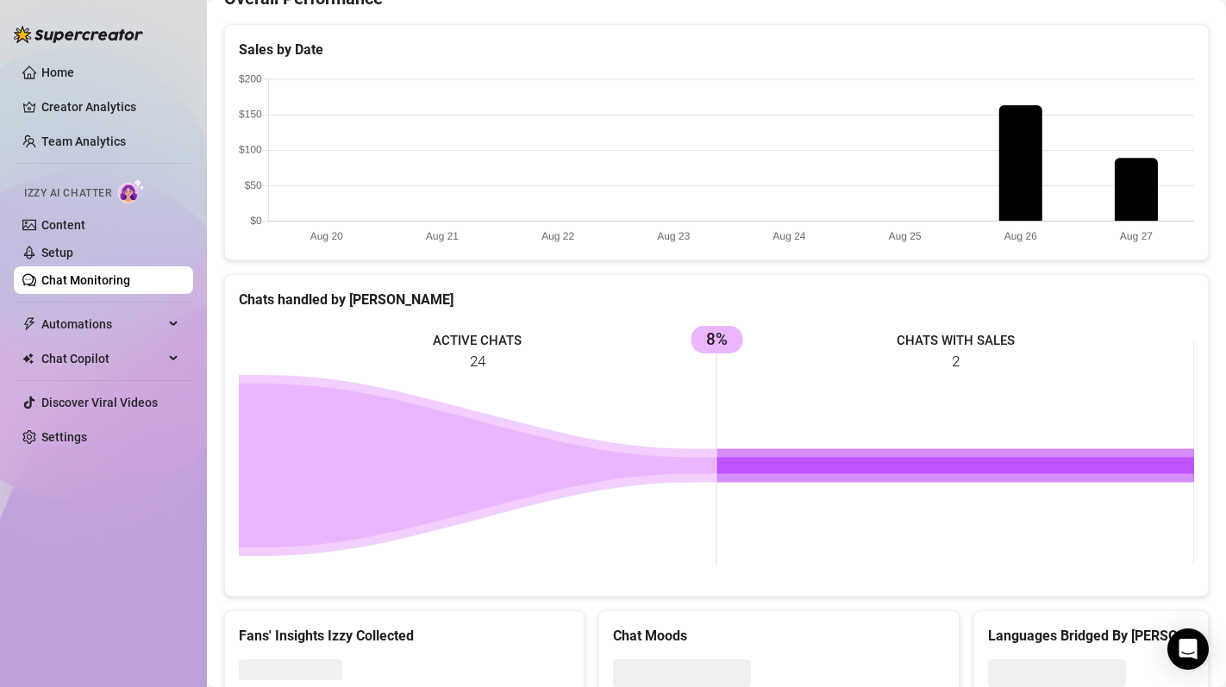
scroll to position [540, 0]
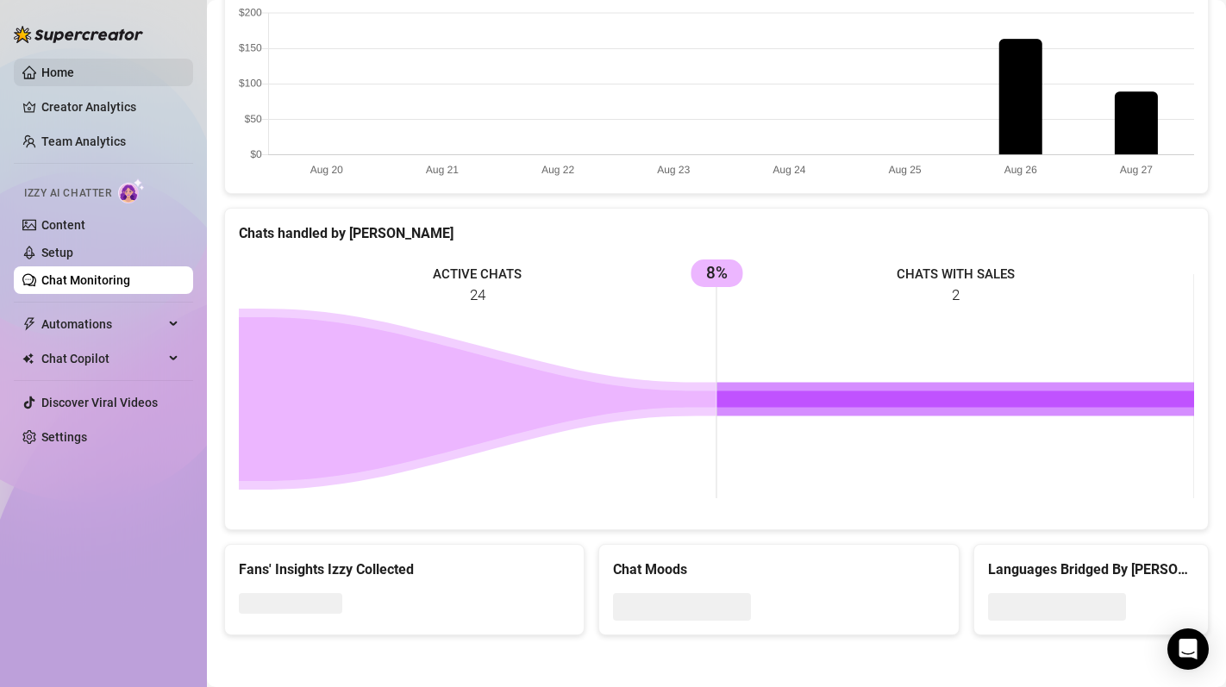
click at [53, 79] on link "Home" at bounding box center [57, 73] width 33 height 14
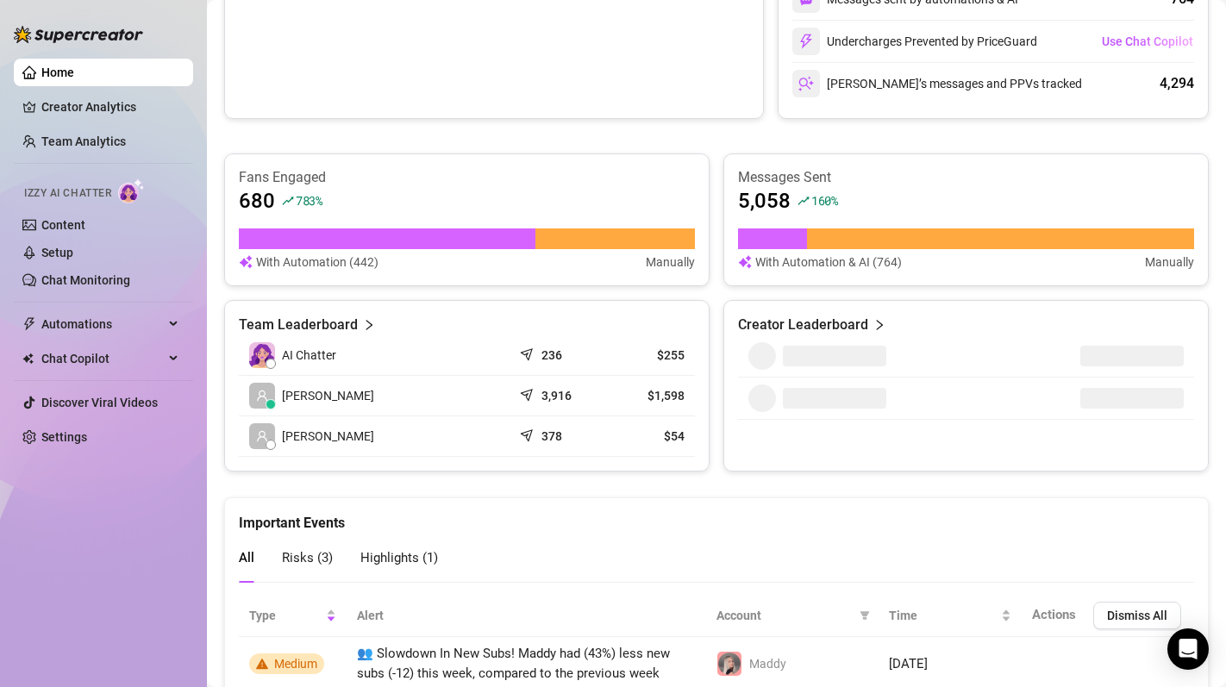
click at [664, 345] on td "$255" at bounding box center [648, 355] width 91 height 41
click at [669, 353] on article "$255" at bounding box center [649, 355] width 71 height 17
click at [559, 349] on article "236" at bounding box center [551, 355] width 21 height 17
